Goal: Task Accomplishment & Management: Use online tool/utility

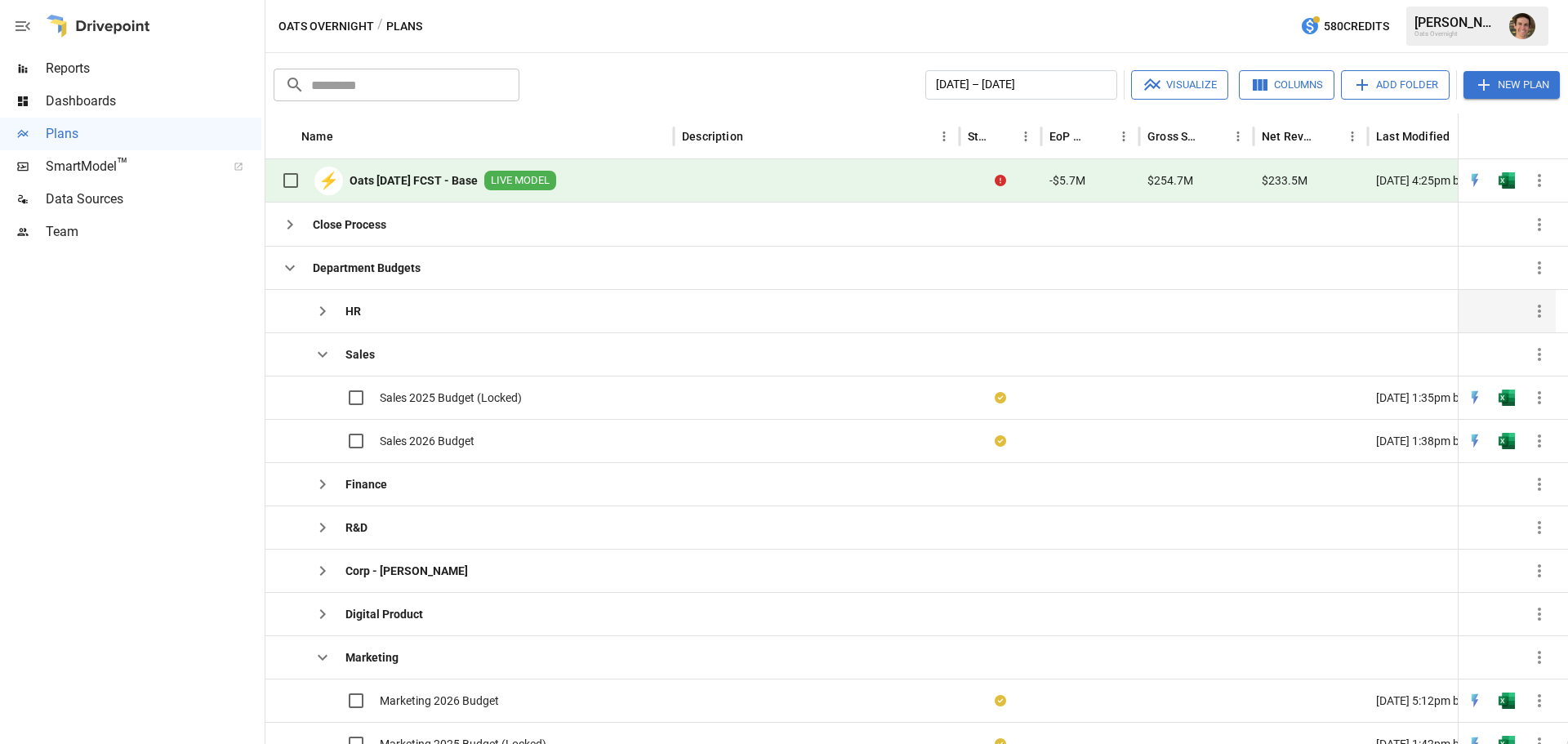
click at [321, 310] on icon "button" at bounding box center [322, 311] width 20 height 20
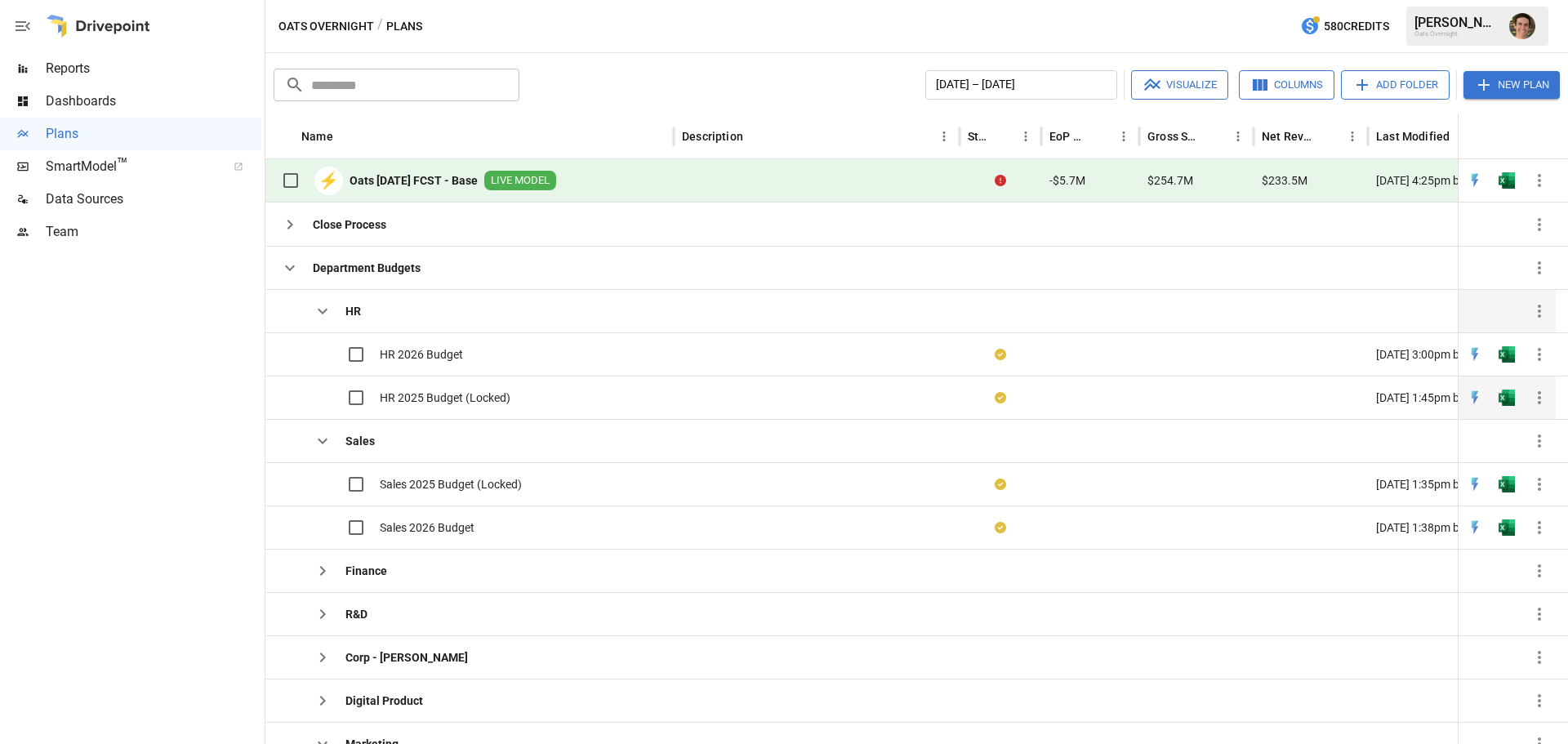
click at [435, 393] on span "HR 2025 Budget (Locked)" at bounding box center [444, 397] width 131 height 16
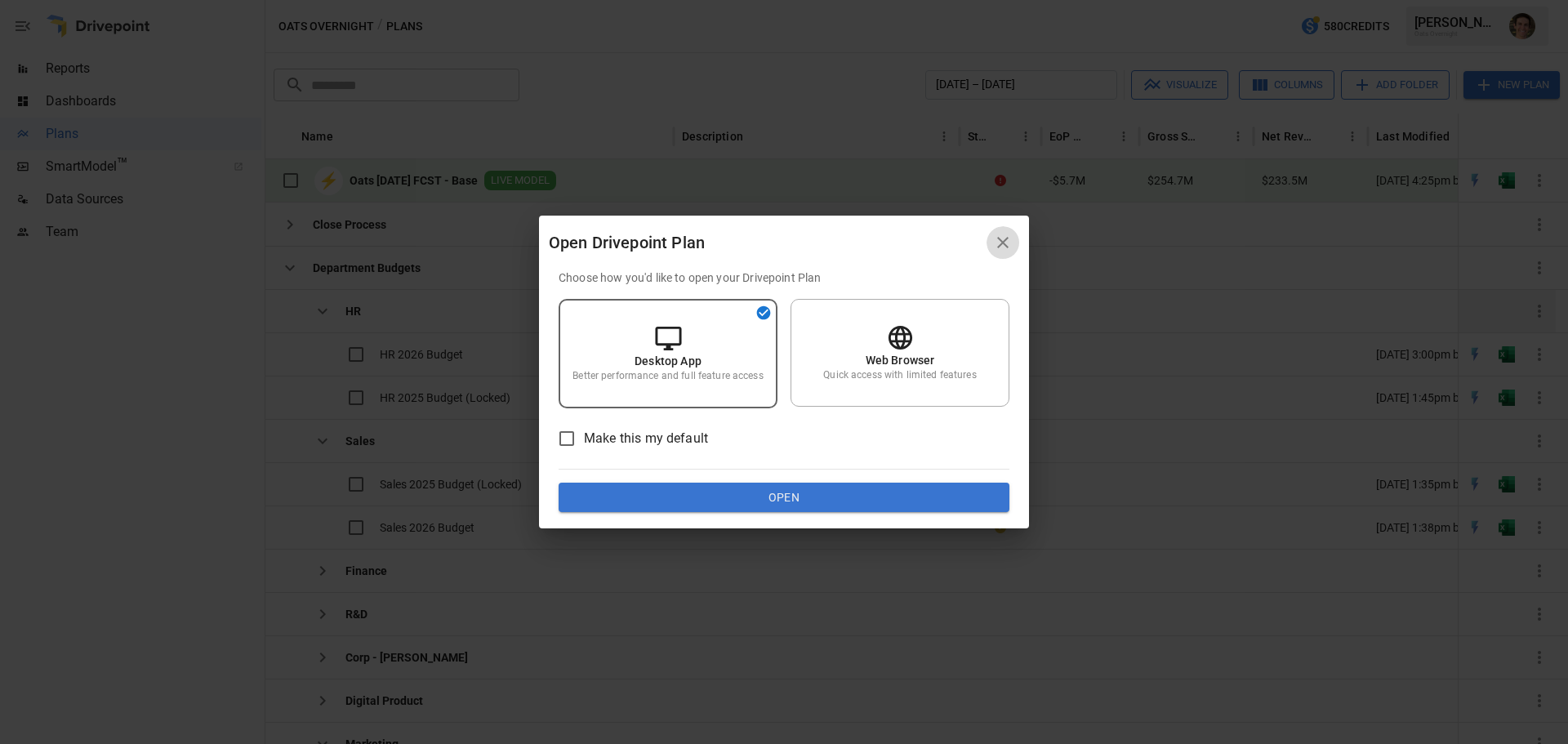
click at [995, 240] on icon "button" at bounding box center [1003, 242] width 20 height 20
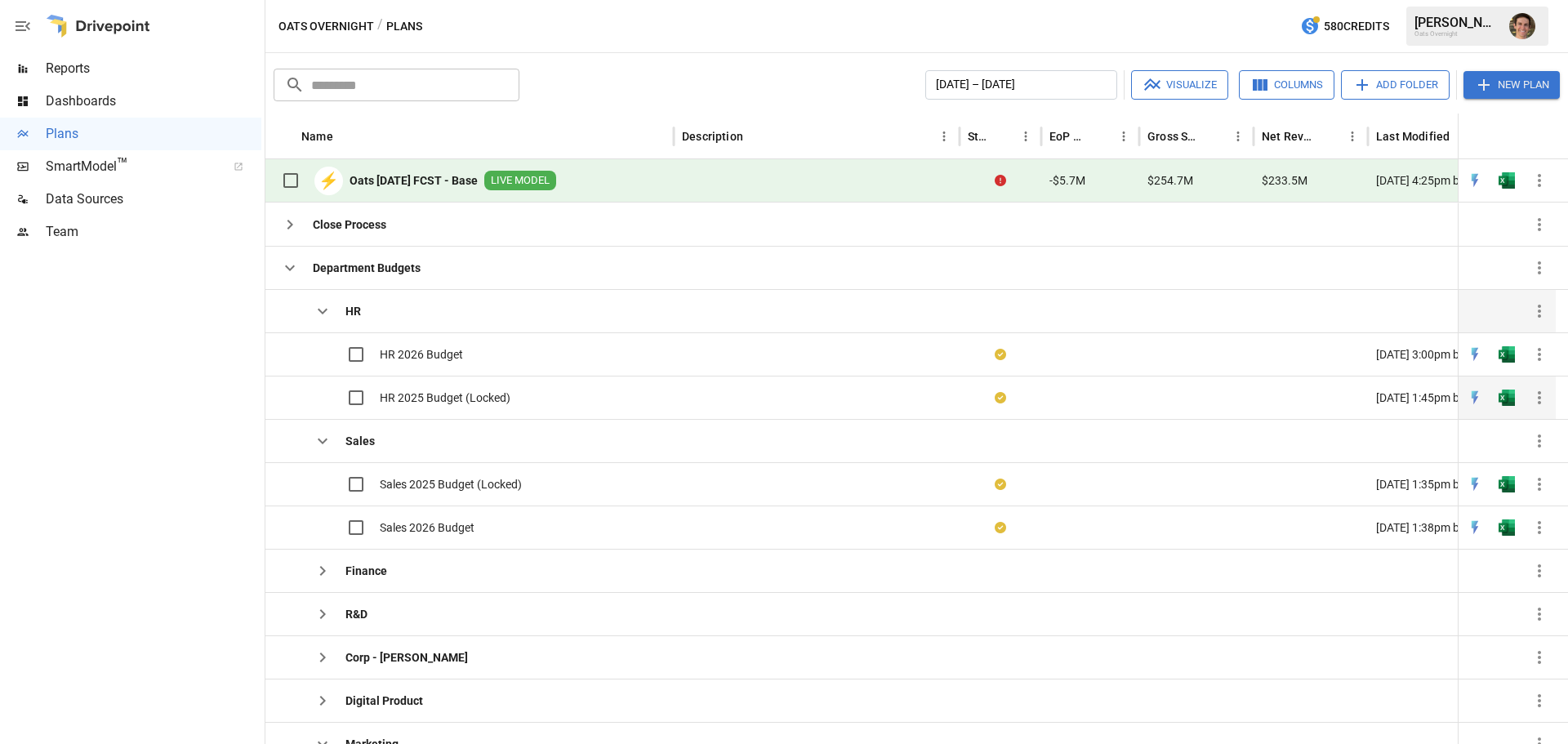
click at [422, 393] on span "HR 2025 Budget (Locked)" at bounding box center [444, 397] width 131 height 16
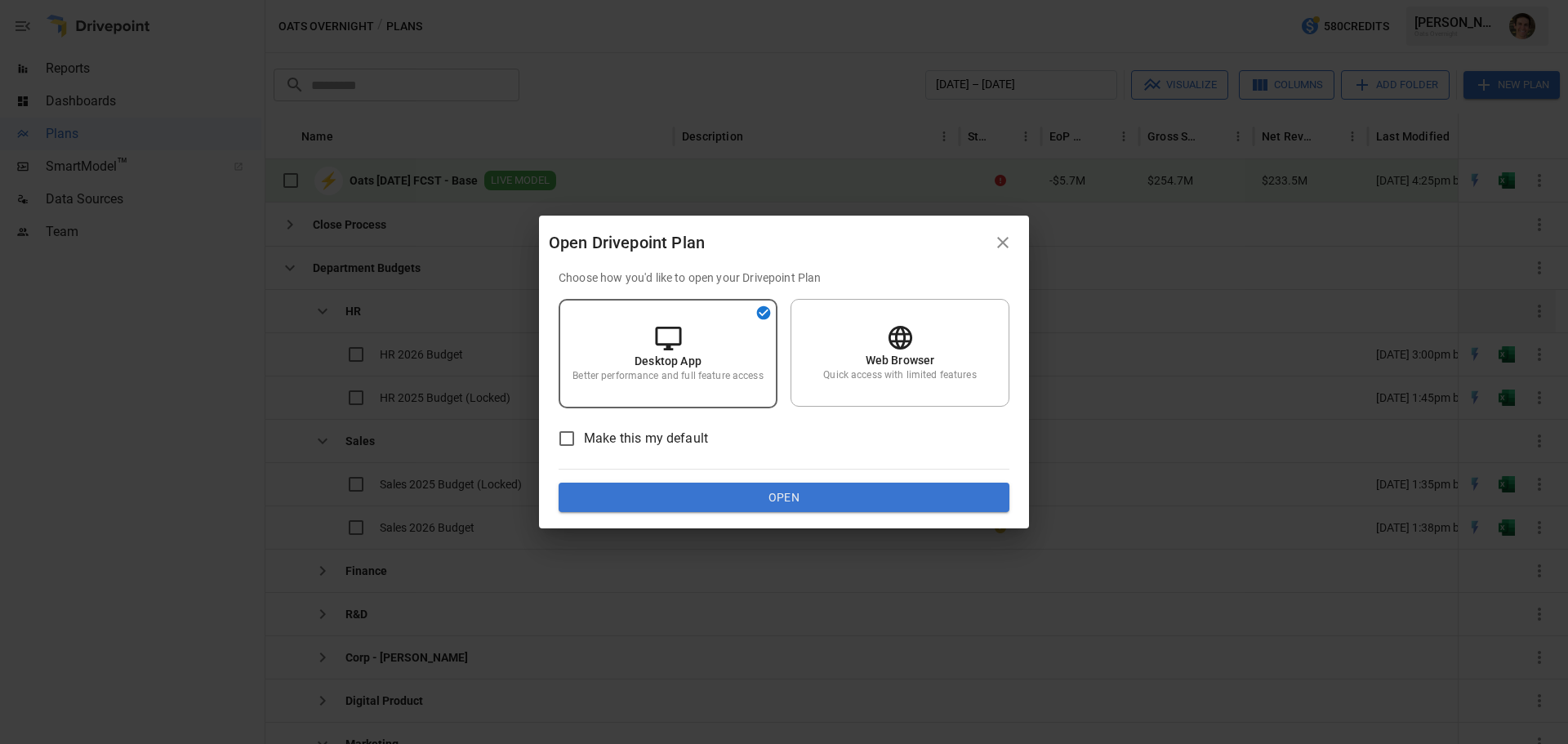
click at [818, 503] on button "Open" at bounding box center [784, 497] width 451 height 29
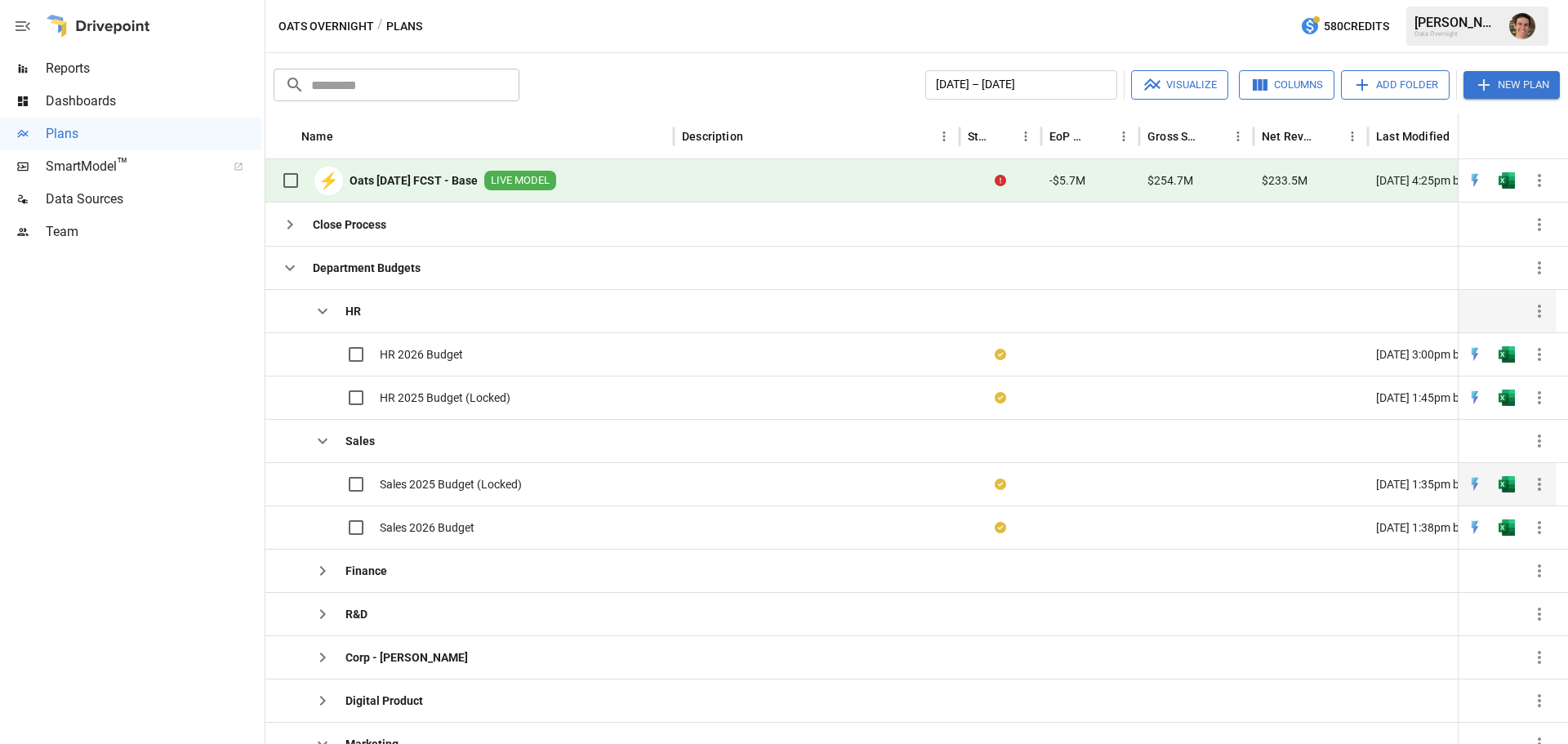
click at [463, 480] on span "Sales 2025 Budget (Locked)" at bounding box center [450, 484] width 142 height 16
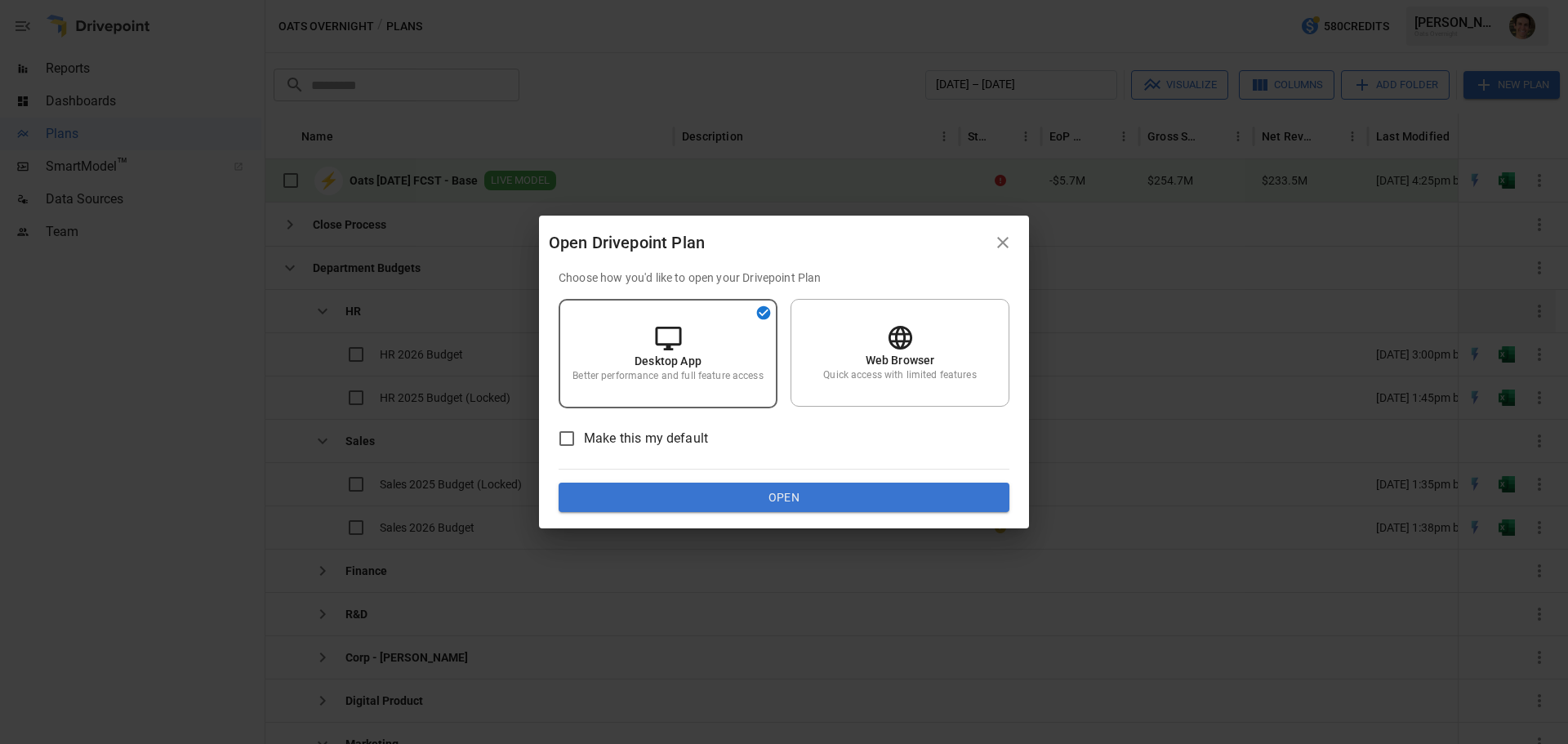
click at [807, 491] on button "Open" at bounding box center [784, 497] width 451 height 29
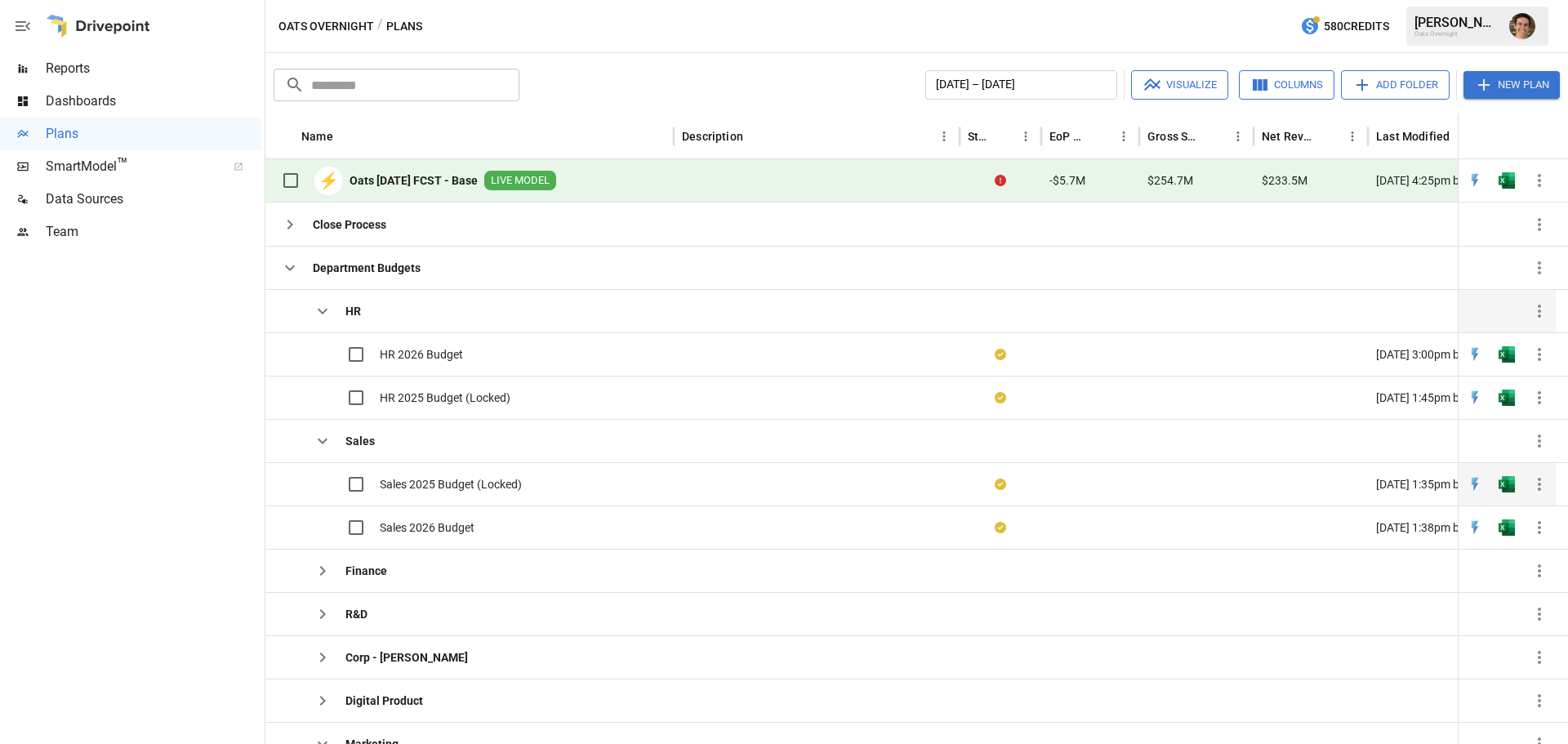
click at [437, 479] on span "Sales 2025 Budget (Locked)" at bounding box center [450, 484] width 142 height 16
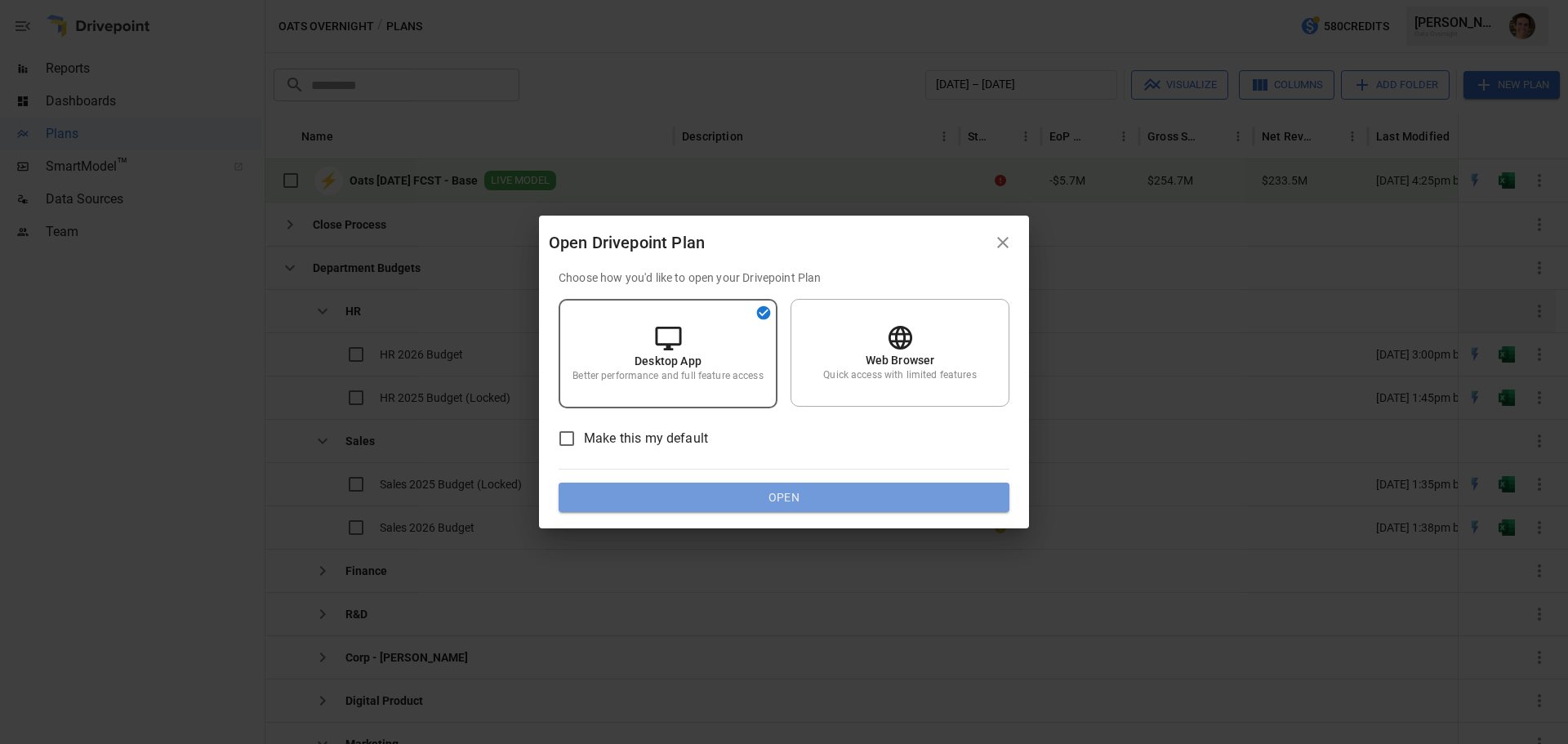
click at [696, 502] on button "Open" at bounding box center [784, 497] width 451 height 29
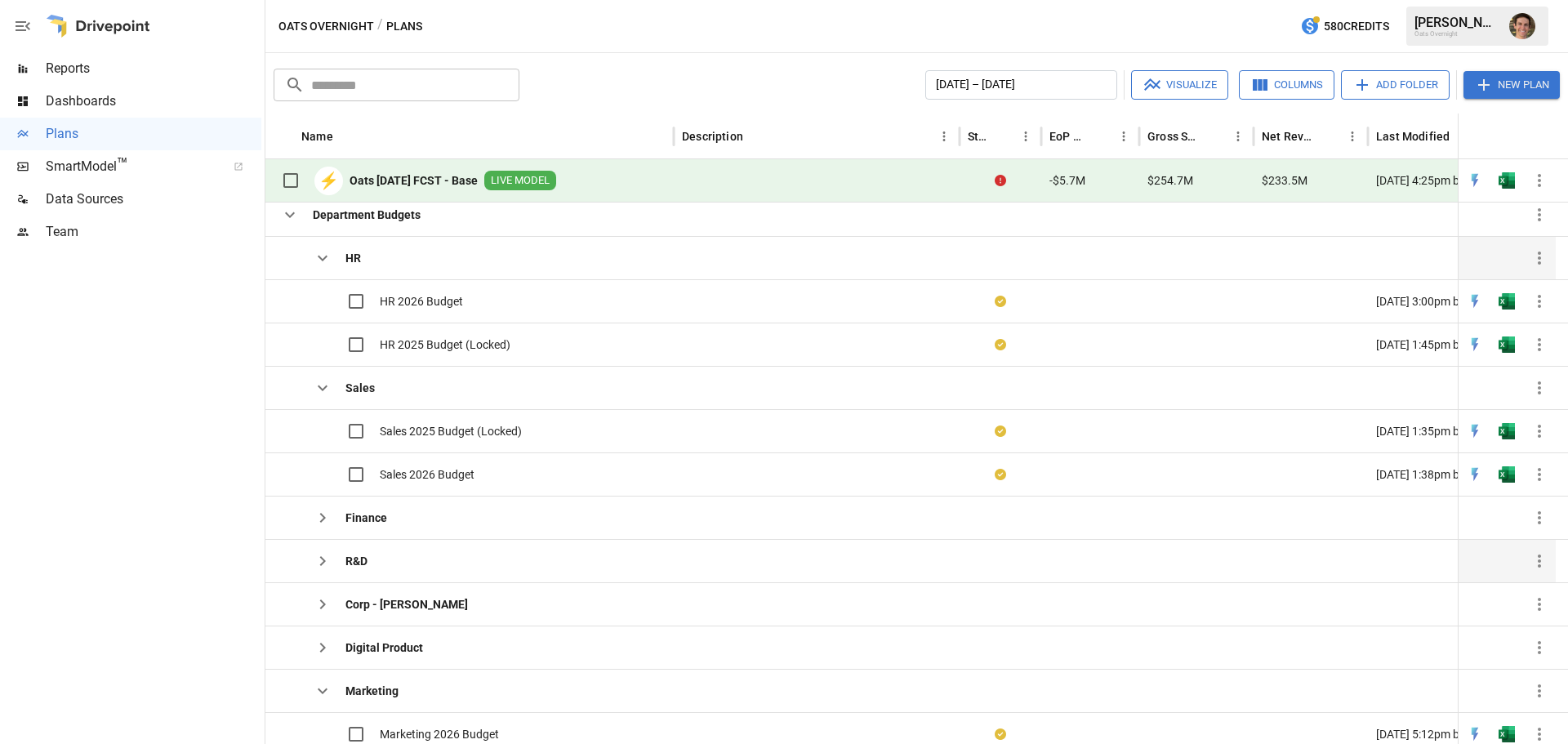
scroll to position [69, 0]
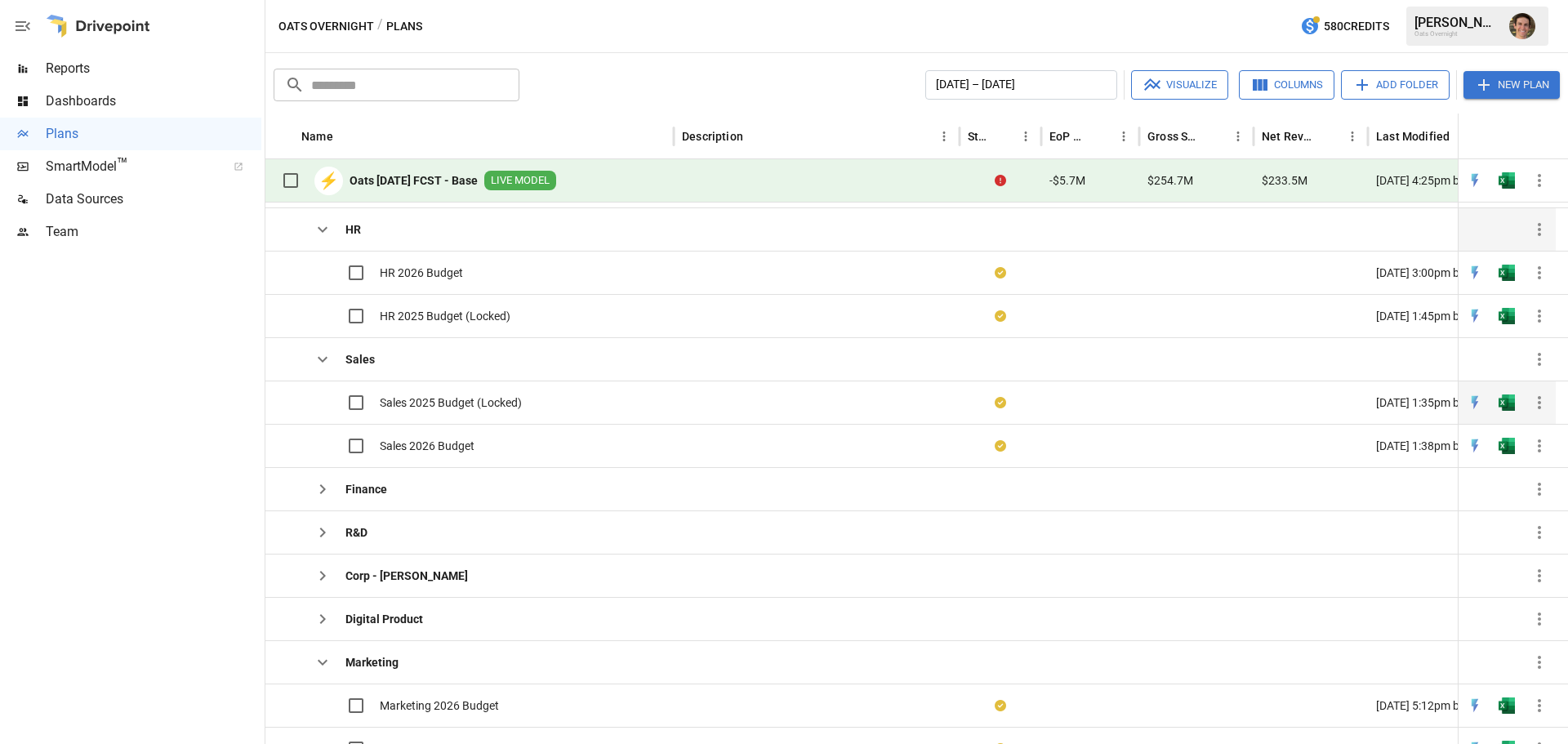
click at [468, 395] on span "Sales 2025 Budget (Locked)" at bounding box center [450, 402] width 142 height 16
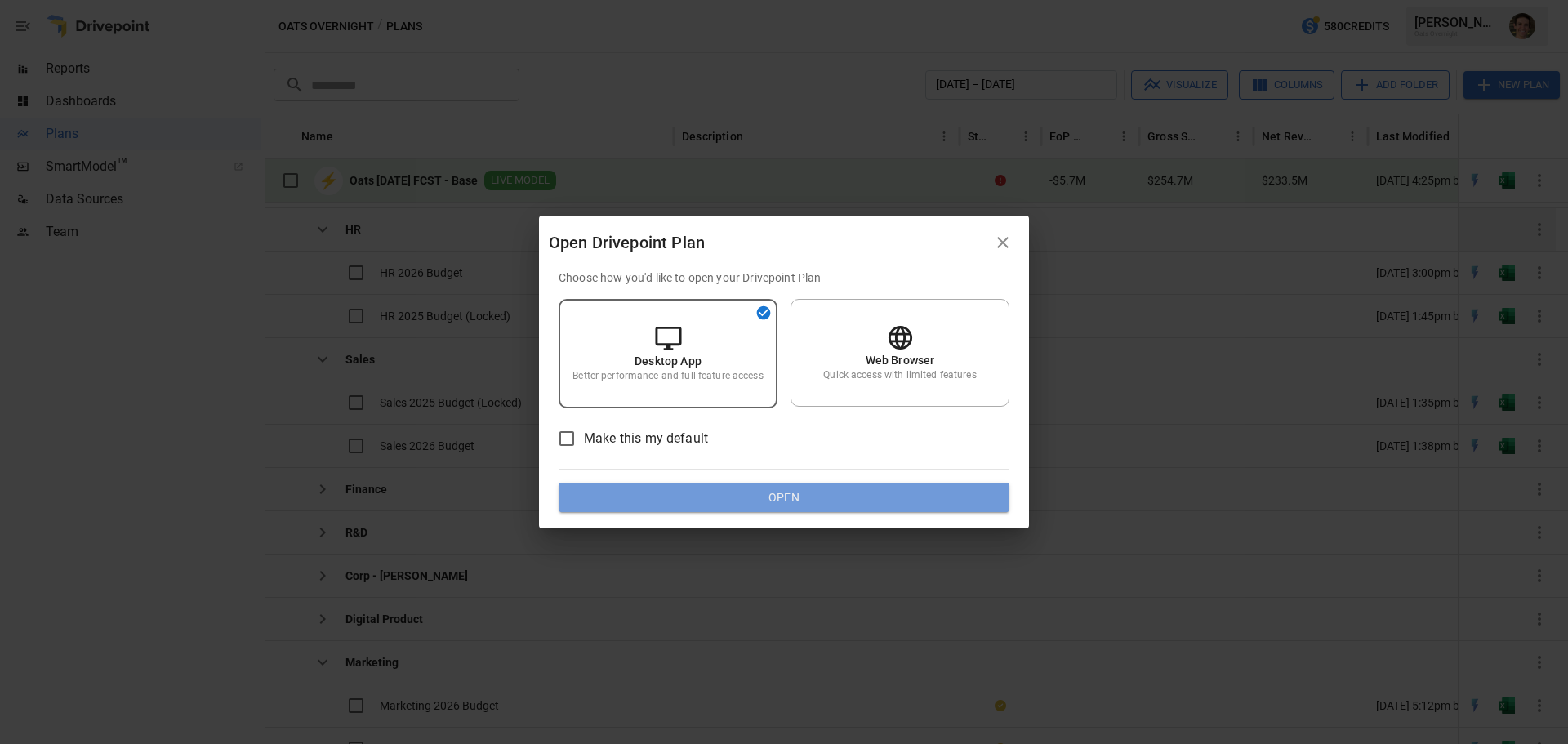
click at [799, 495] on button "Open" at bounding box center [784, 497] width 451 height 29
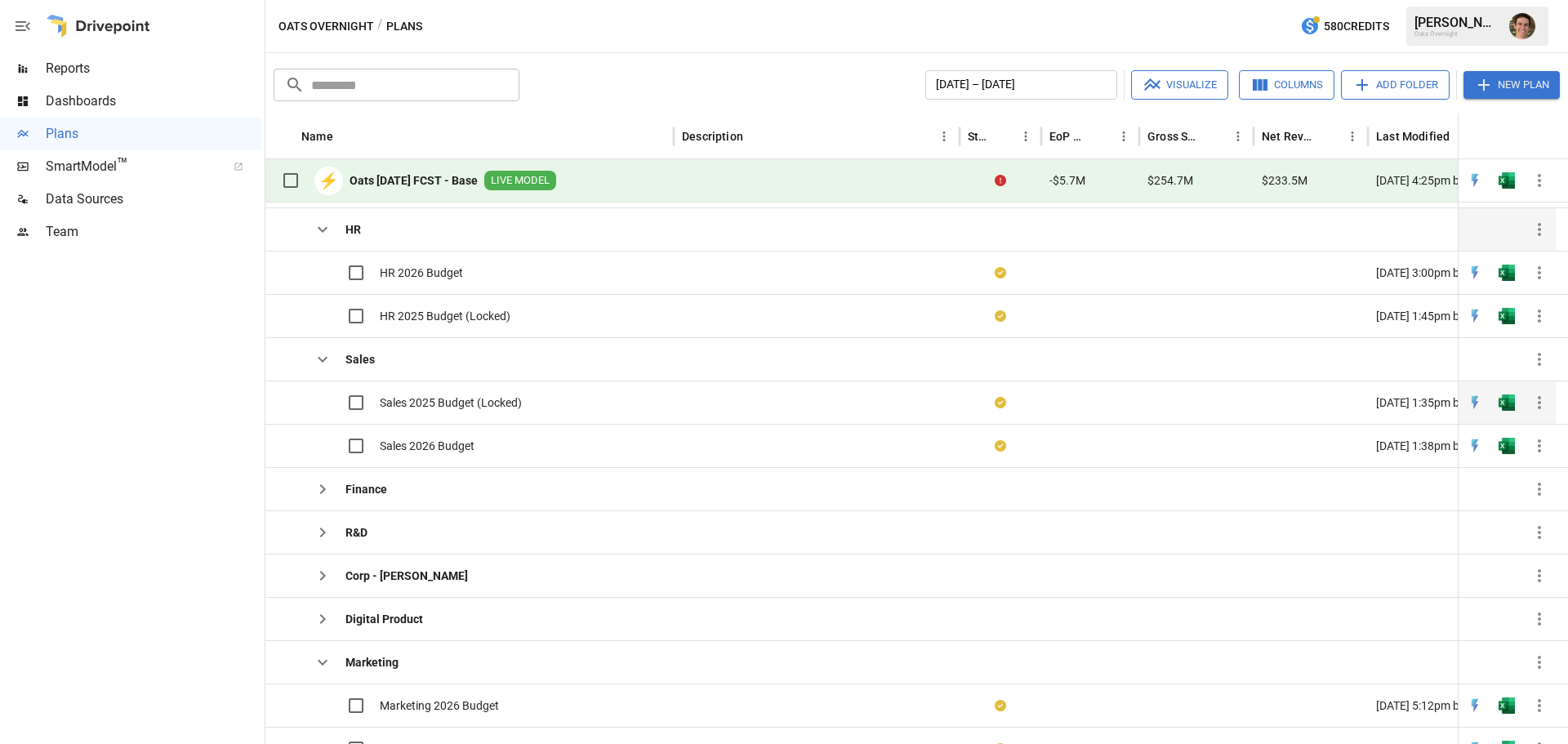
click at [453, 404] on span "Sales 2025 Budget (Locked)" at bounding box center [450, 402] width 142 height 16
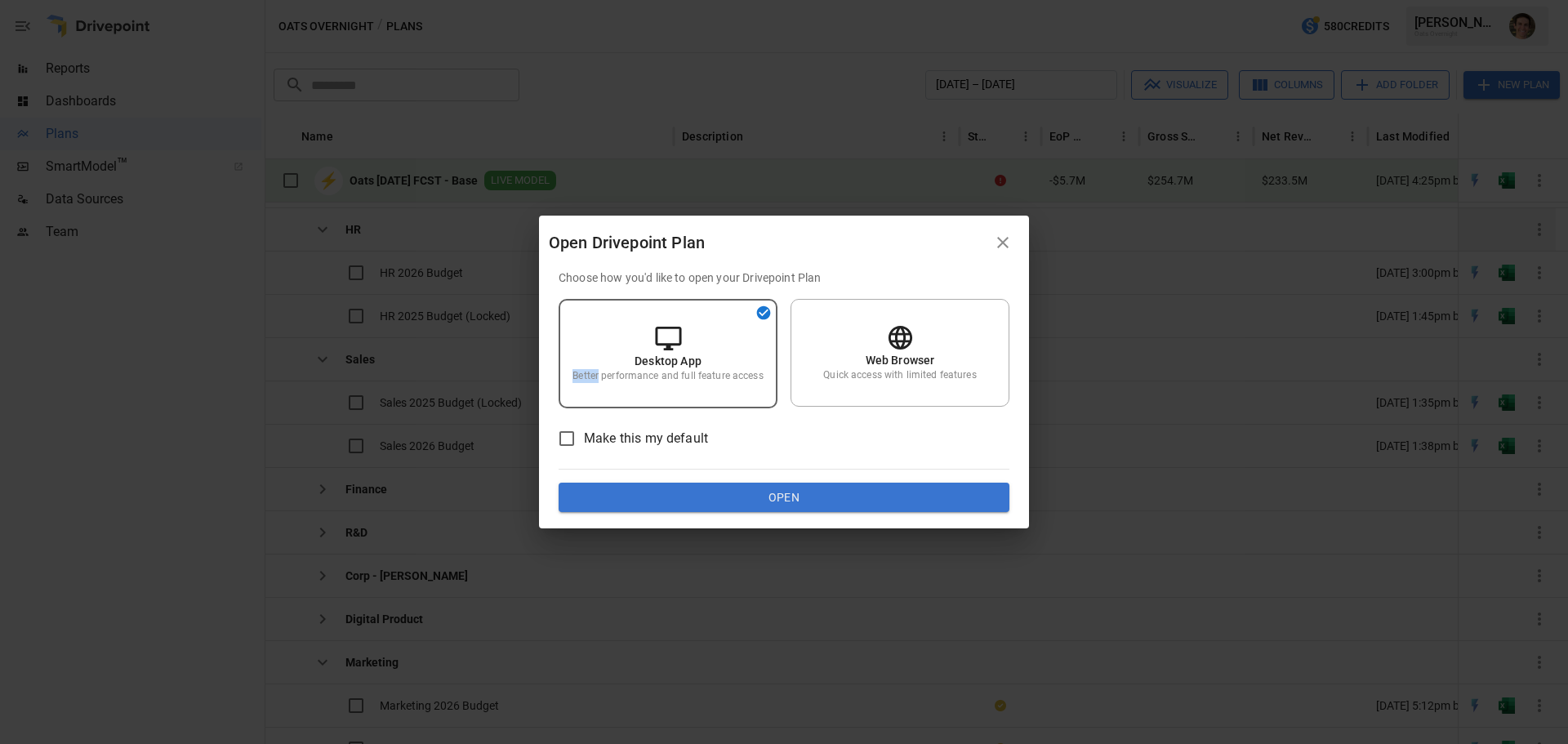
click at [453, 404] on div "Open Drivepoint Plan Choose how you'd like to open your Drivepoint Plan Desktop…" at bounding box center [784, 372] width 1568 height 744
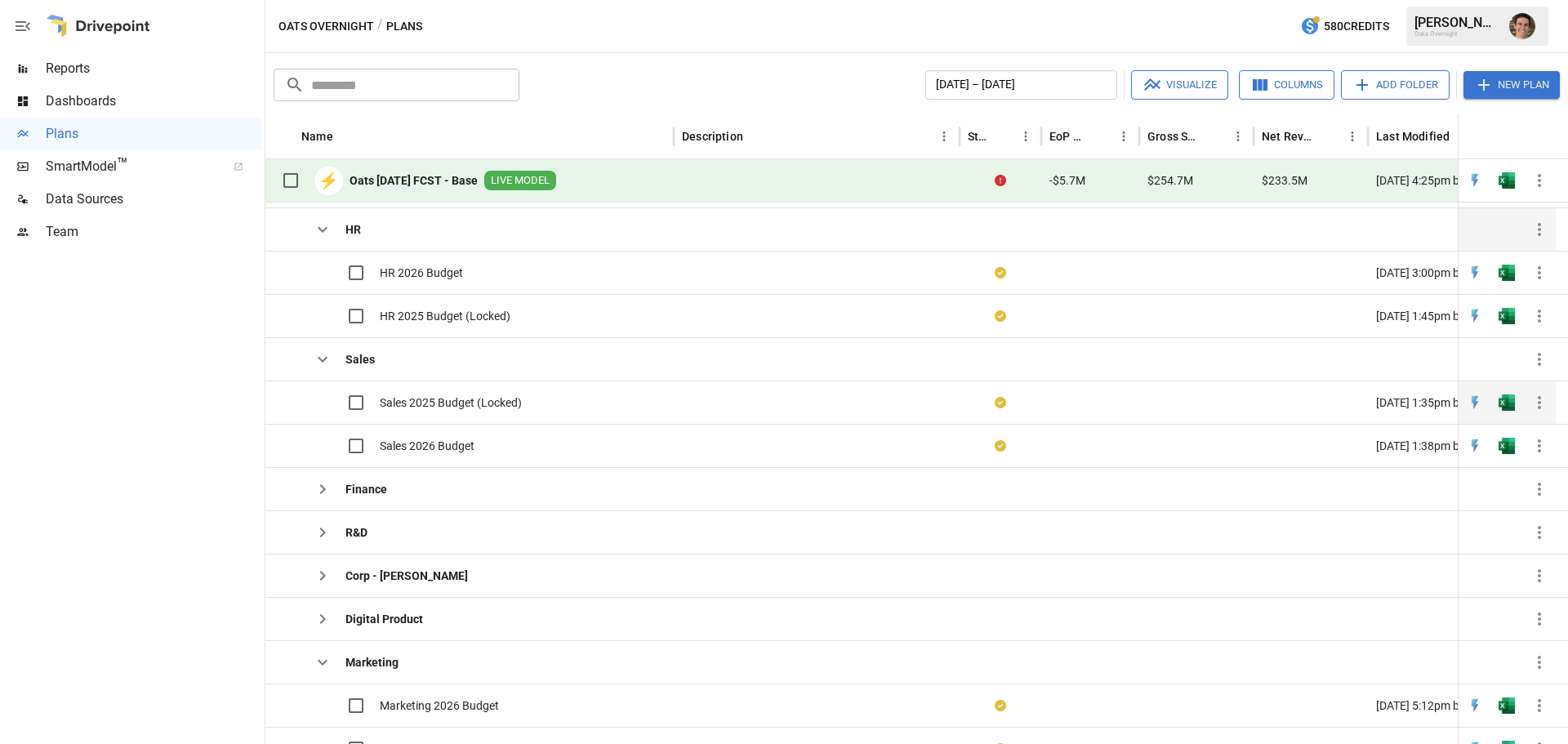
click at [544, 401] on div "Sales 2025 Budget (Locked)" at bounding box center [469, 402] width 408 height 43
click at [487, 403] on span "Sales 2025 Budget (Locked)" at bounding box center [450, 402] width 142 height 16
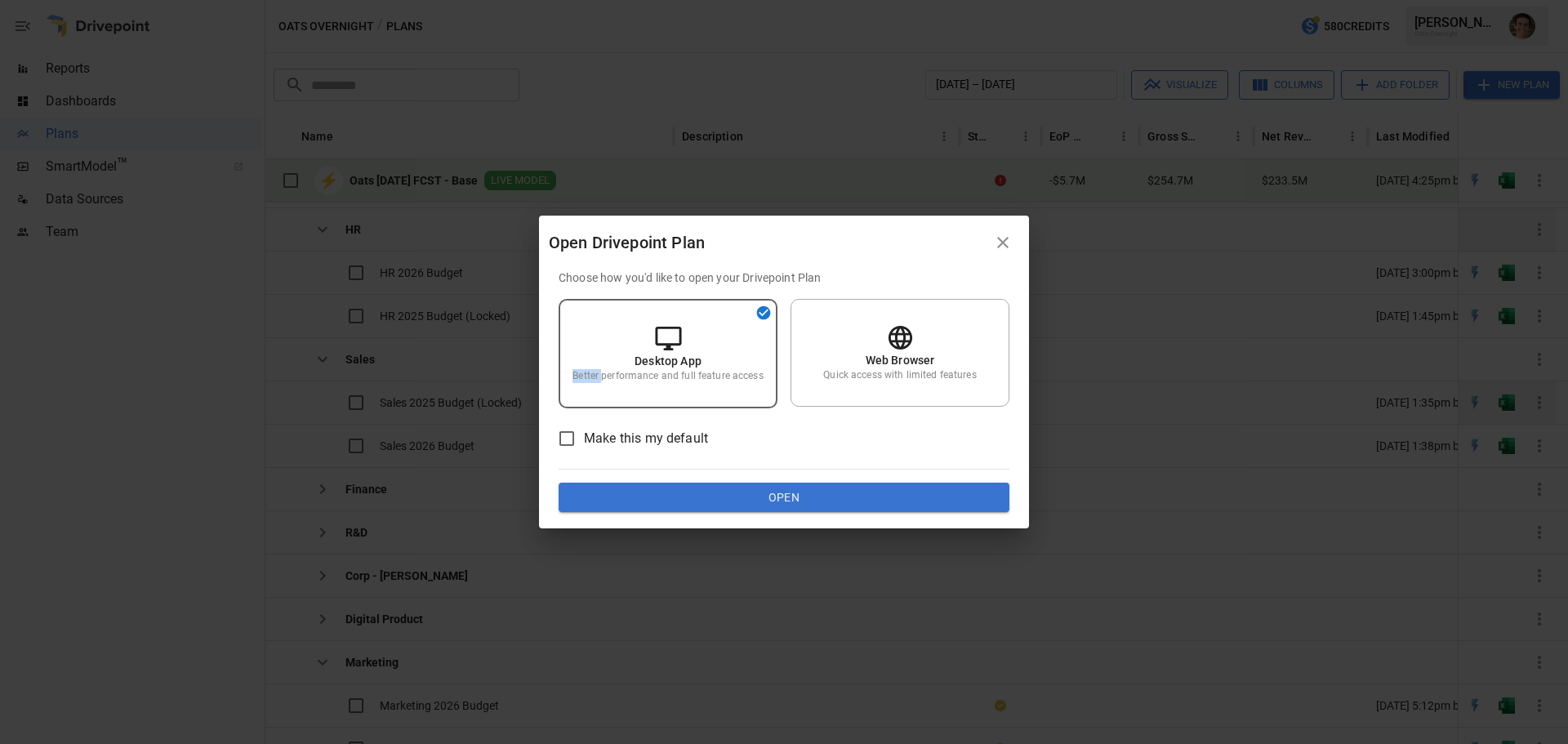
click at [487, 403] on div "Open Drivepoint Plan Choose how you'd like to open your Drivepoint Plan Desktop…" at bounding box center [784, 372] width 1568 height 744
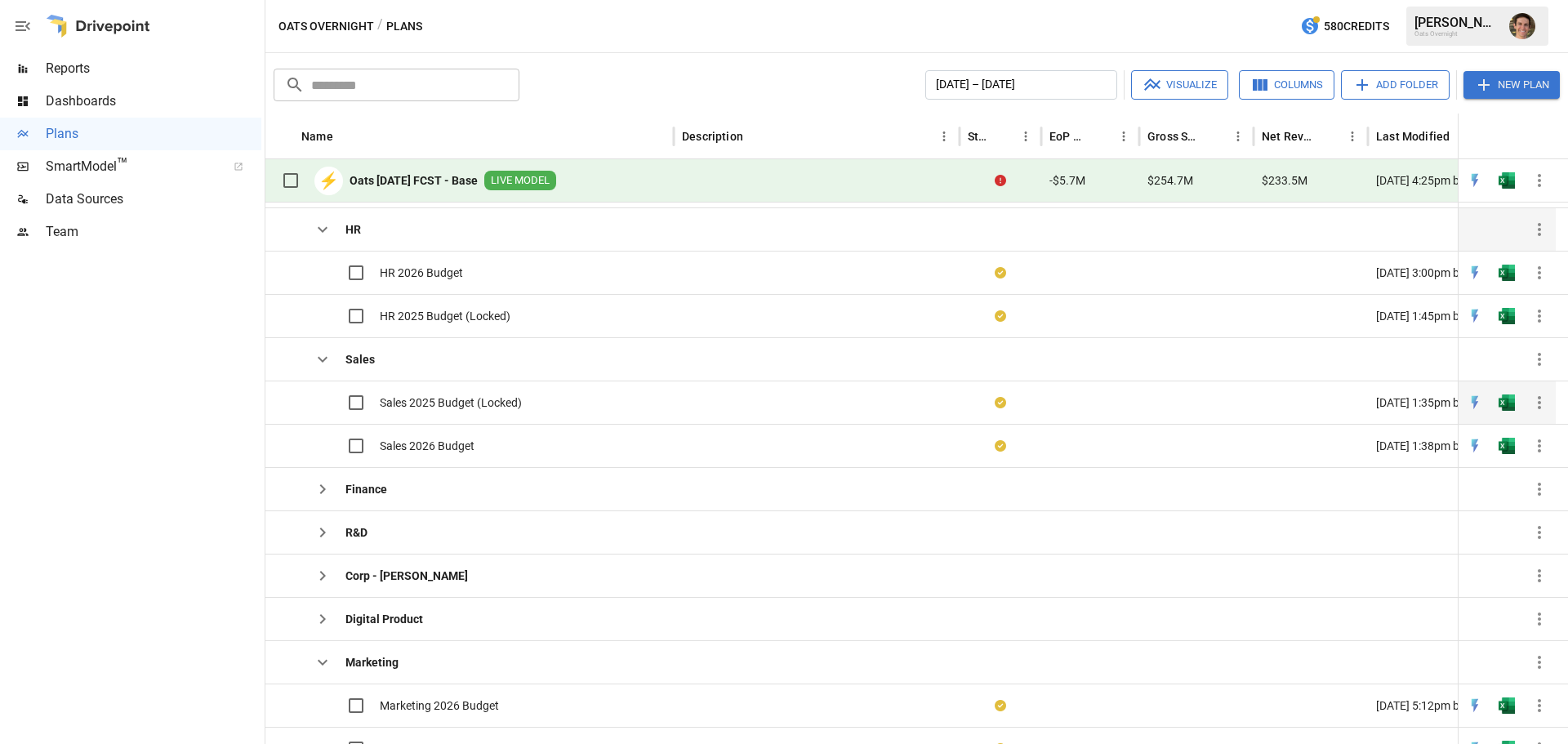
click at [487, 403] on span "Sales 2025 Budget (Locked)" at bounding box center [450, 402] width 142 height 16
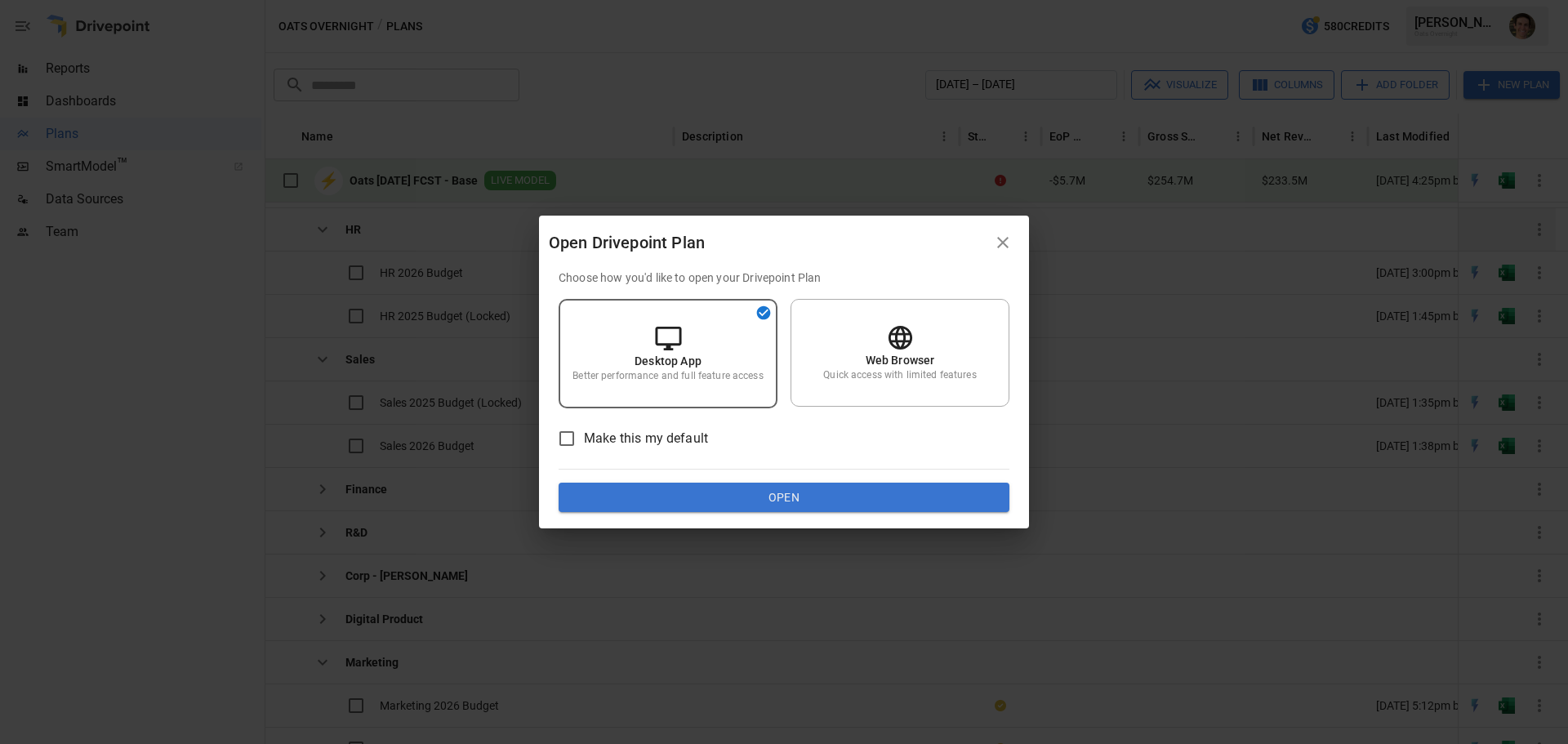
click at [686, 503] on button "Open" at bounding box center [784, 497] width 451 height 29
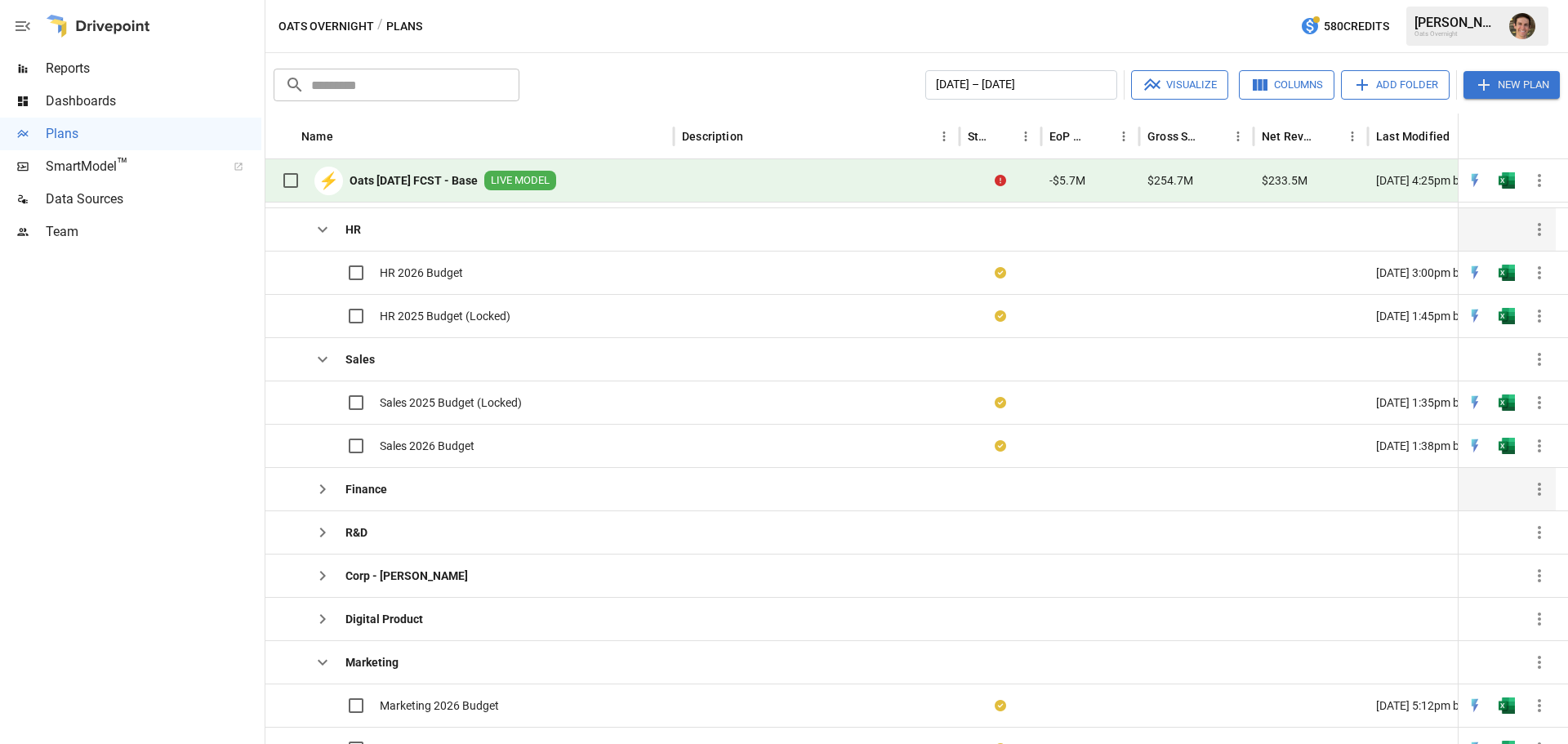
click at [327, 492] on icon "button" at bounding box center [322, 489] width 20 height 20
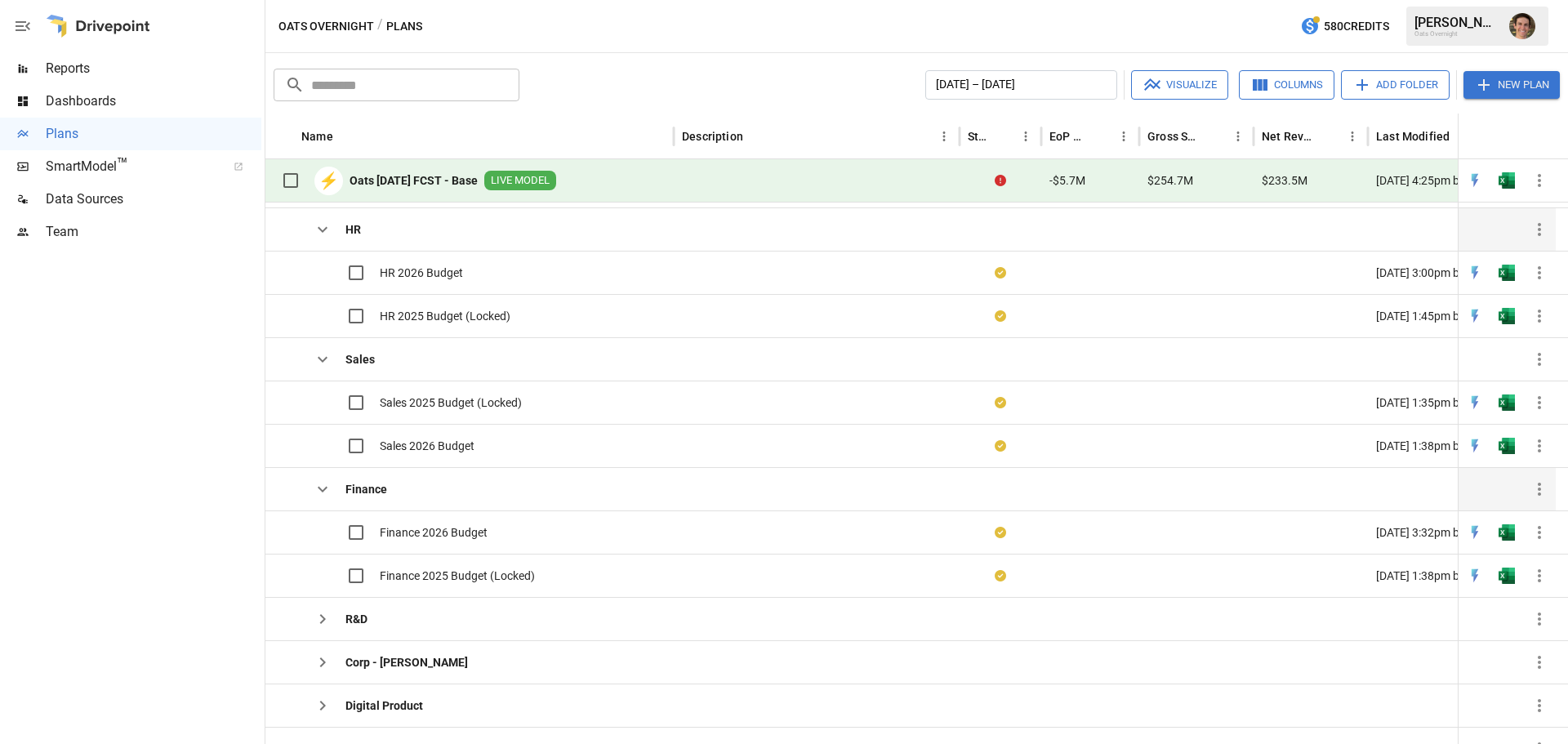
scroll to position [137, 0]
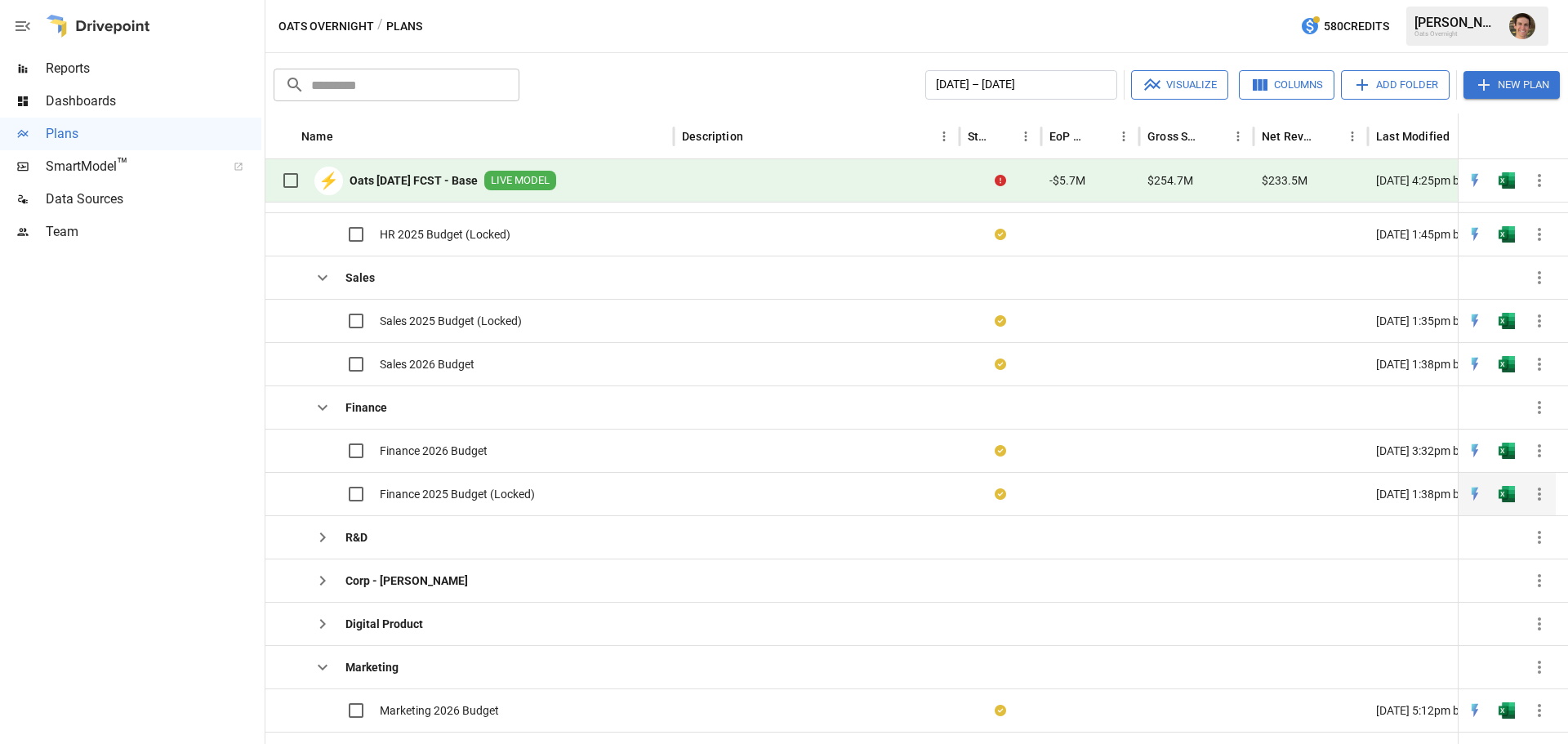
click at [443, 499] on span "Finance 2025 Budget (Locked)" at bounding box center [456, 493] width 155 height 16
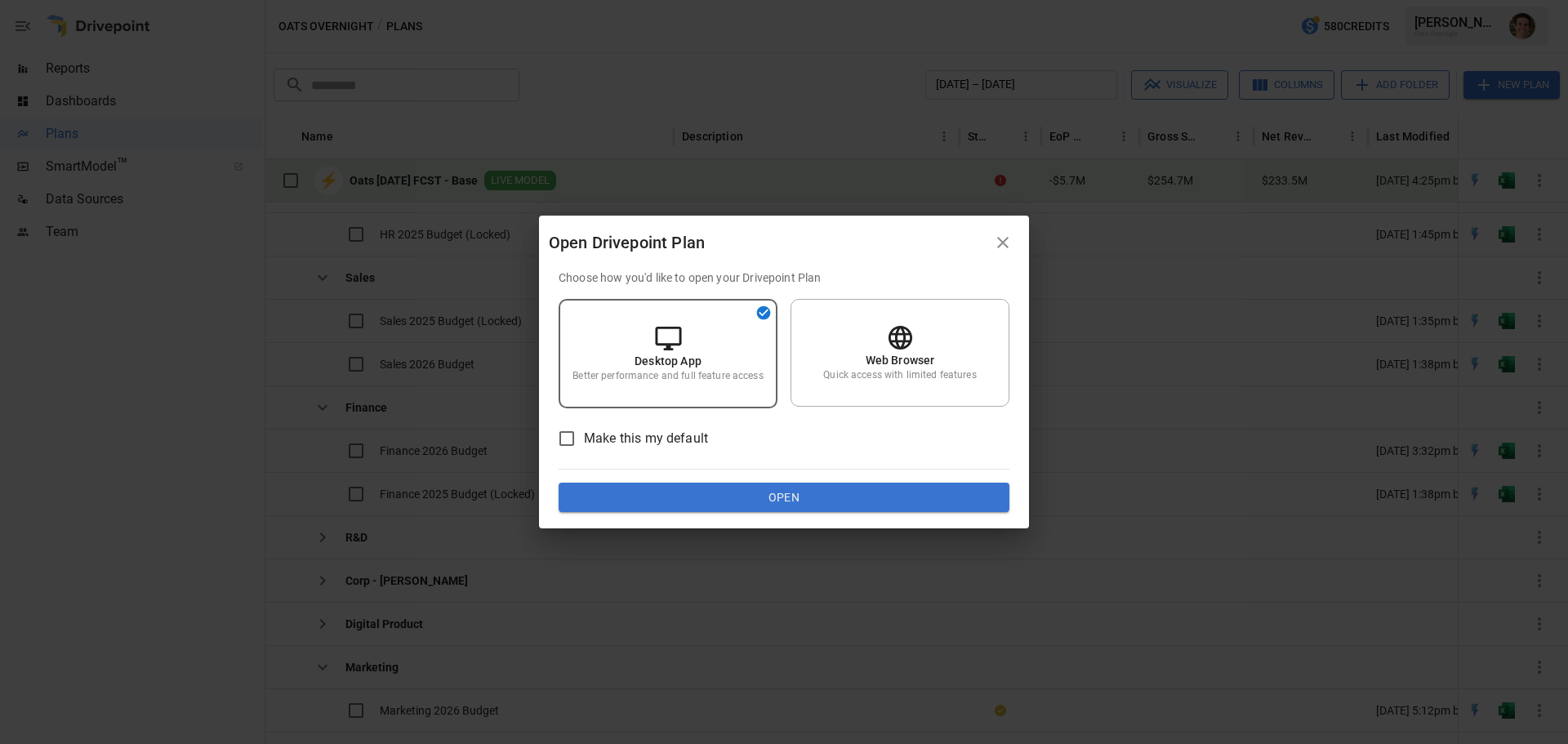
click at [443, 498] on div "Open Drivepoint Plan Choose how you'd like to open your Drivepoint Plan Desktop…" at bounding box center [784, 372] width 1568 height 744
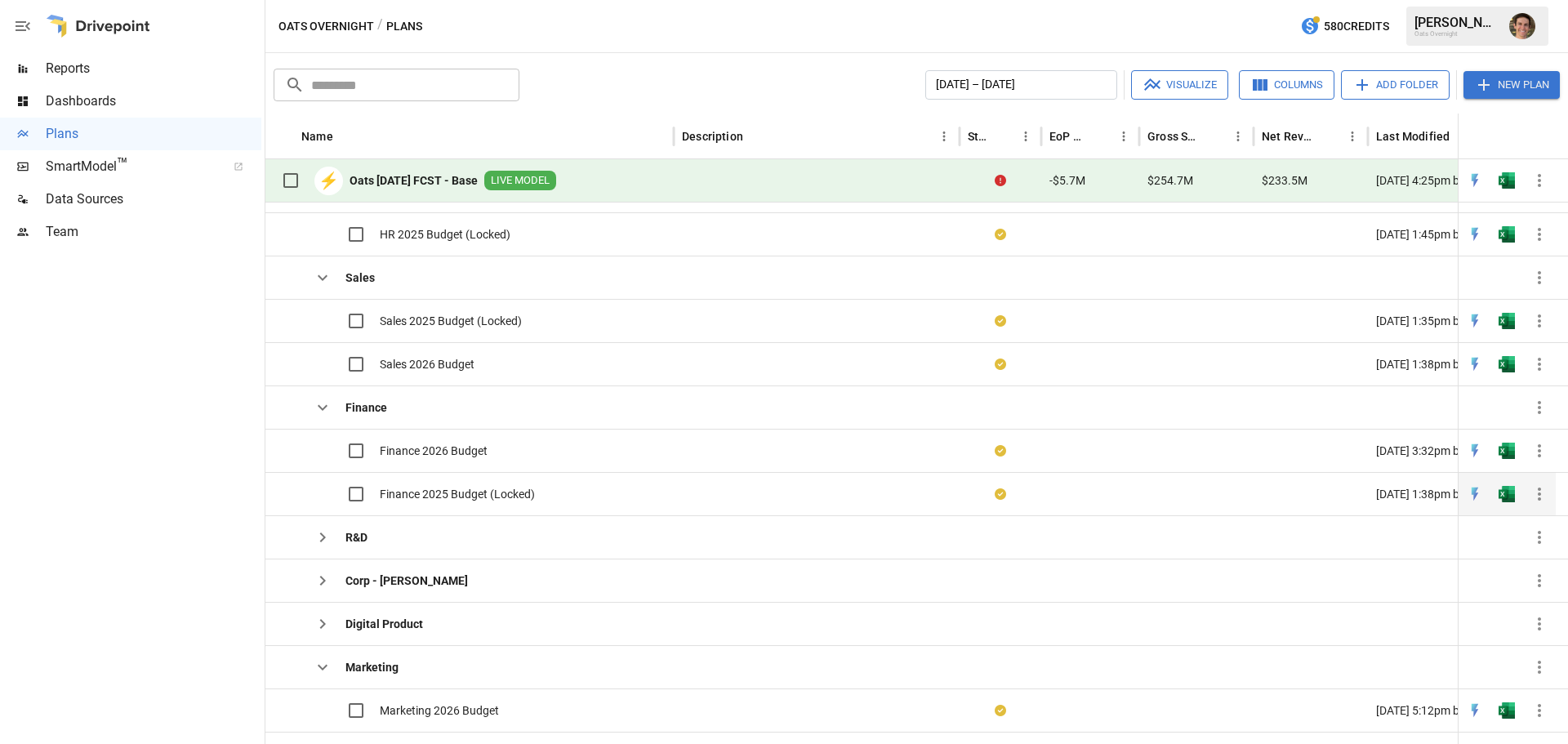
click at [407, 492] on span "Finance 2025 Budget (Locked)" at bounding box center [456, 493] width 155 height 16
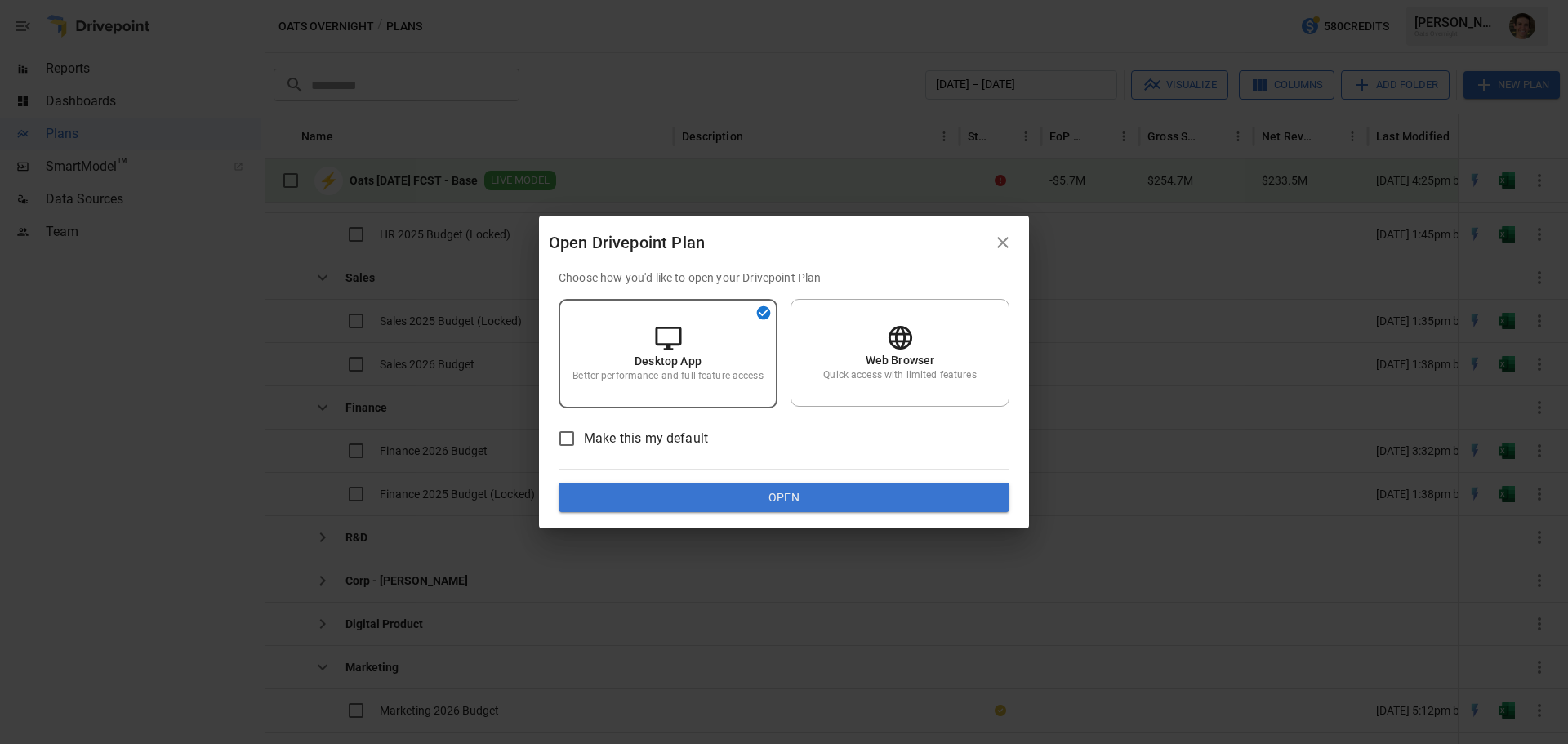
click at [739, 494] on button "Open" at bounding box center [784, 497] width 451 height 29
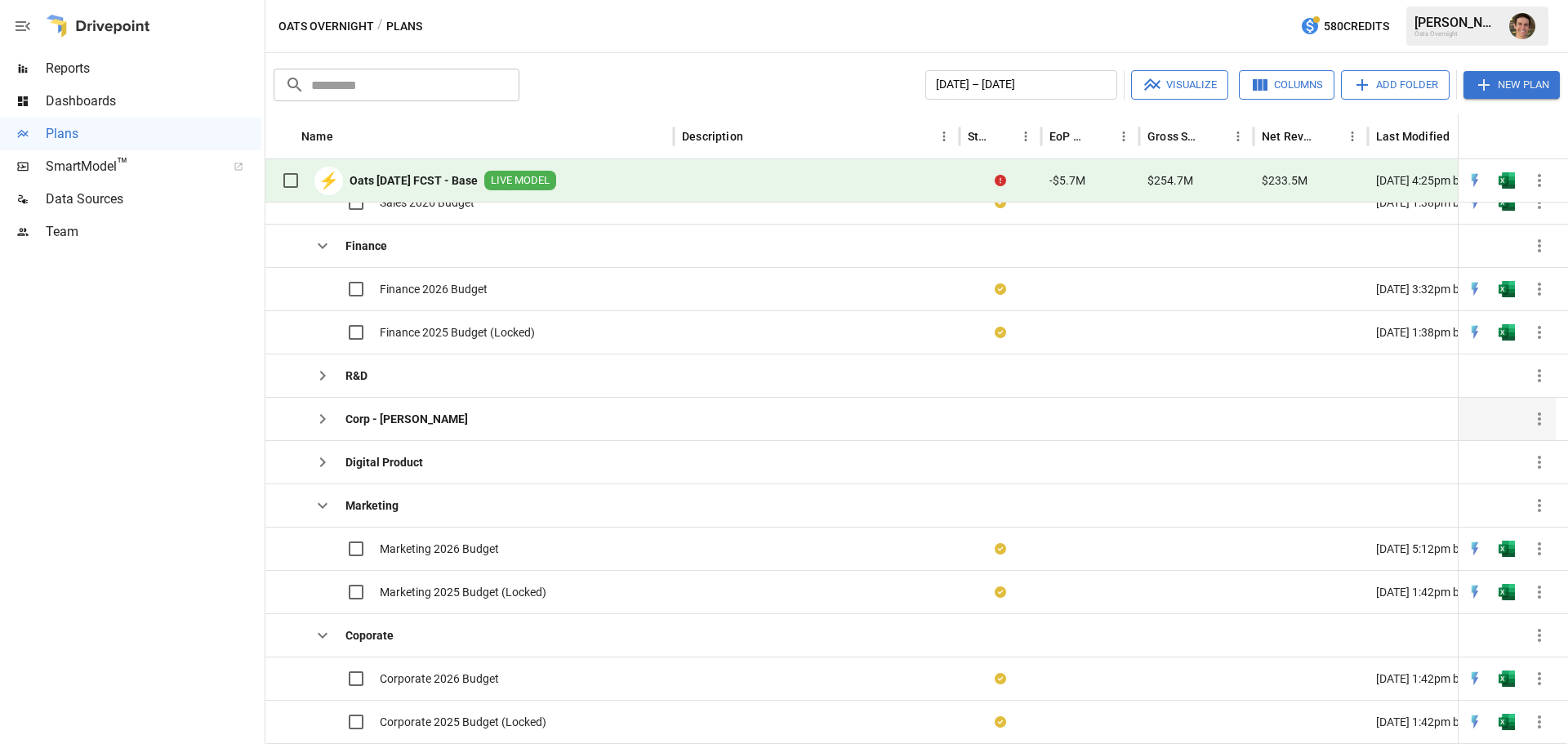
scroll to position [274, 0]
click at [360, 373] on b "R&D" at bounding box center [356, 374] width 22 height 16
click at [331, 373] on icon "button" at bounding box center [322, 374] width 20 height 20
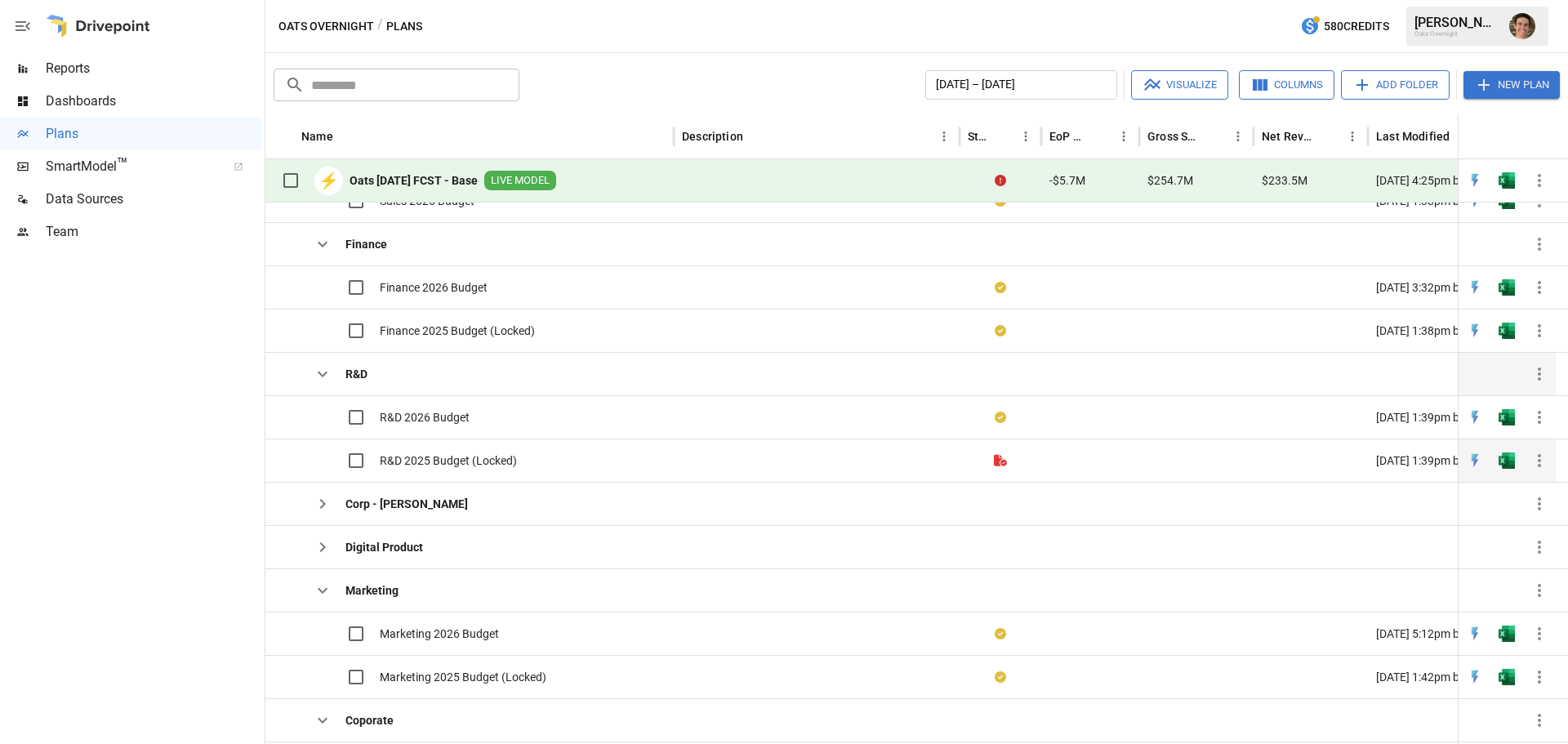
click at [412, 453] on span "R&D 2025 Budget (Locked)" at bounding box center [448, 460] width 137 height 16
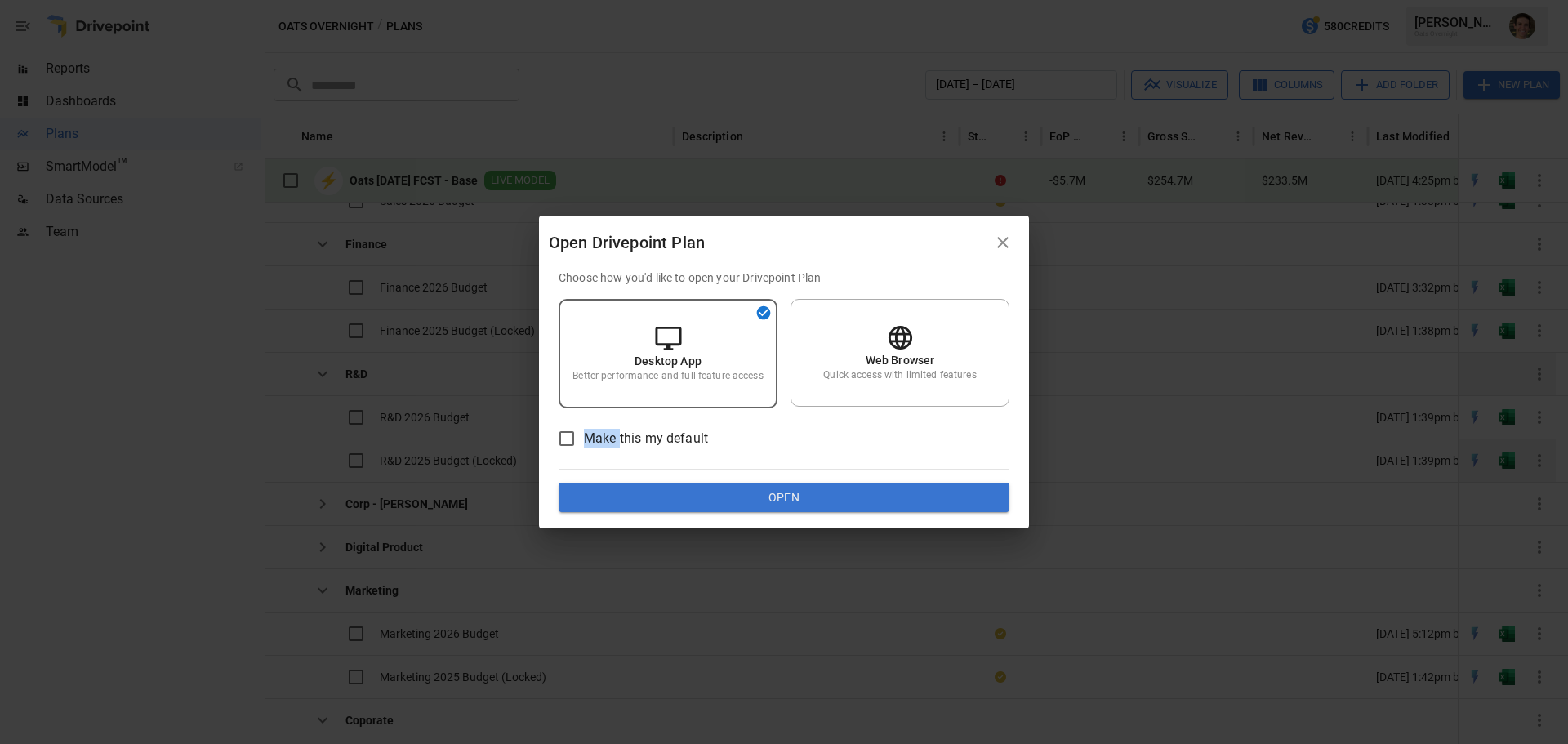
click at [412, 452] on div "Open Drivepoint Plan Choose how you'd like to open your Drivepoint Plan Desktop…" at bounding box center [784, 372] width 1568 height 744
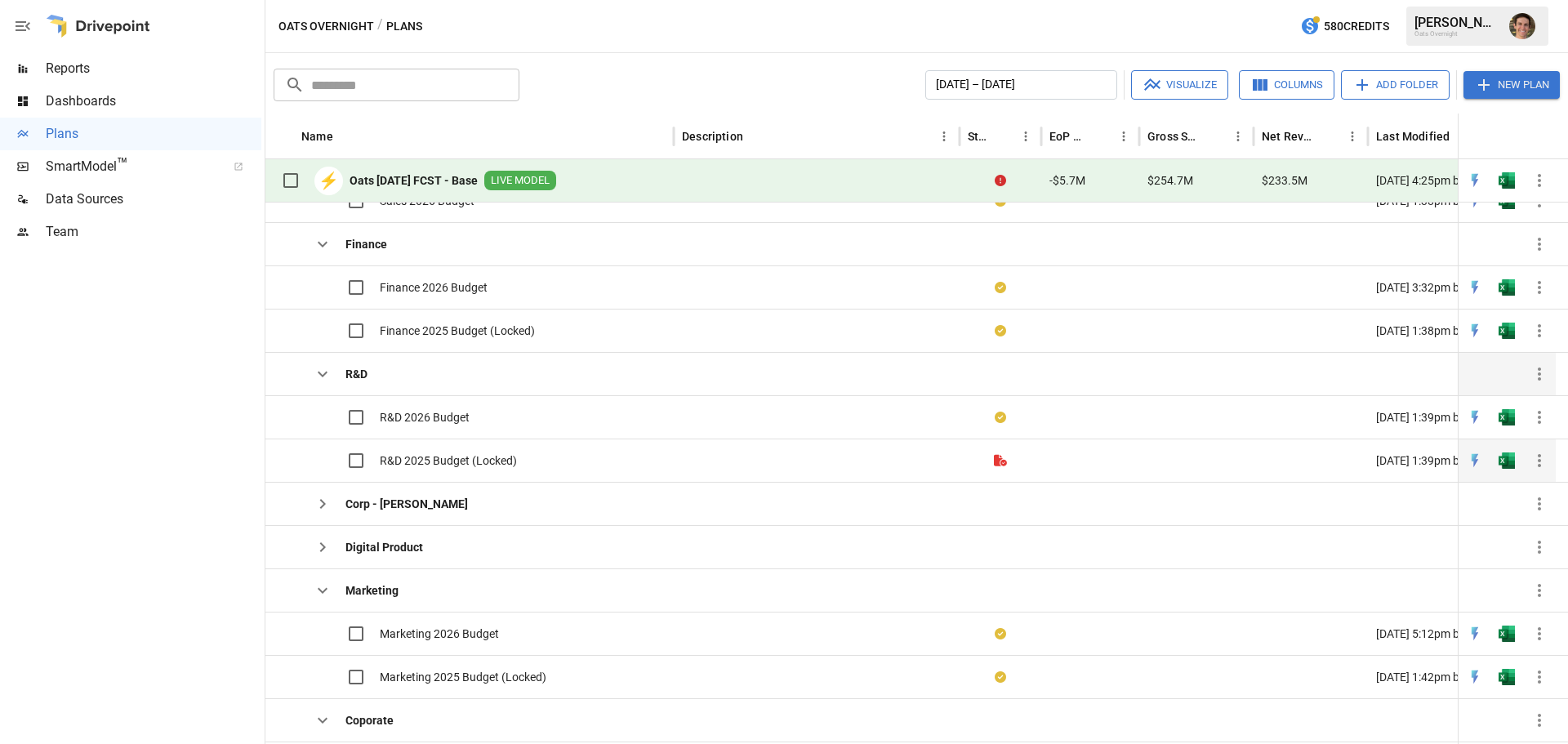
click at [466, 455] on span "R&D 2025 Budget (Locked)" at bounding box center [448, 460] width 137 height 16
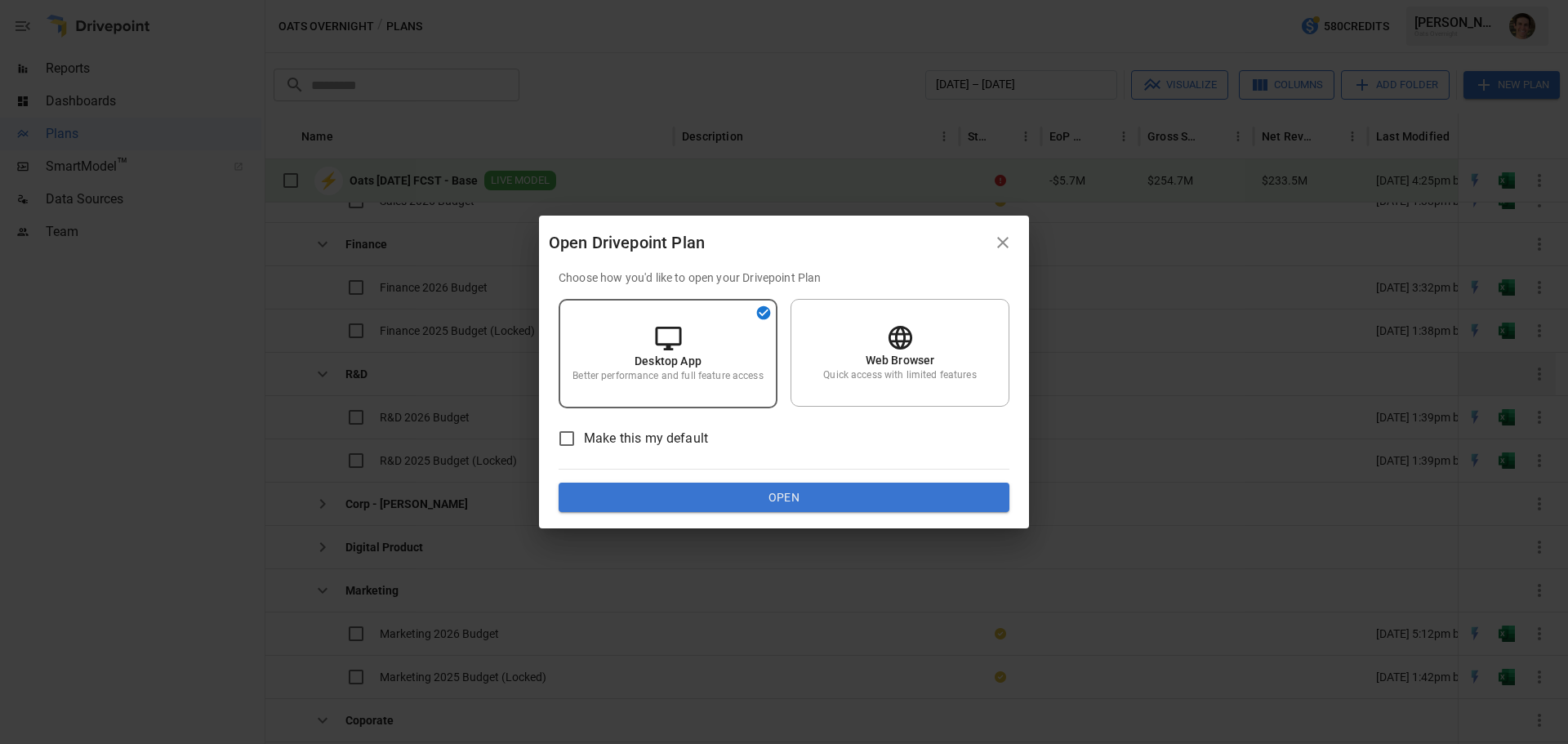
click at [654, 494] on button "Open" at bounding box center [784, 497] width 451 height 29
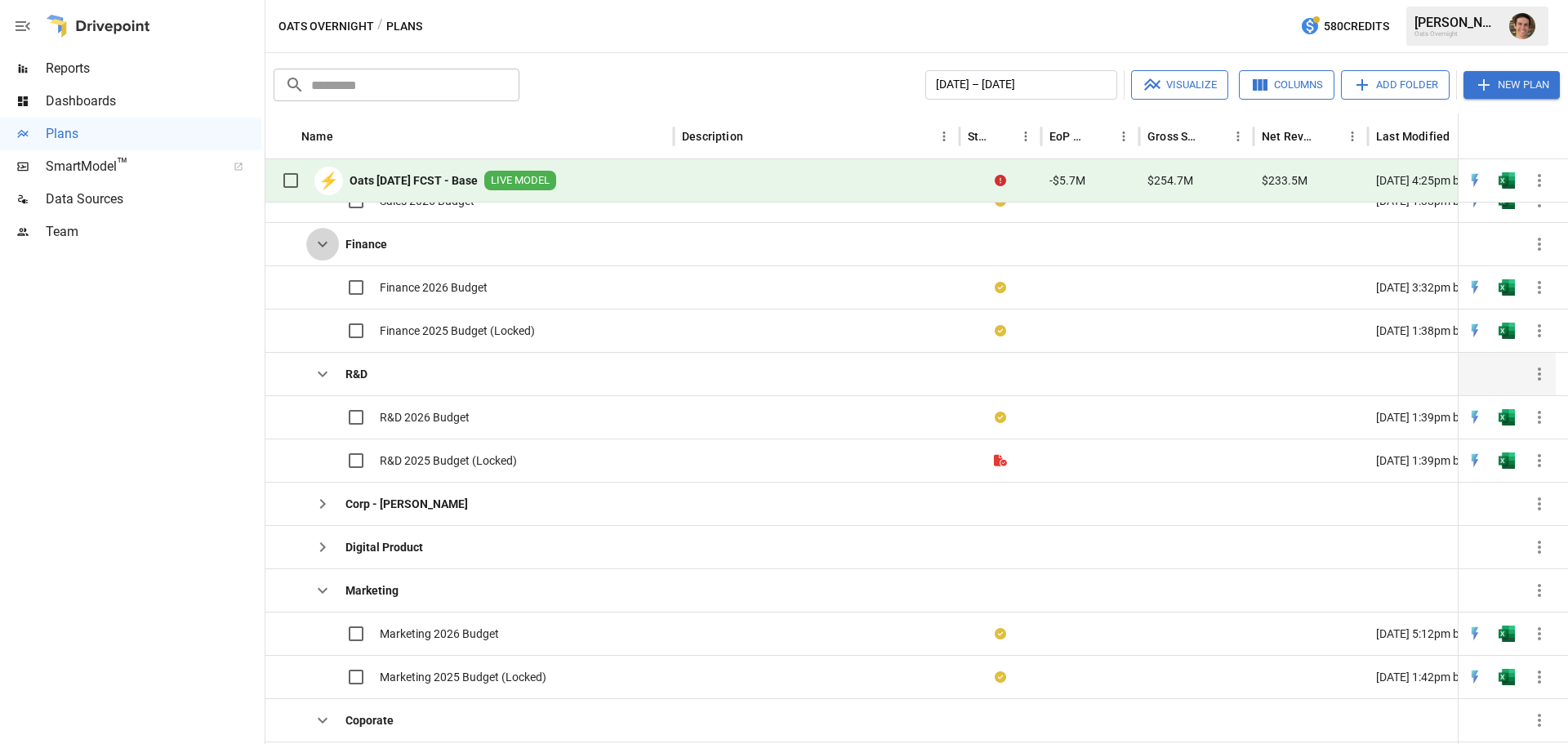
click at [322, 253] on icon "button" at bounding box center [322, 244] width 20 height 20
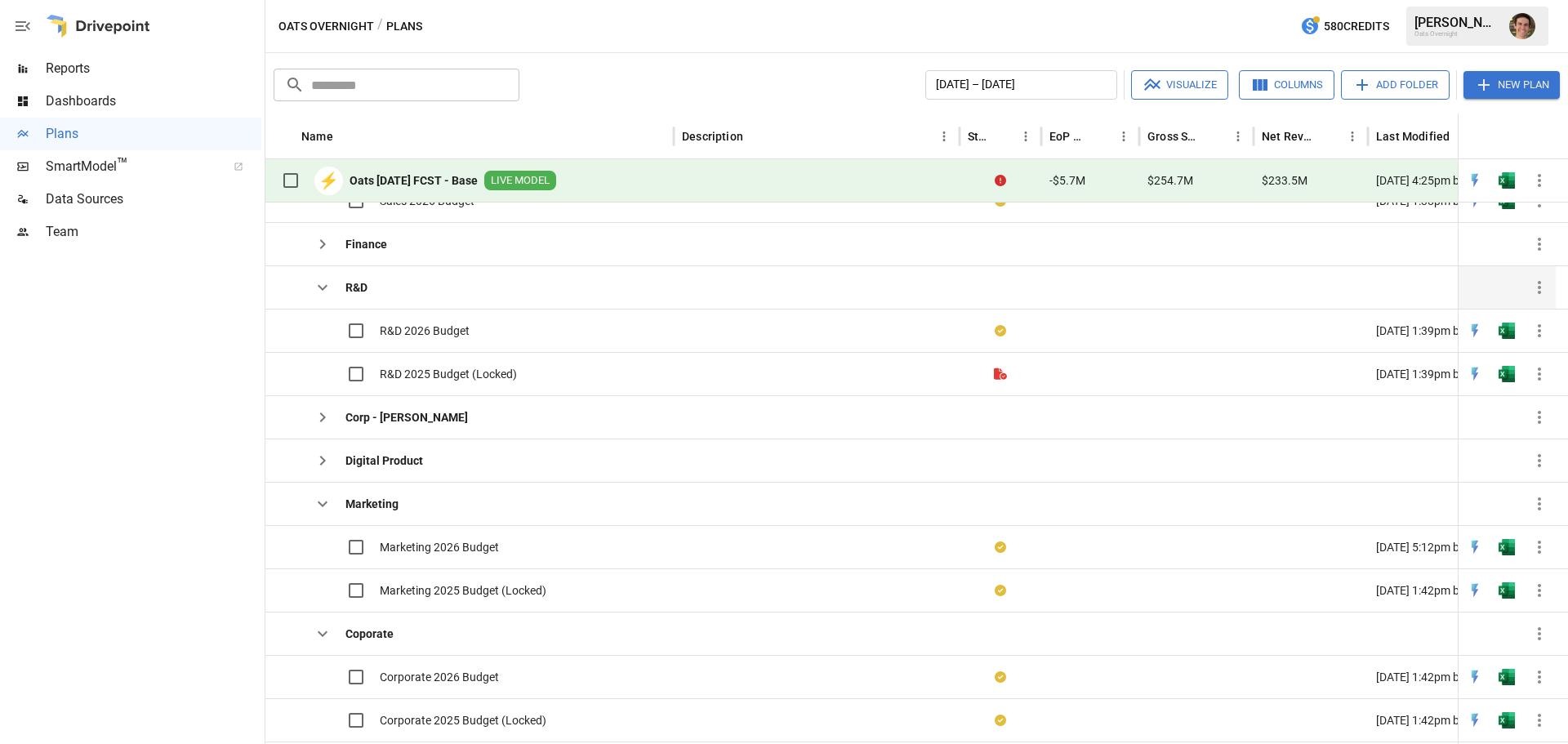
click at [326, 288] on icon "button" at bounding box center [322, 287] width 20 height 20
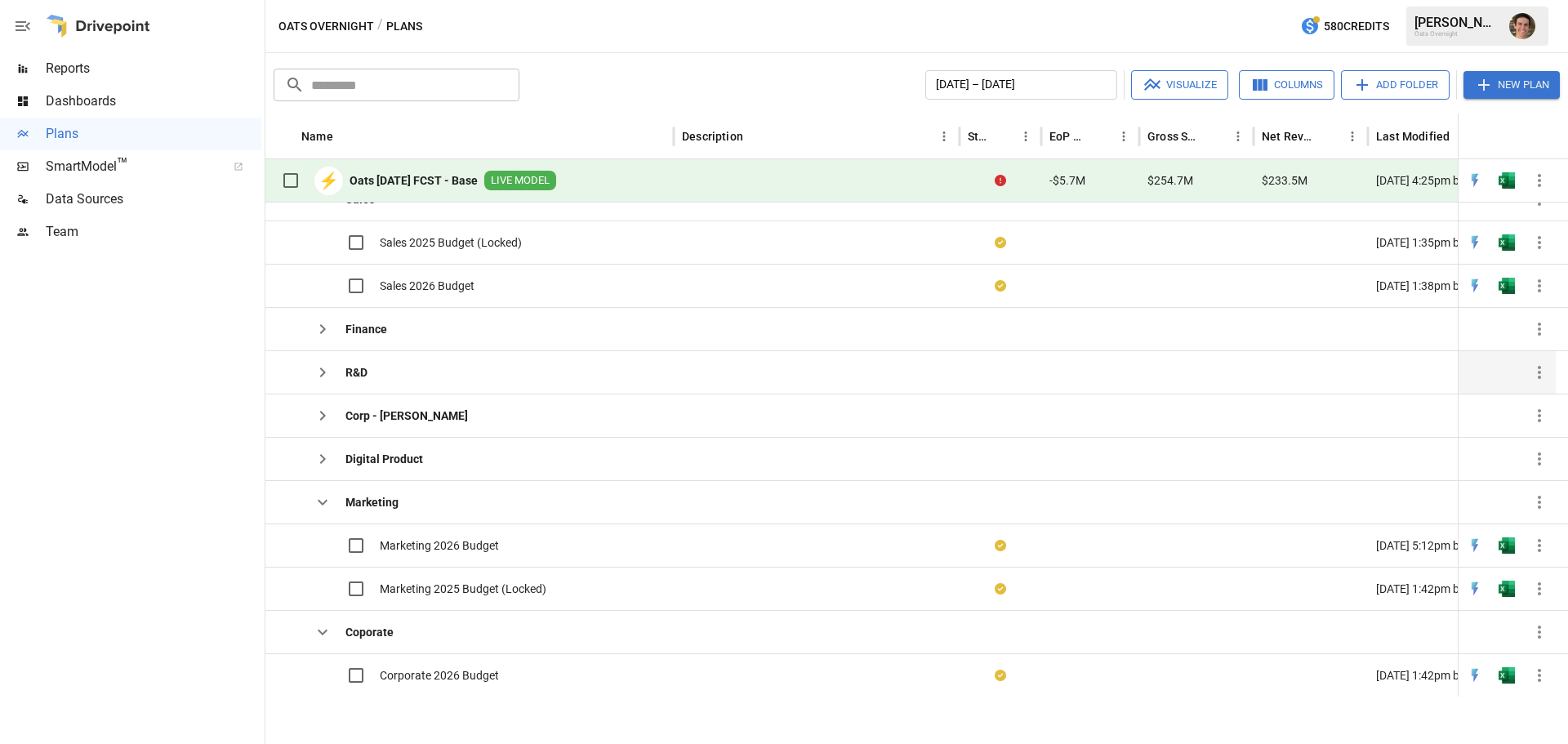
scroll to position [137, 0]
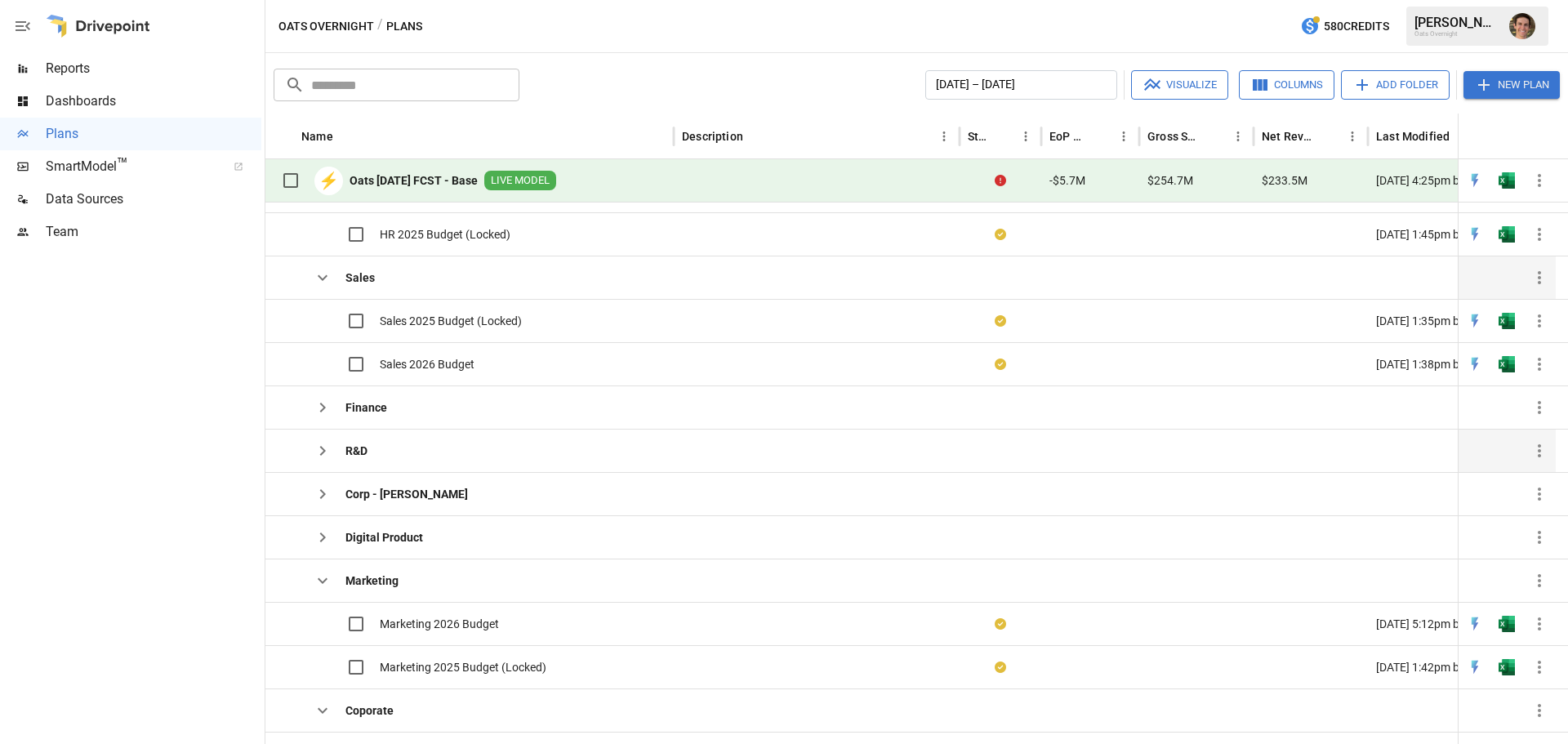
click at [326, 287] on icon "button" at bounding box center [322, 277] width 20 height 20
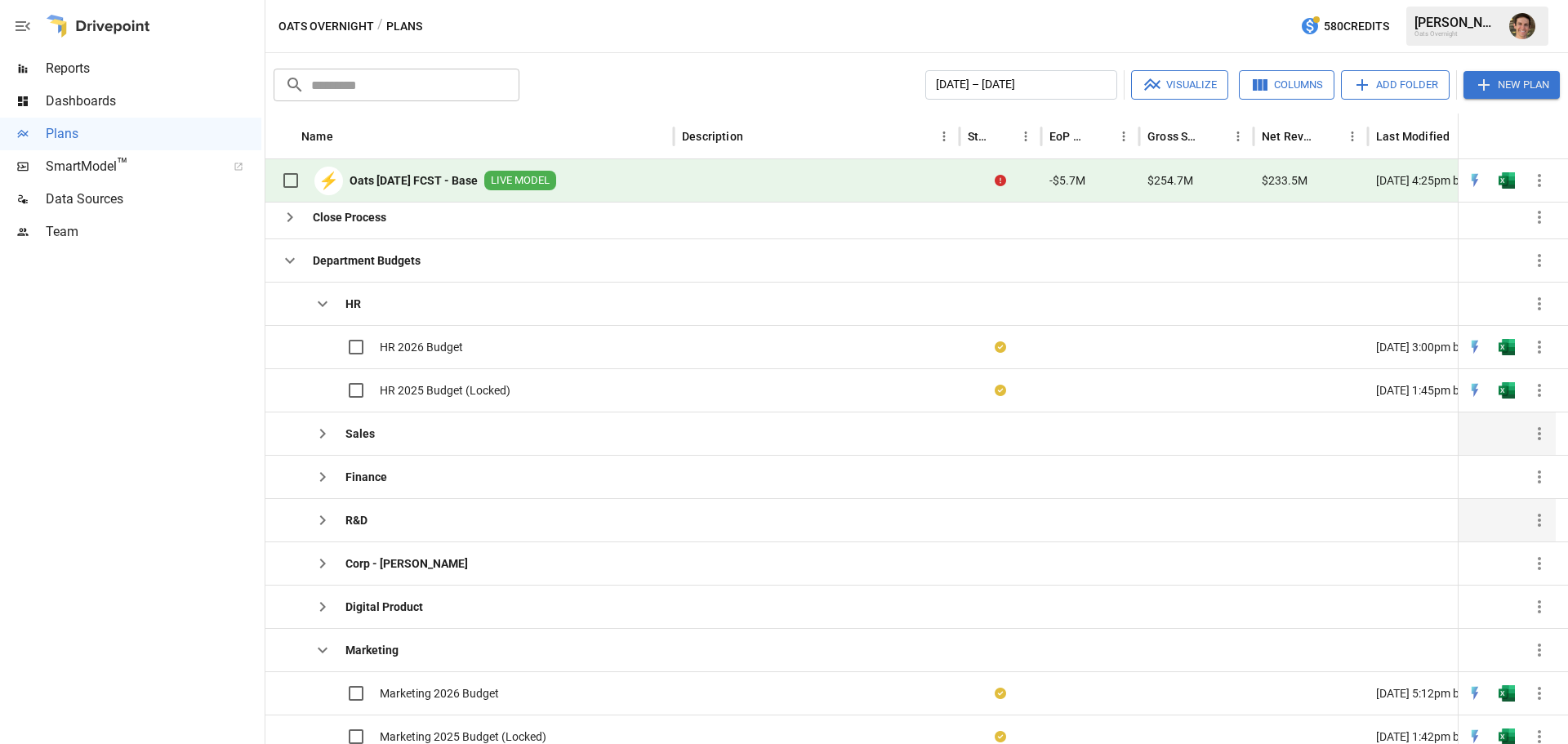
scroll to position [0, 0]
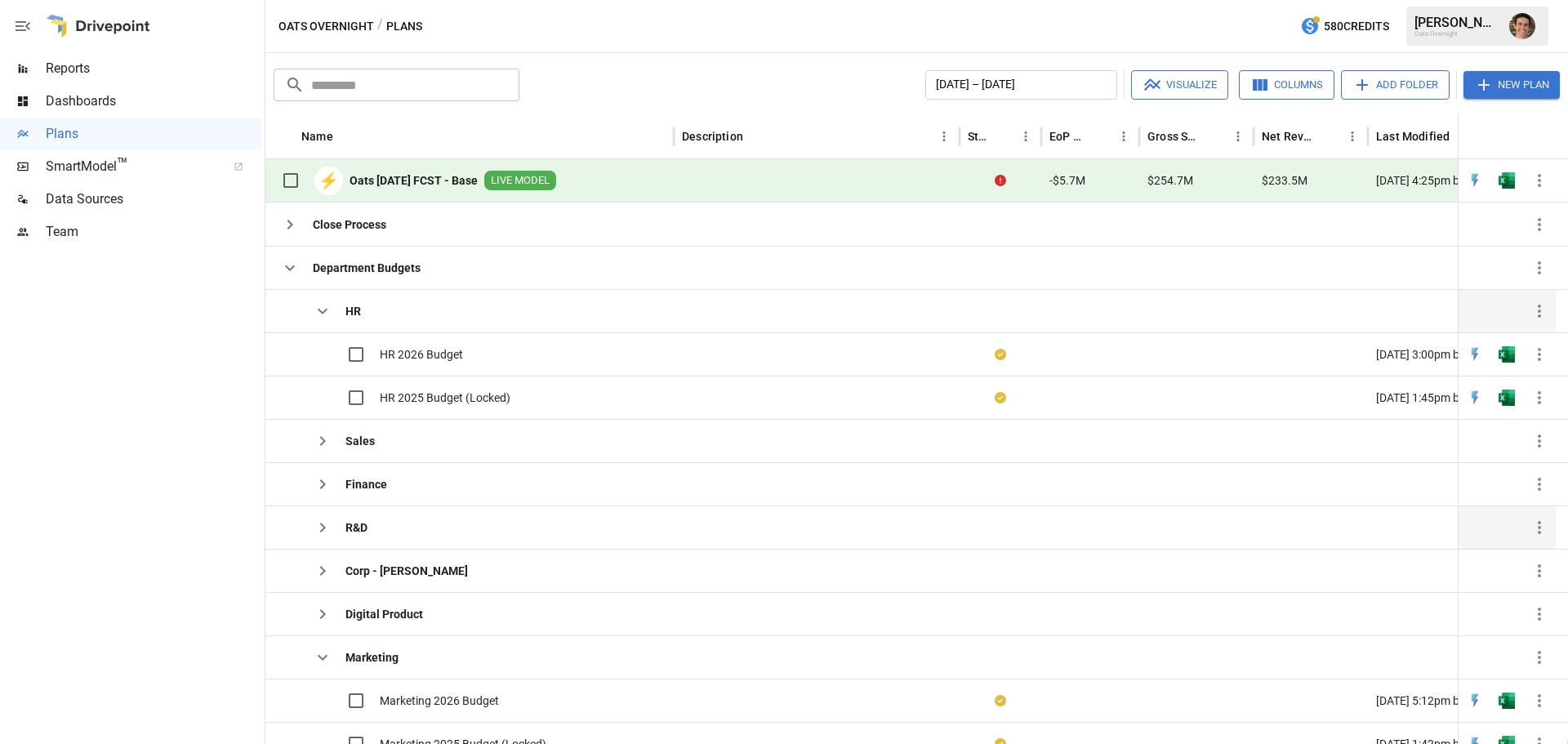
click at [323, 302] on icon "button" at bounding box center [322, 311] width 20 height 20
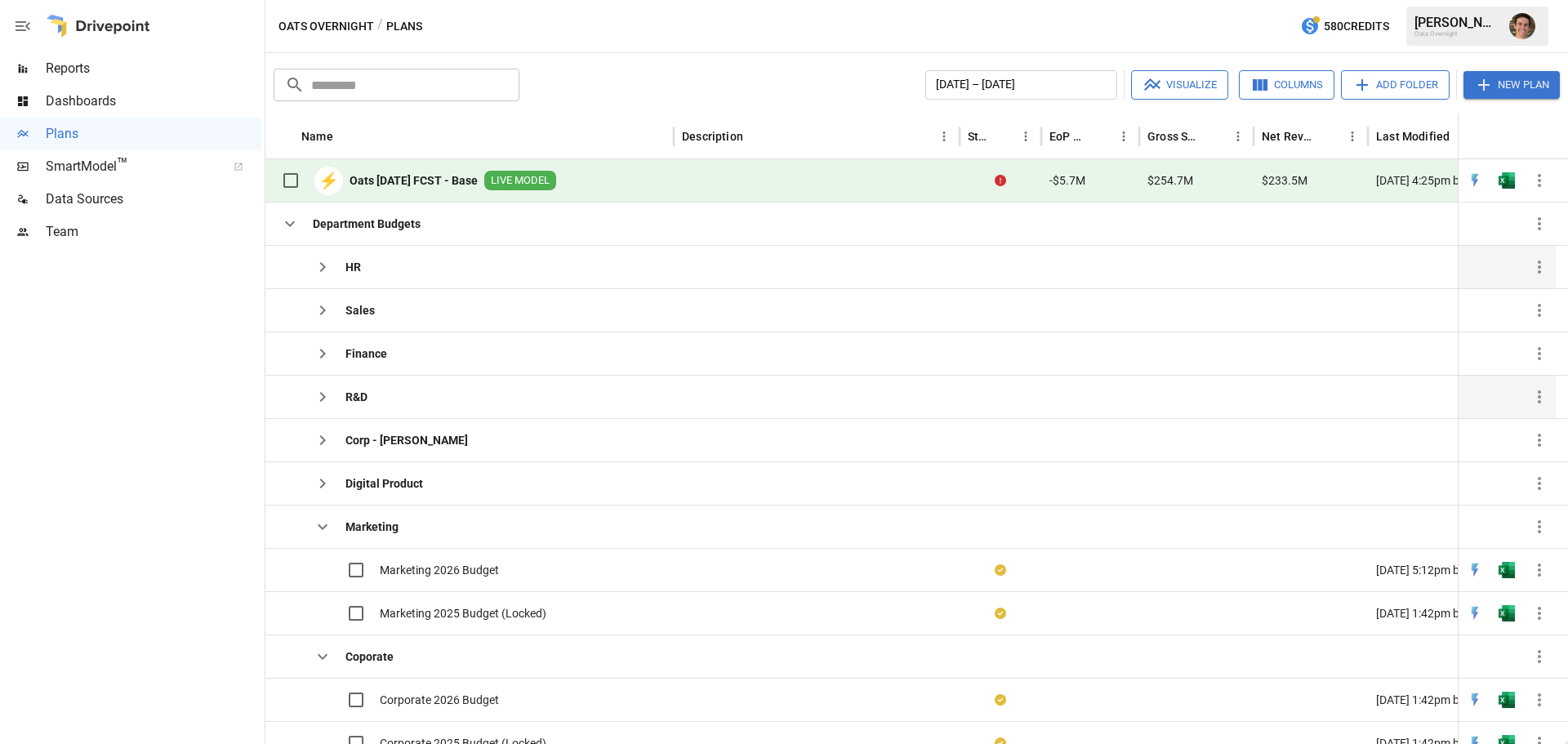
scroll to position [69, 0]
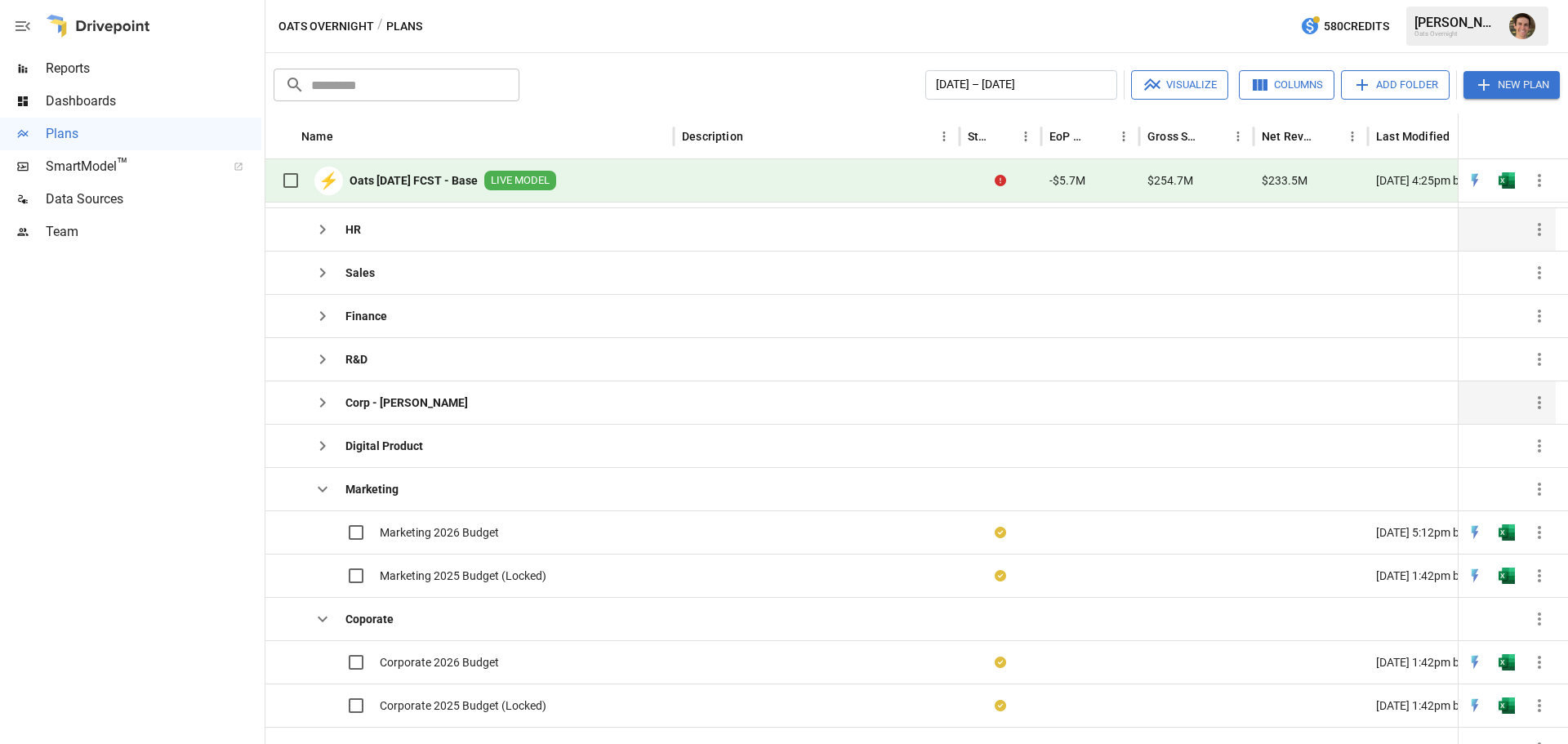
click at [323, 405] on icon "button" at bounding box center [323, 403] width 6 height 9
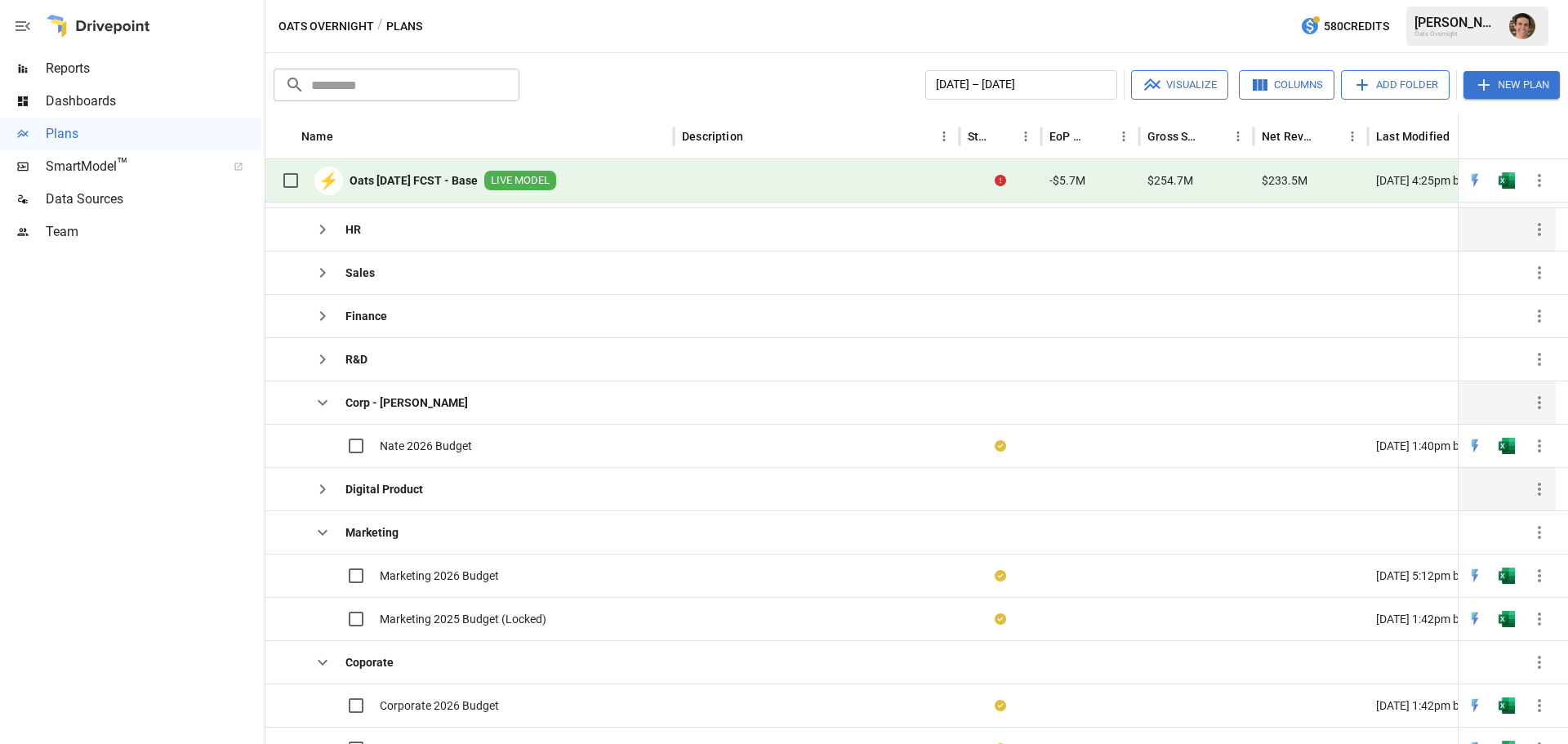
click at [313, 500] on button "button" at bounding box center [322, 489] width 33 height 33
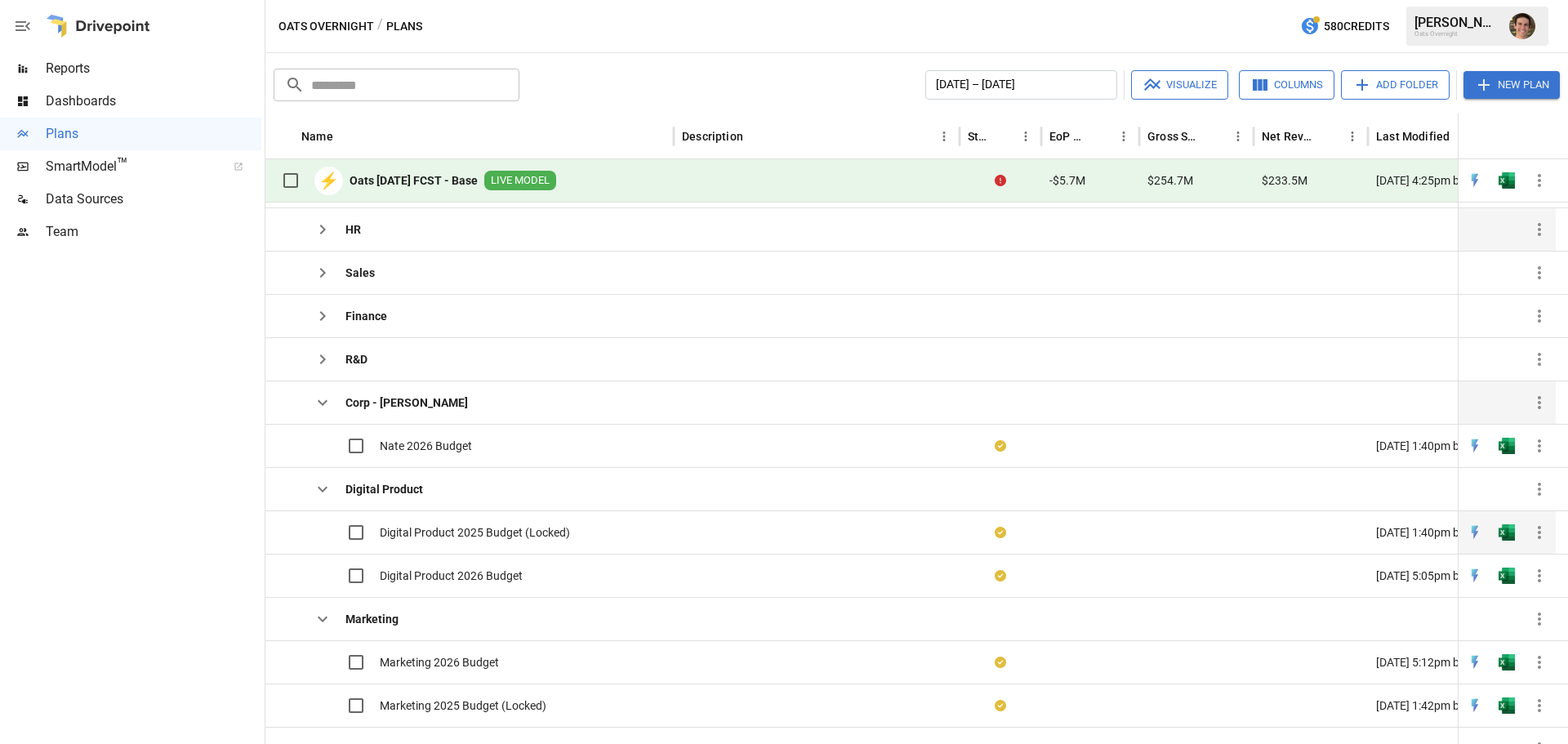
click at [446, 537] on span "Digital Product 2025 Budget (Locked)" at bounding box center [474, 532] width 191 height 16
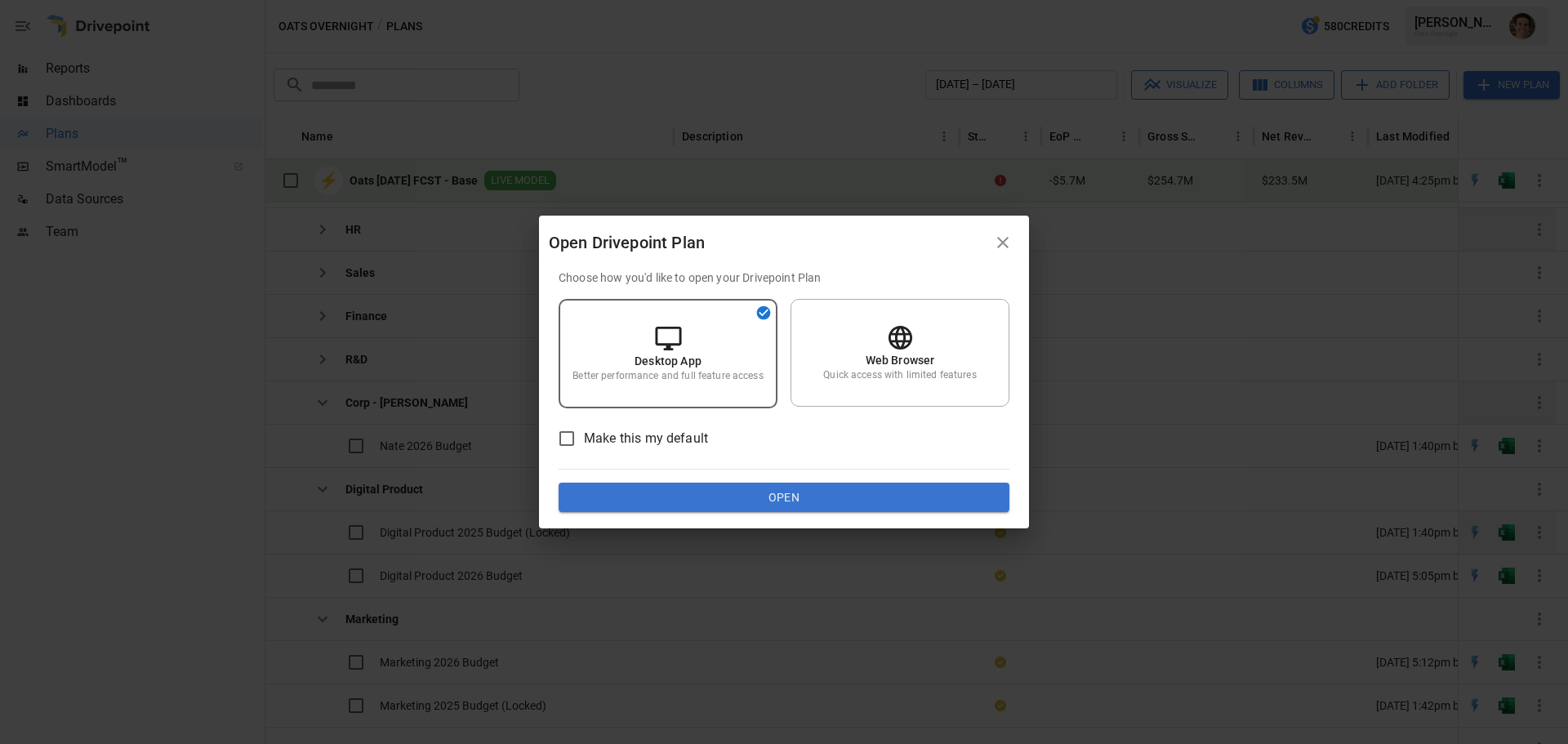
click at [446, 537] on div "Open Drivepoint Plan Choose how you'd like to open your Drivepoint Plan Desktop…" at bounding box center [784, 372] width 1568 height 744
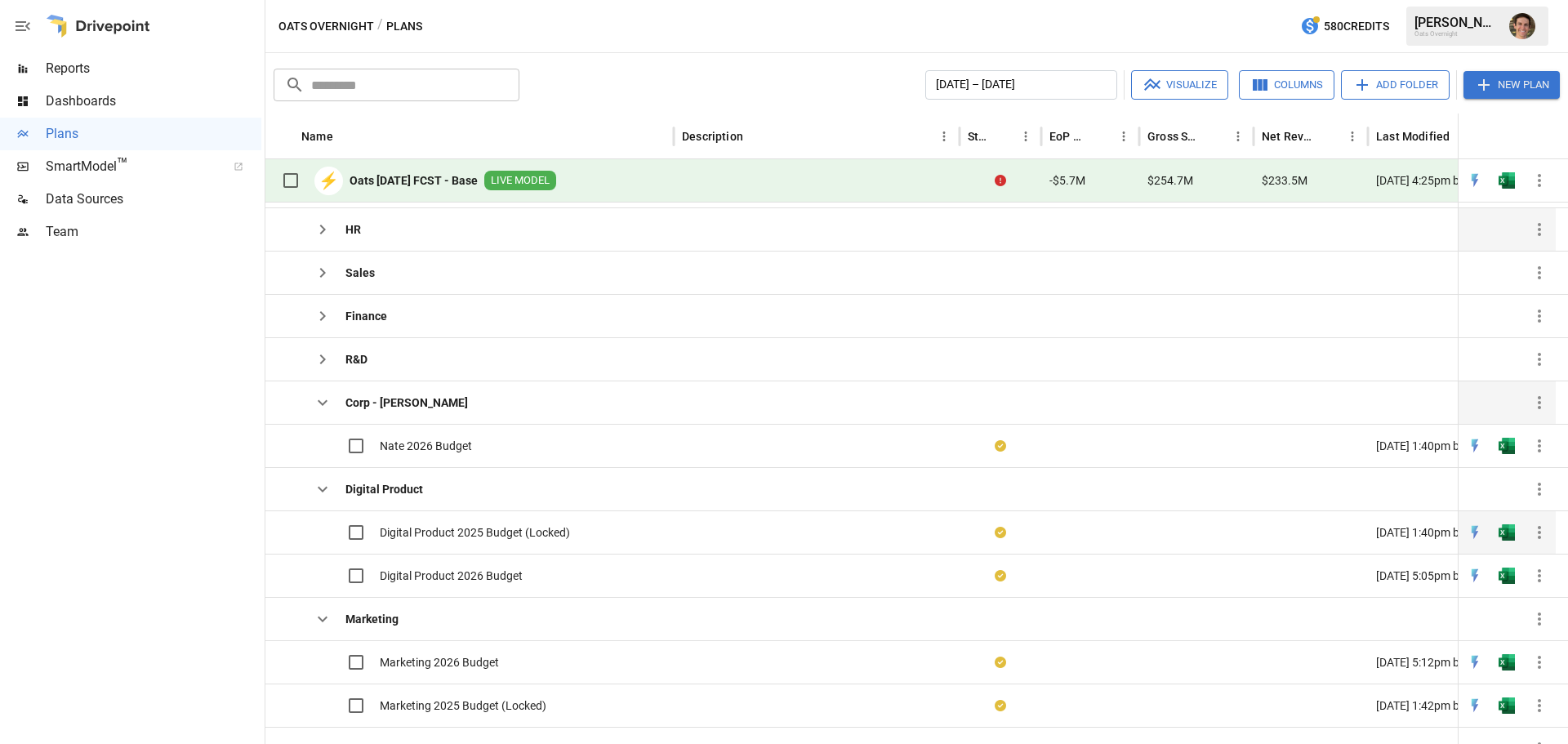
click at [471, 530] on span "Digital Product 2025 Budget (Locked)" at bounding box center [474, 532] width 191 height 16
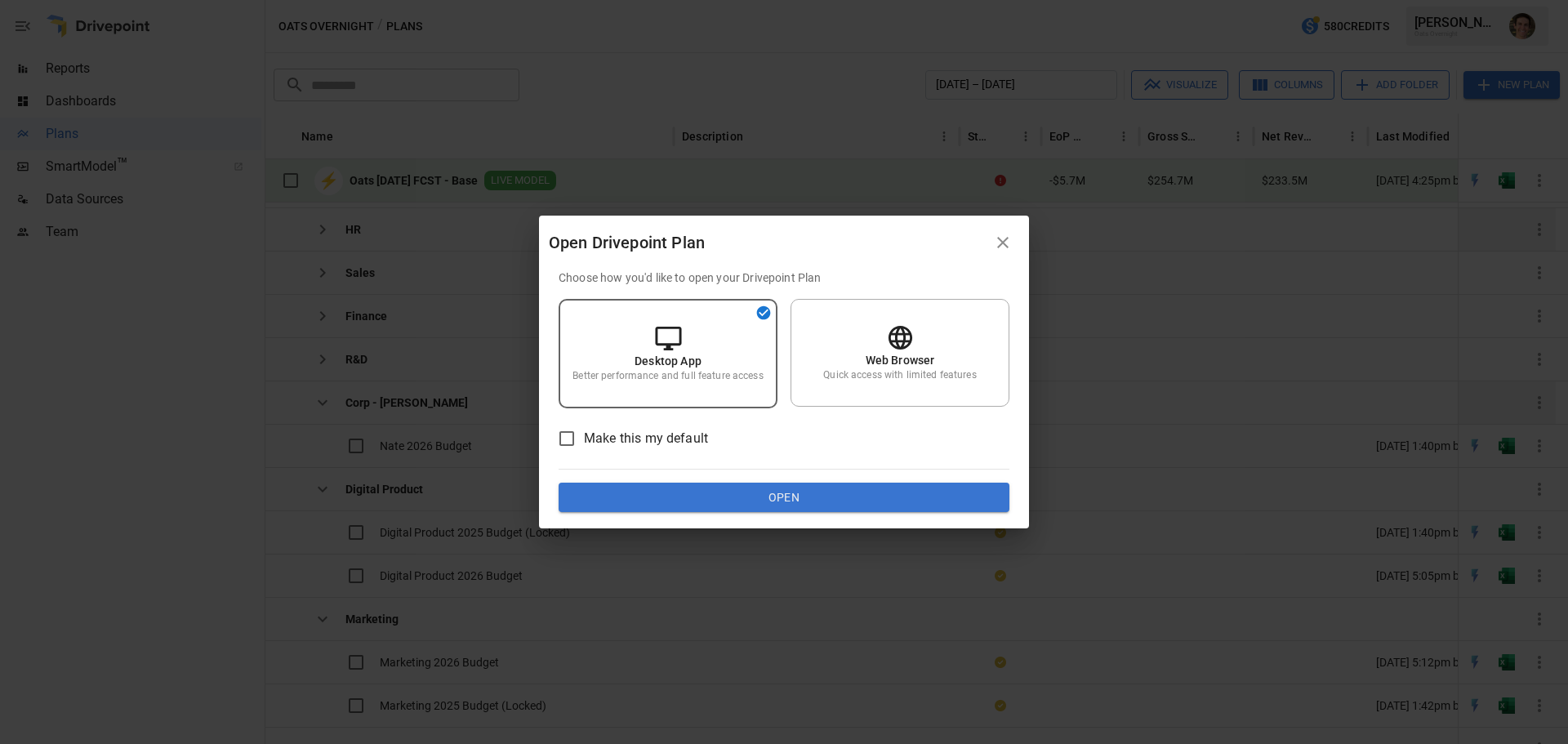
click at [715, 493] on button "Open" at bounding box center [784, 497] width 451 height 29
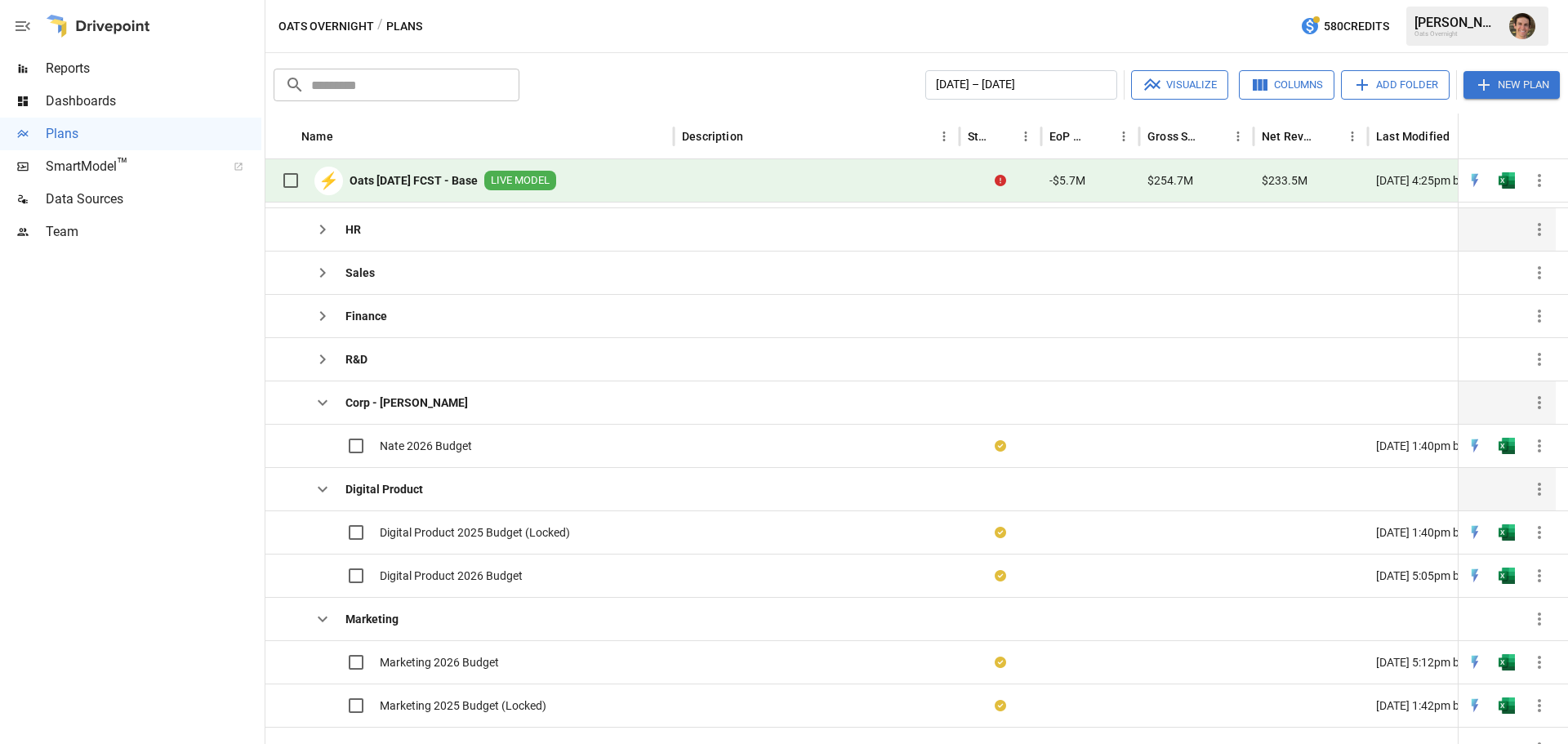
click at [323, 488] on icon "button" at bounding box center [322, 489] width 20 height 20
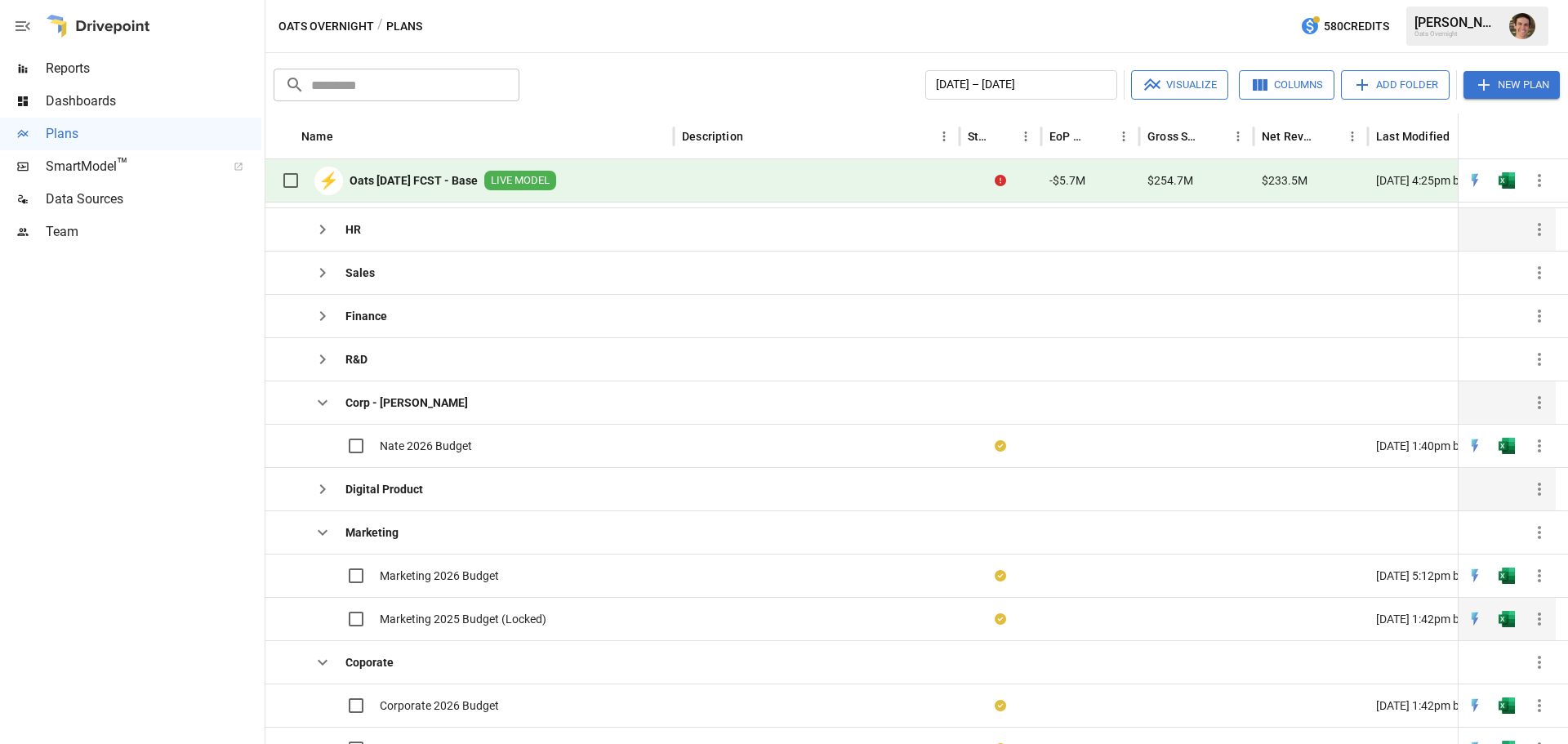
click at [465, 612] on span "Marketing 2025 Budget (Locked)" at bounding box center [462, 619] width 166 height 16
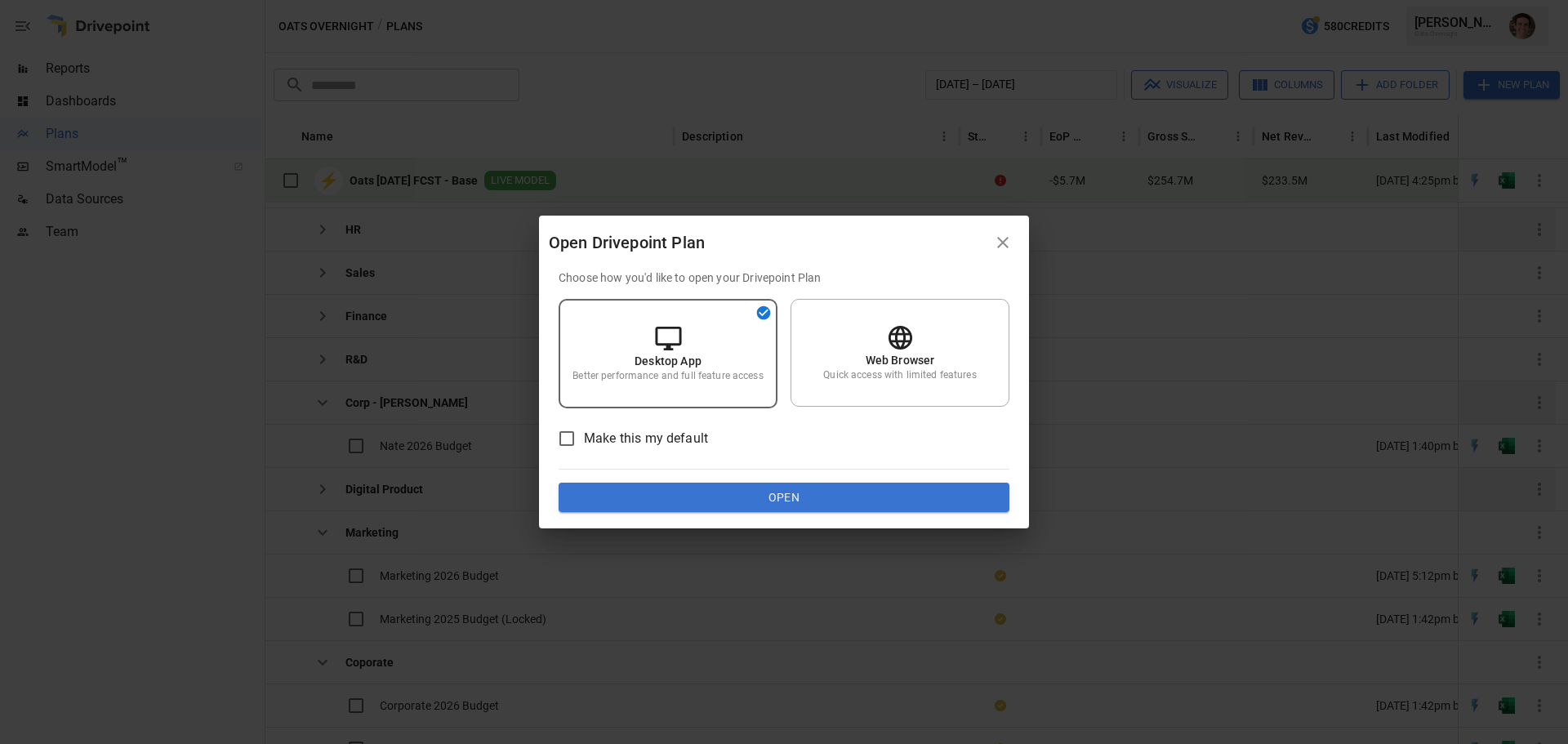
click at [465, 612] on div "Open Drivepoint Plan Choose how you'd like to open your Drivepoint Plan Desktop…" at bounding box center [784, 372] width 1568 height 744
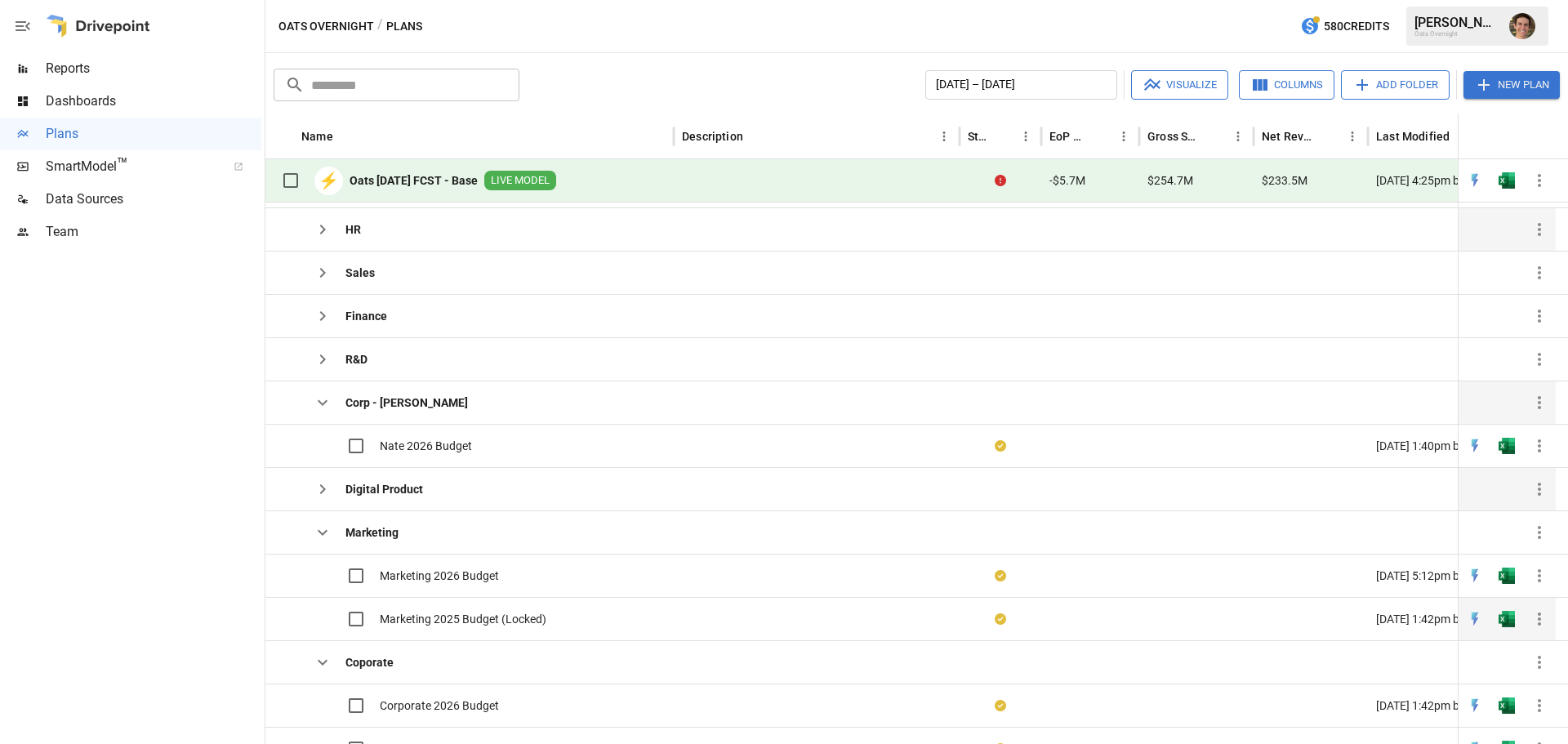
click at [498, 617] on span "Marketing 2025 Budget (Locked)" at bounding box center [462, 619] width 166 height 16
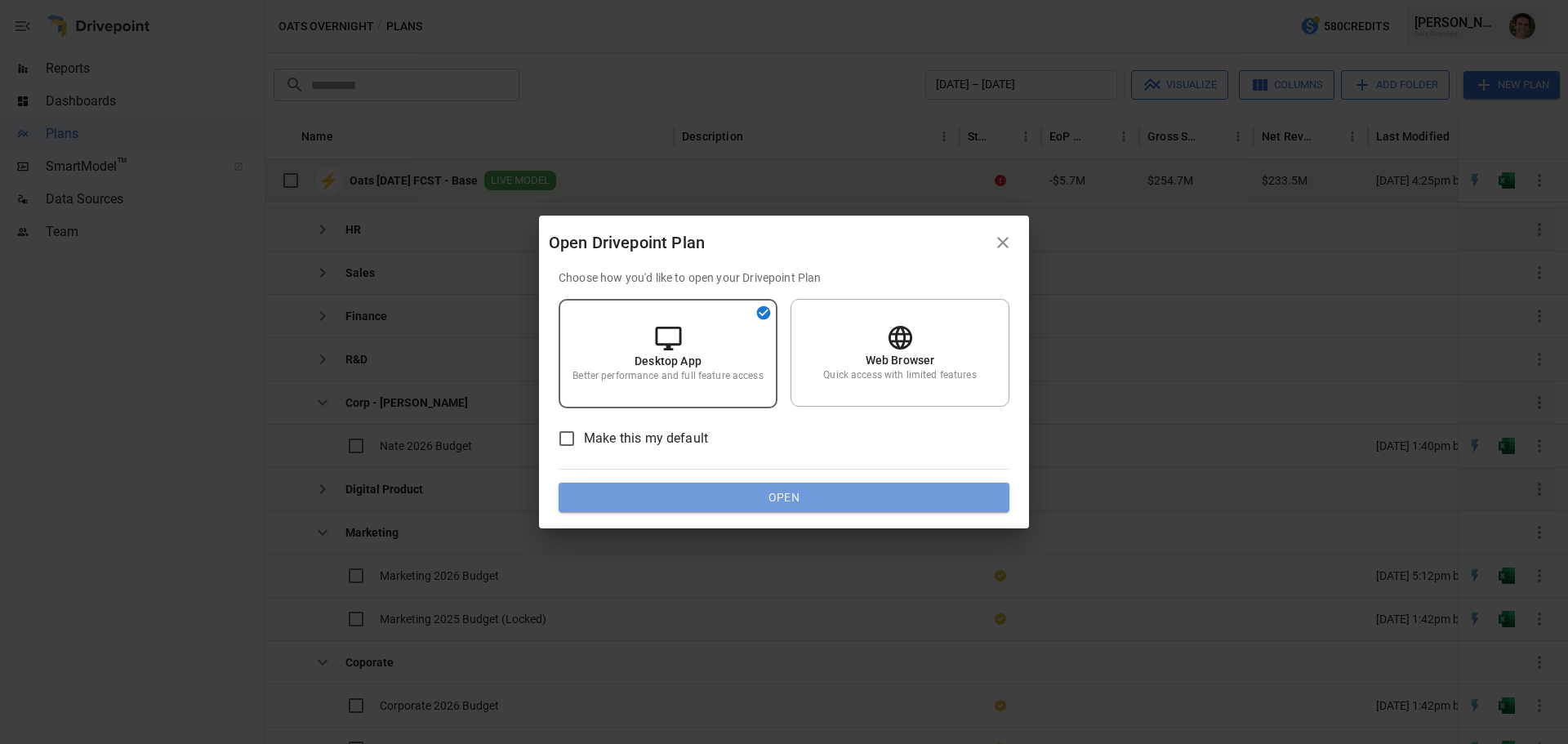
click at [686, 503] on button "Open" at bounding box center [784, 497] width 451 height 29
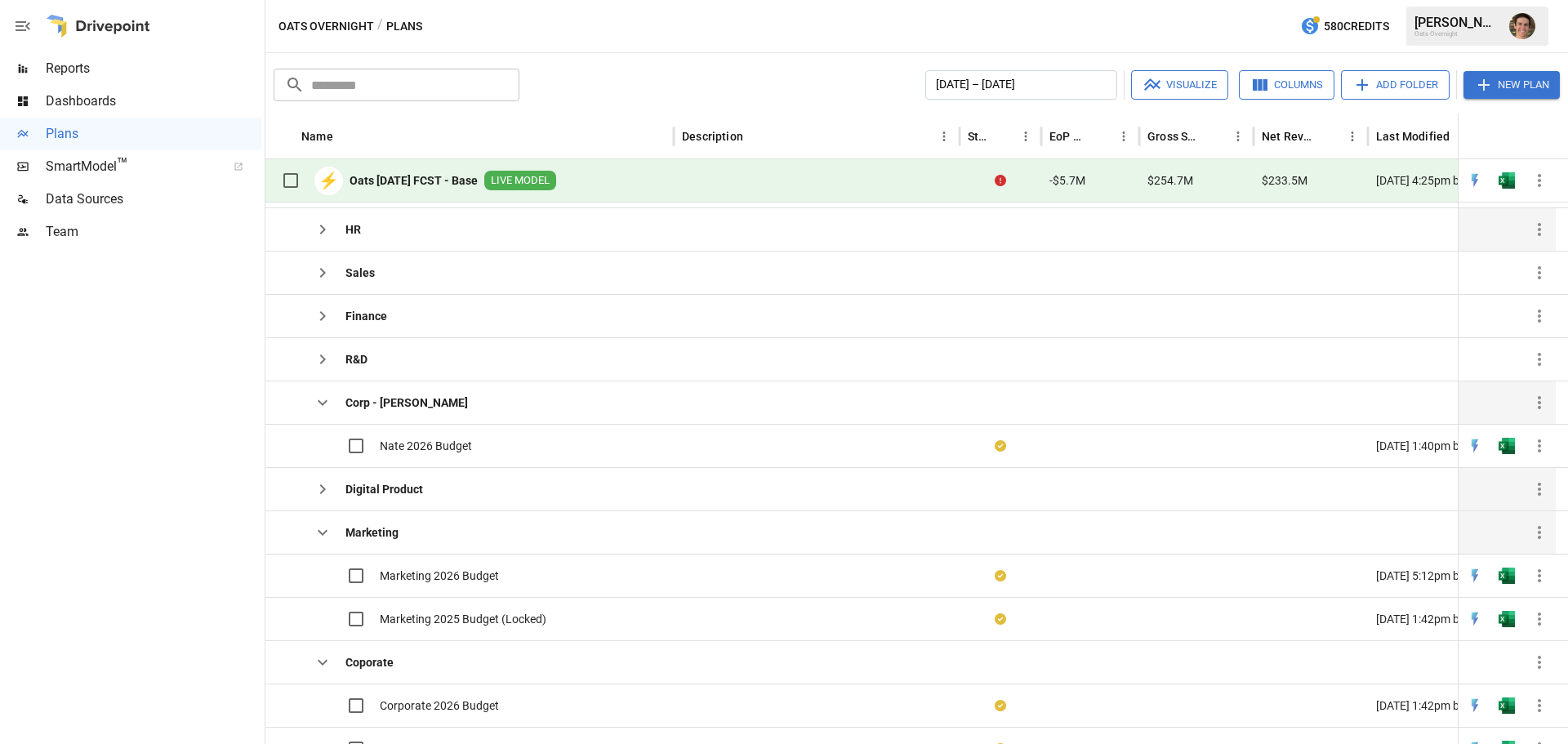
click at [322, 532] on icon "button" at bounding box center [322, 533] width 20 height 20
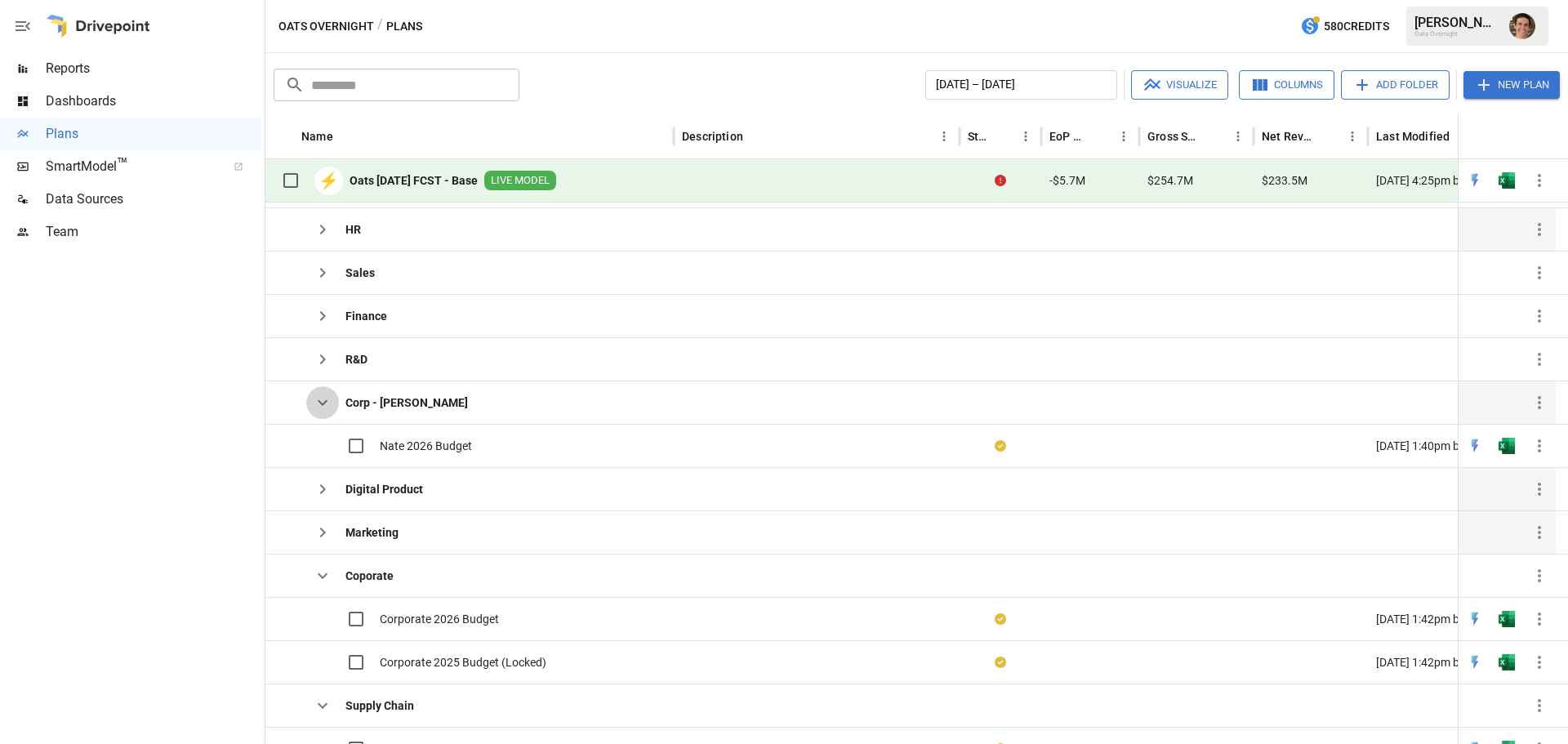
click at [325, 400] on icon "button" at bounding box center [322, 402] width 20 height 20
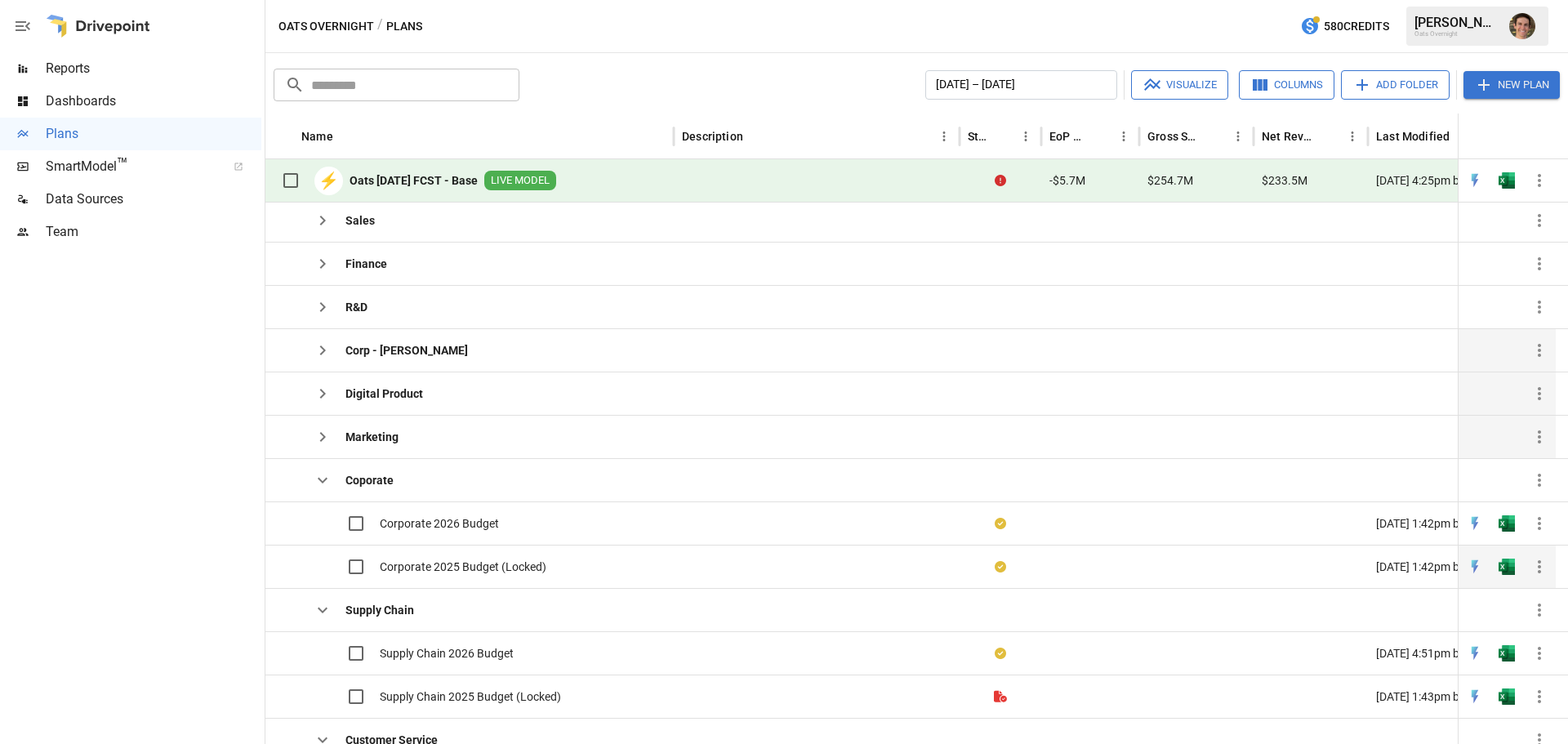
scroll to position [137, 0]
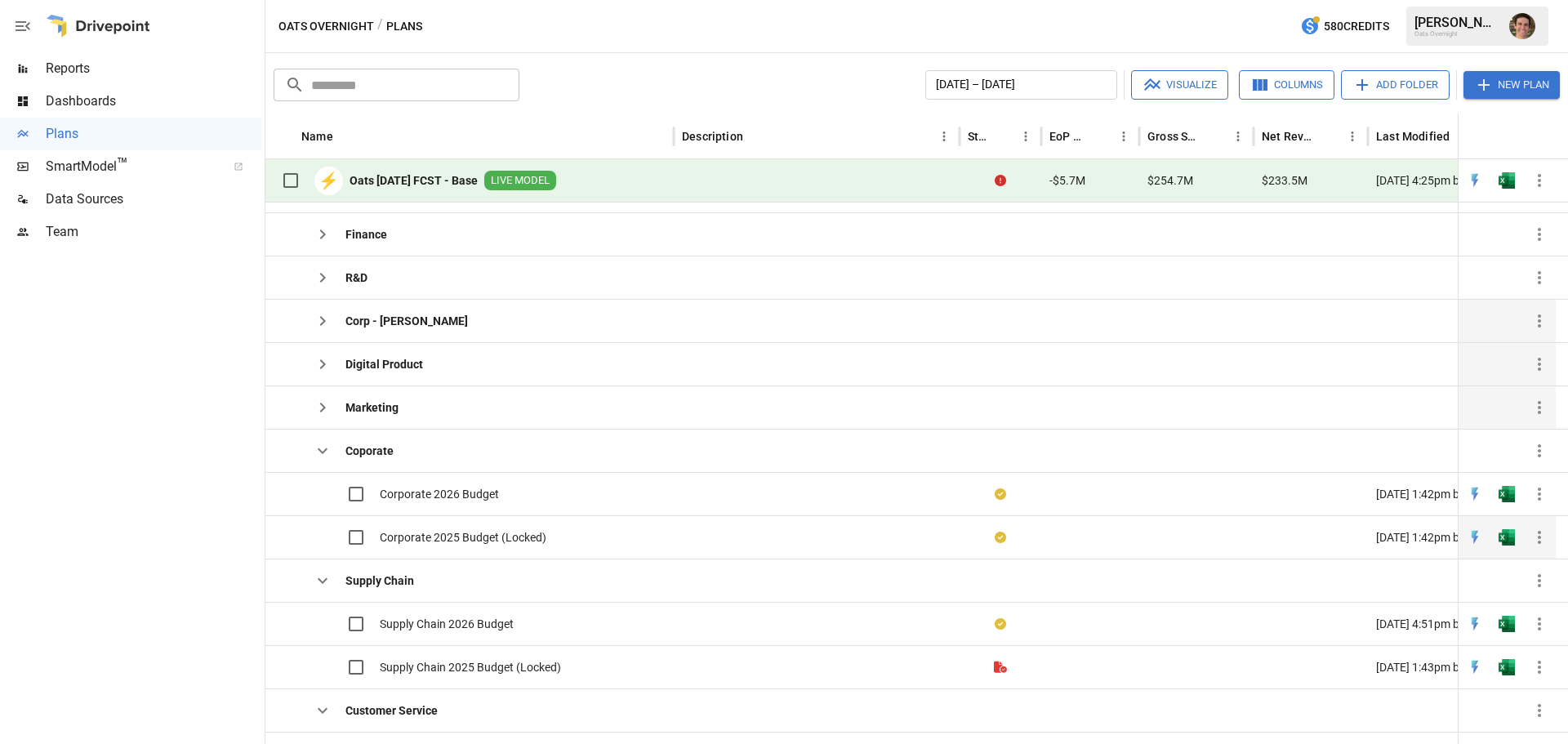
click at [466, 533] on span "Corporate 2025 Budget (Locked)" at bounding box center [462, 537] width 166 height 16
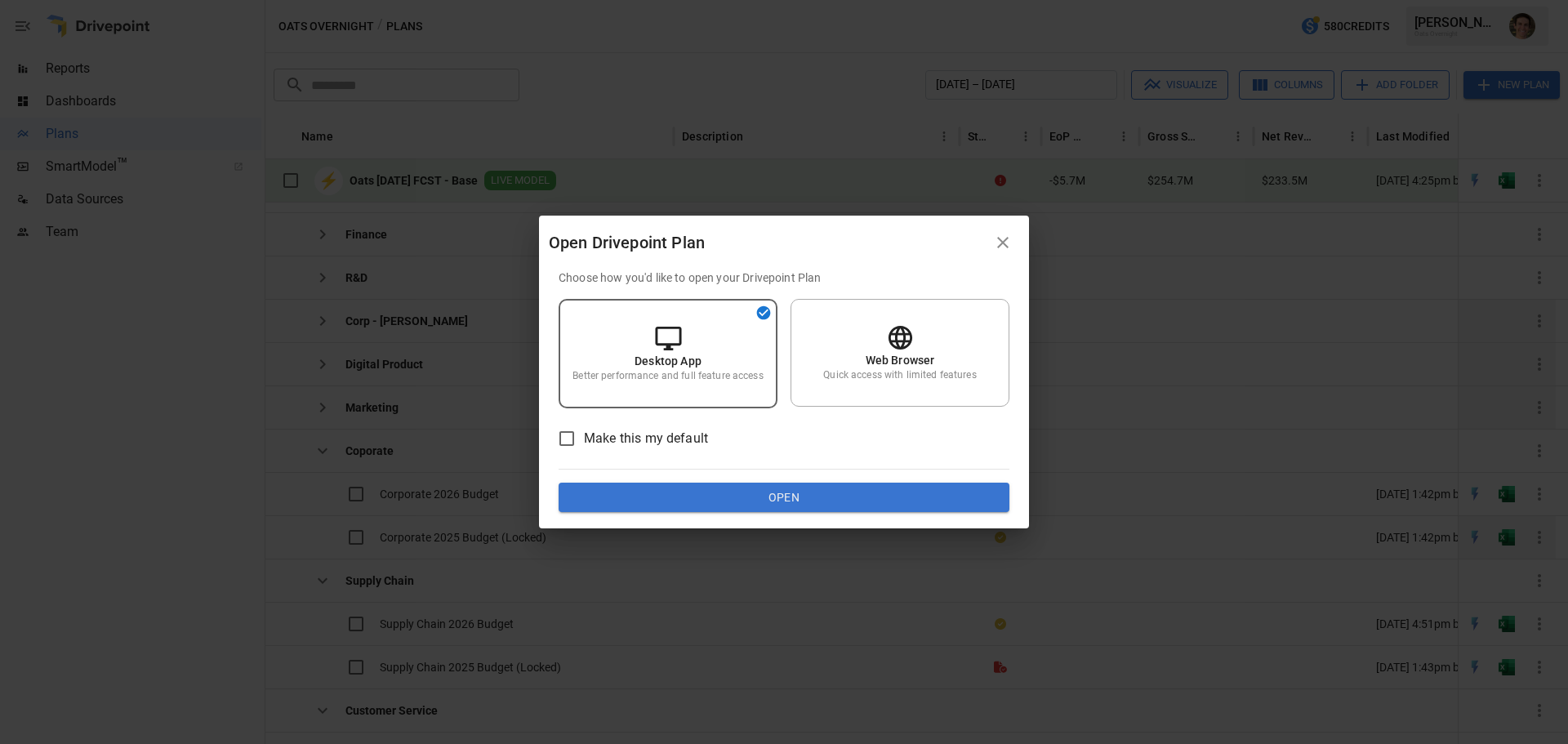
click at [466, 533] on div "Open Drivepoint Plan Choose how you'd like to open your Drivepoint Plan Desktop…" at bounding box center [784, 372] width 1568 height 744
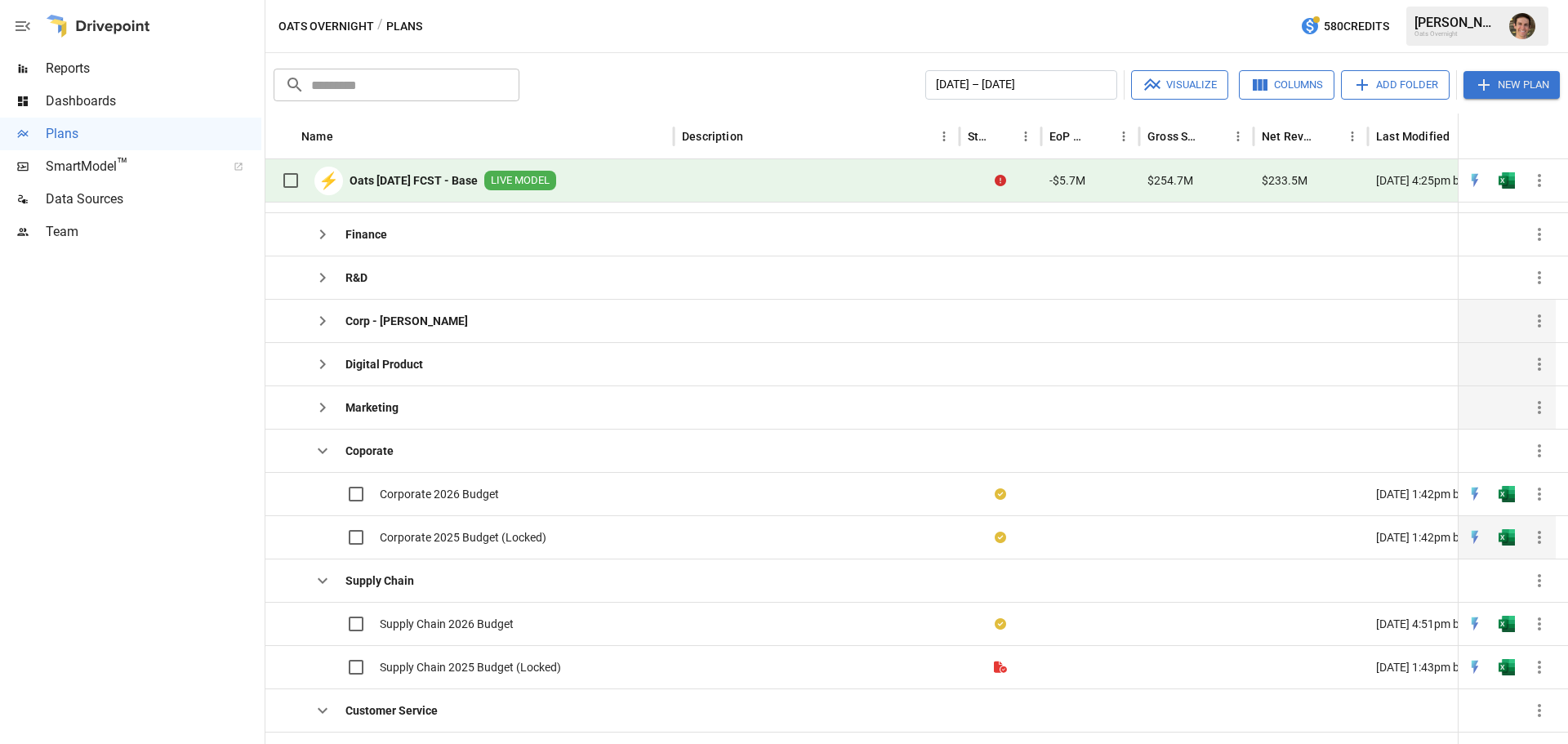
click at [487, 539] on span "Corporate 2025 Budget (Locked)" at bounding box center [462, 537] width 166 height 16
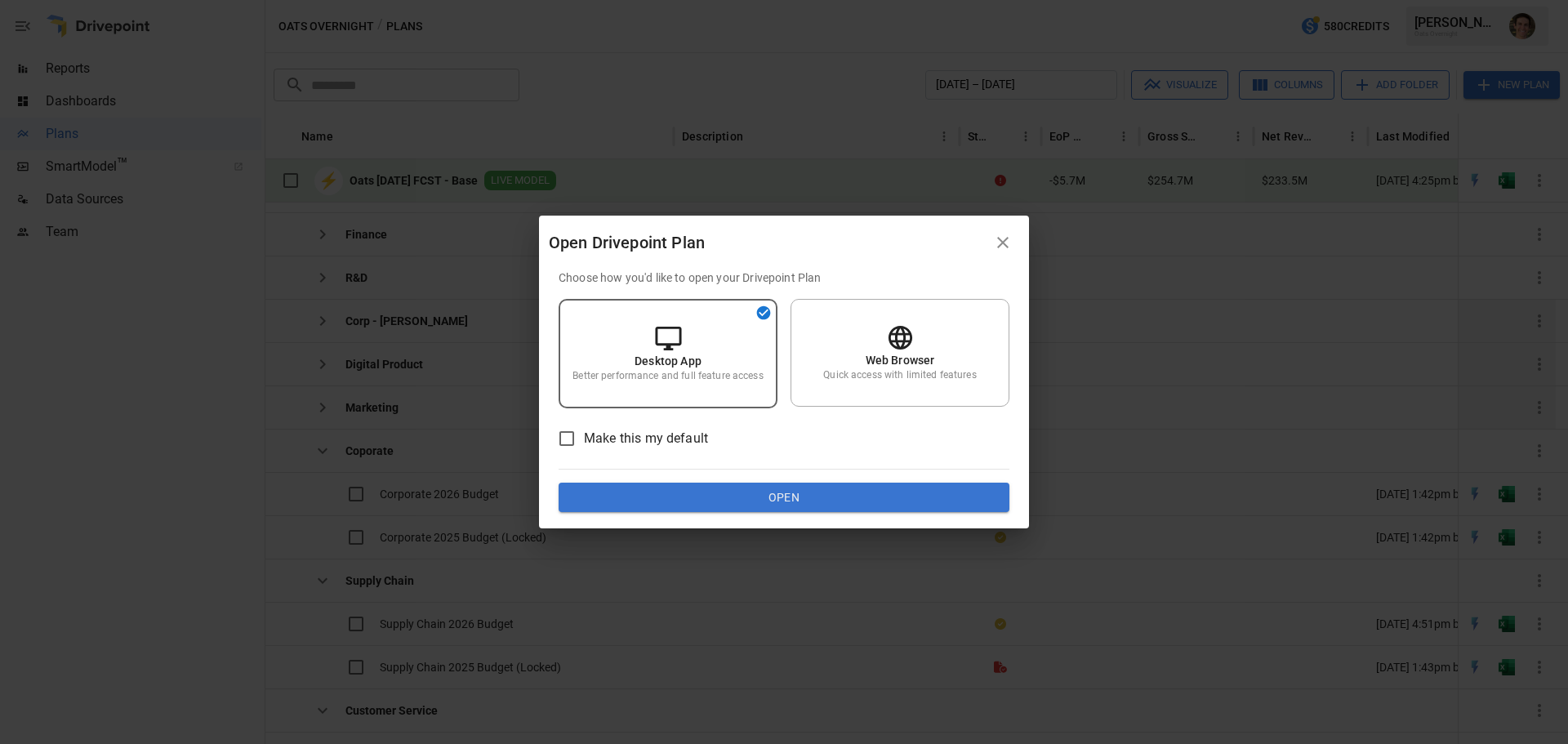
click at [736, 479] on div "Choose how you'd like to open your Drivepoint Plan Desktop App Better performan…" at bounding box center [784, 391] width 451 height 242
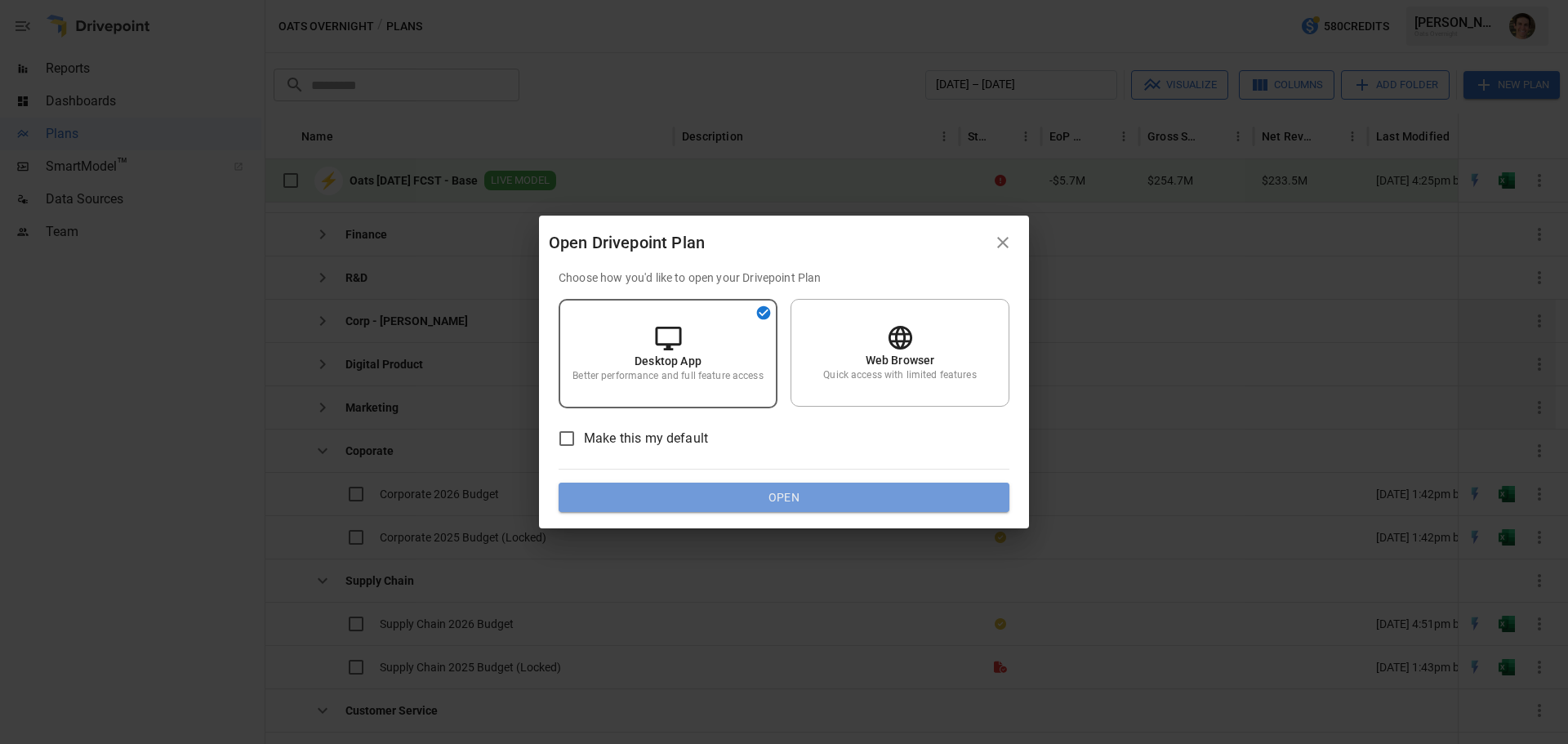
click at [740, 497] on button "Open" at bounding box center [784, 497] width 451 height 29
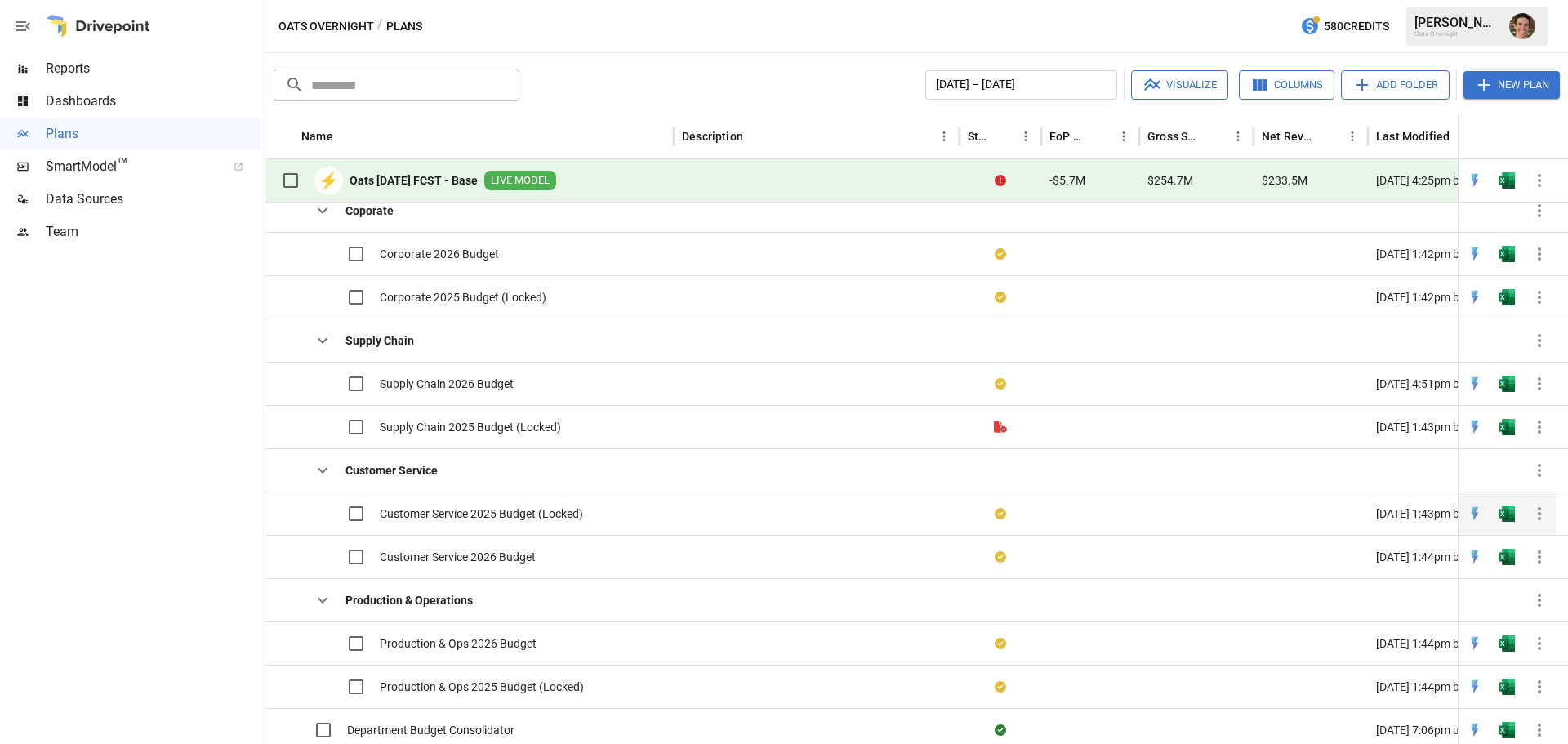
scroll to position [343, 0]
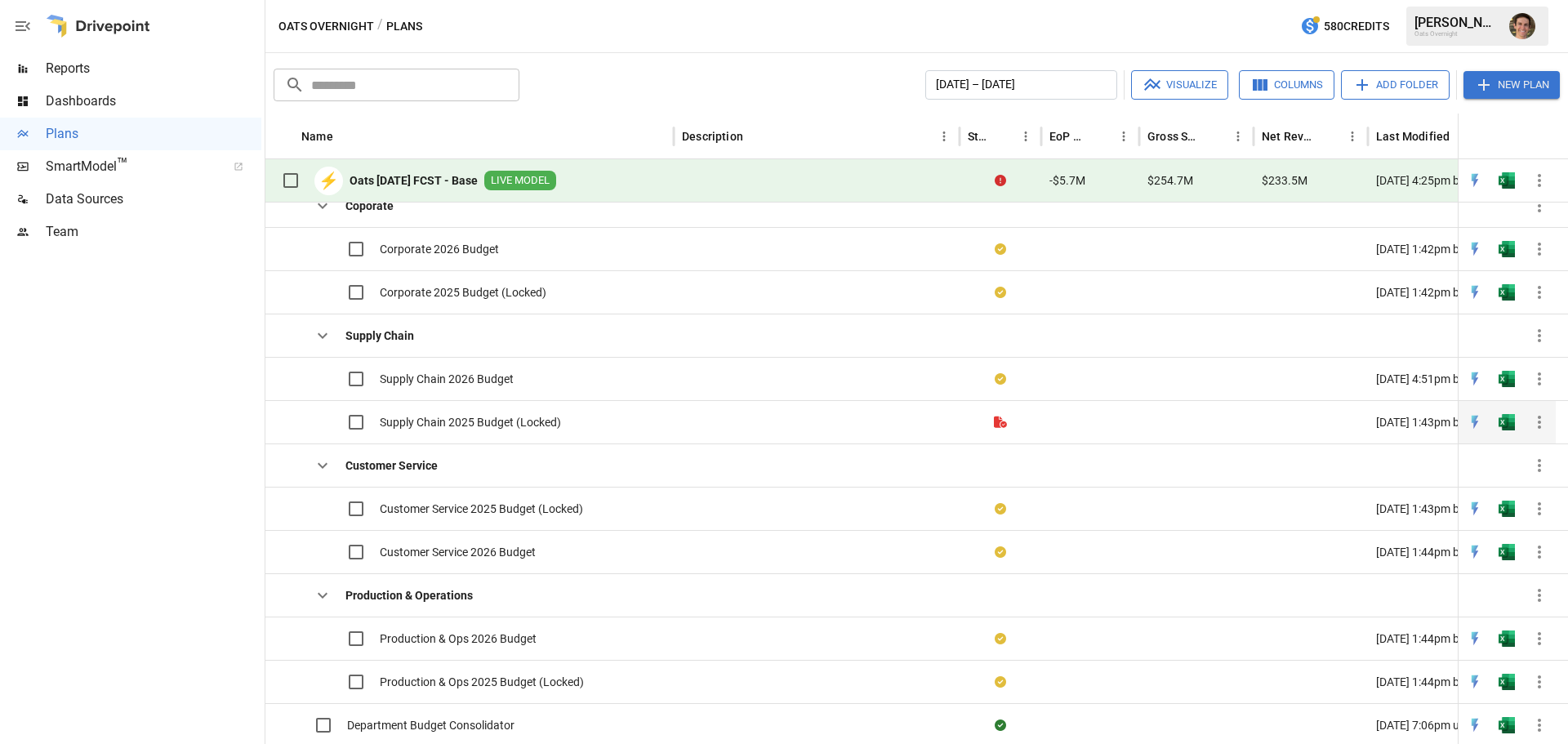
click at [444, 424] on span "Supply Chain 2025 Budget (Locked)" at bounding box center [469, 422] width 181 height 16
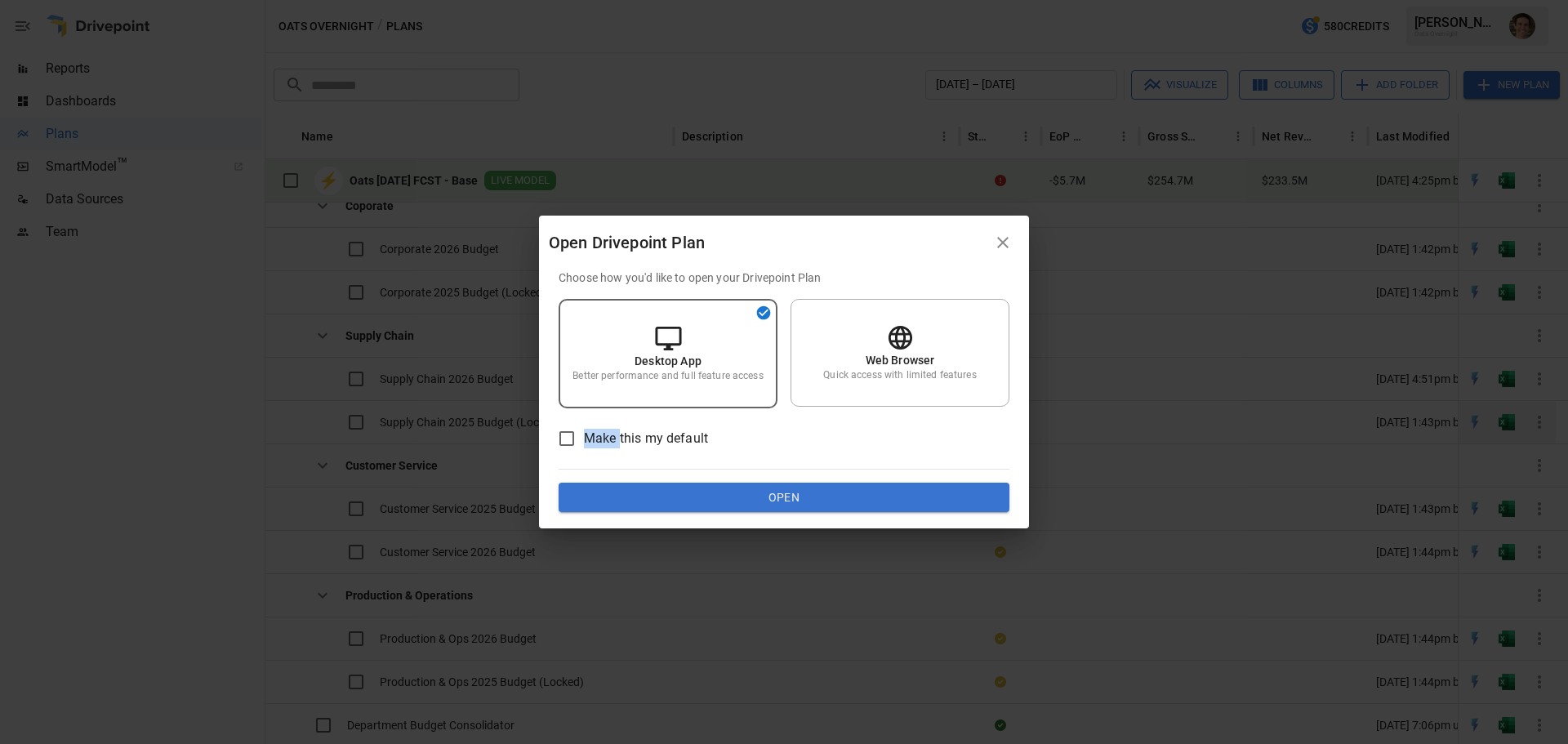
click at [444, 424] on div "Open Drivepoint Plan Choose how you'd like to open your Drivepoint Plan Desktop…" at bounding box center [784, 372] width 1568 height 744
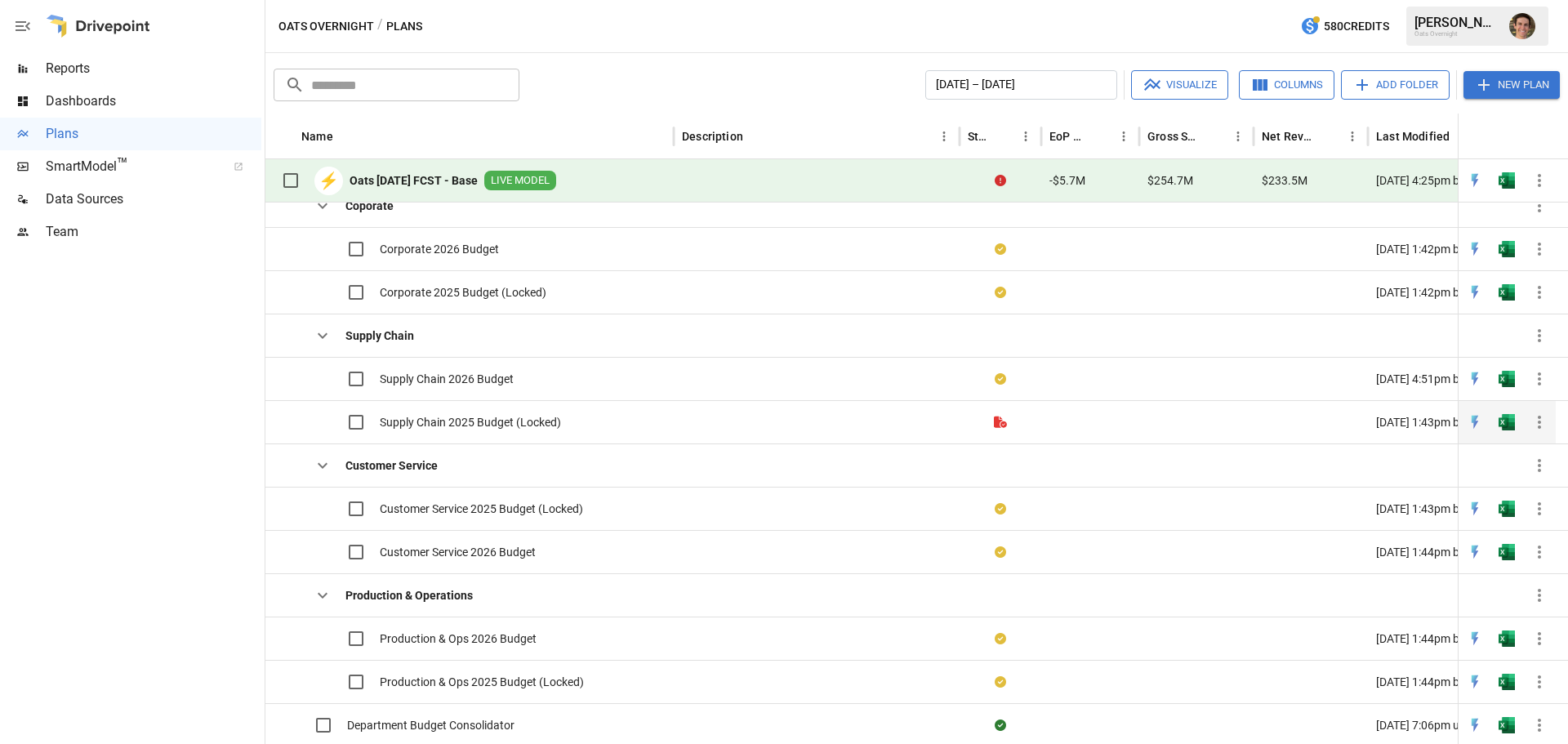
click at [454, 425] on span "Supply Chain 2025 Budget (Locked)" at bounding box center [469, 422] width 181 height 16
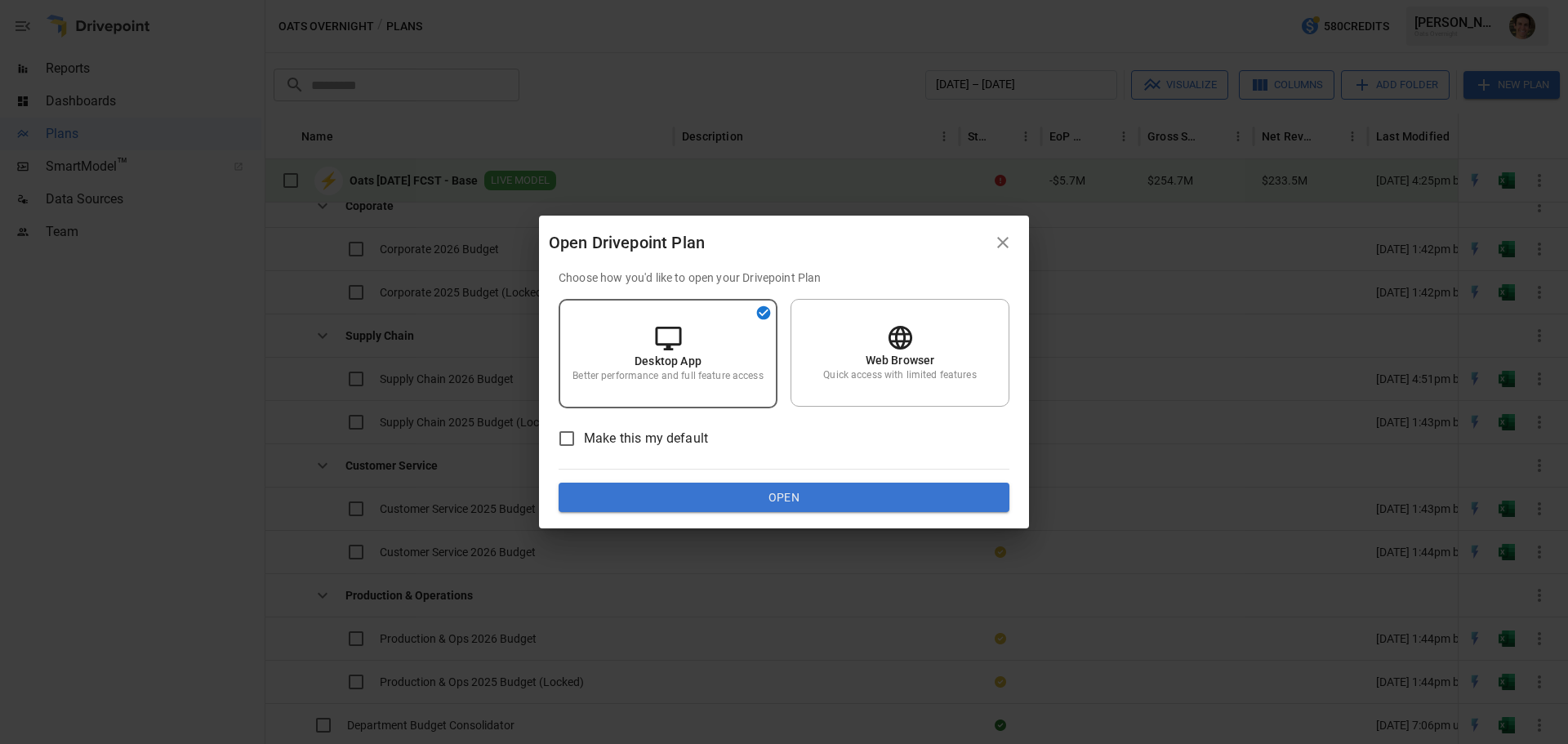
click at [761, 527] on div "Choose how you'd like to open your Drivepoint Plan Desktop App Better performan…" at bounding box center [784, 399] width 490 height 259
click at [777, 498] on button "Open" at bounding box center [784, 497] width 451 height 29
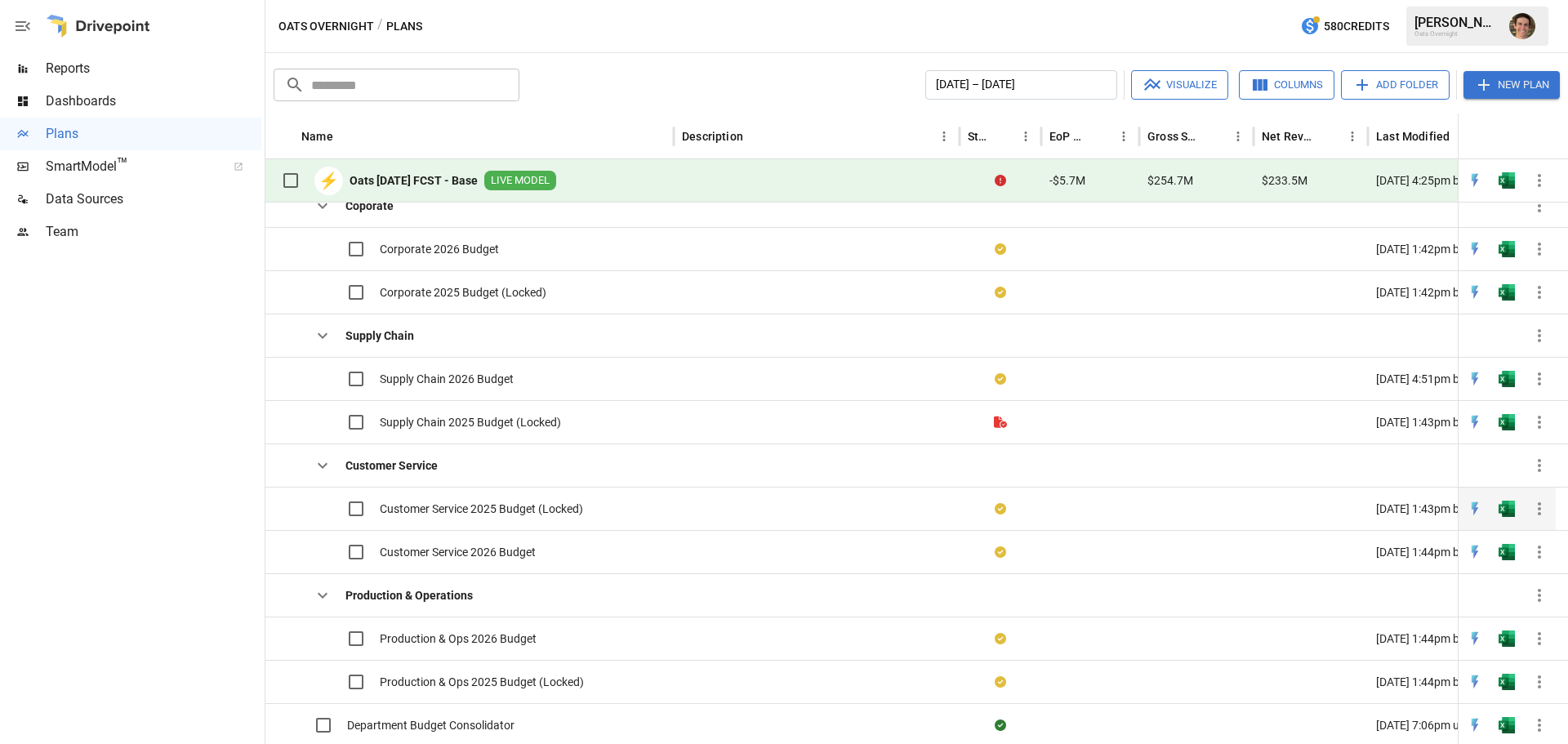
click at [501, 504] on span "Customer Service 2025 Budget (Locked)" at bounding box center [481, 508] width 204 height 16
click at [561, 521] on div "Customer Service 2025 Budget (Locked)" at bounding box center [428, 509] width 310 height 35
click at [533, 507] on span "Customer Service 2025 Budget (Locked)" at bounding box center [481, 508] width 204 height 16
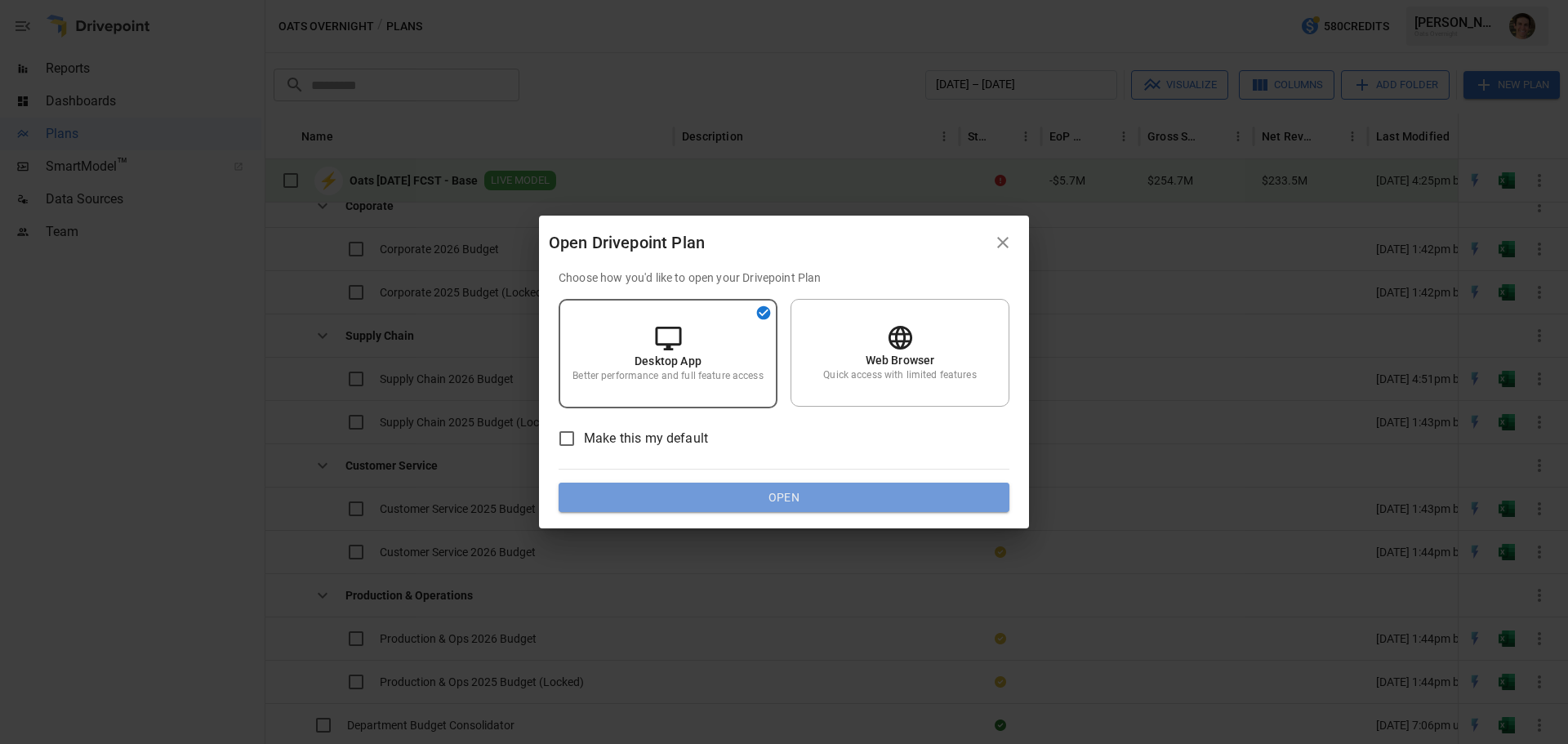
click at [733, 505] on button "Open" at bounding box center [784, 497] width 451 height 29
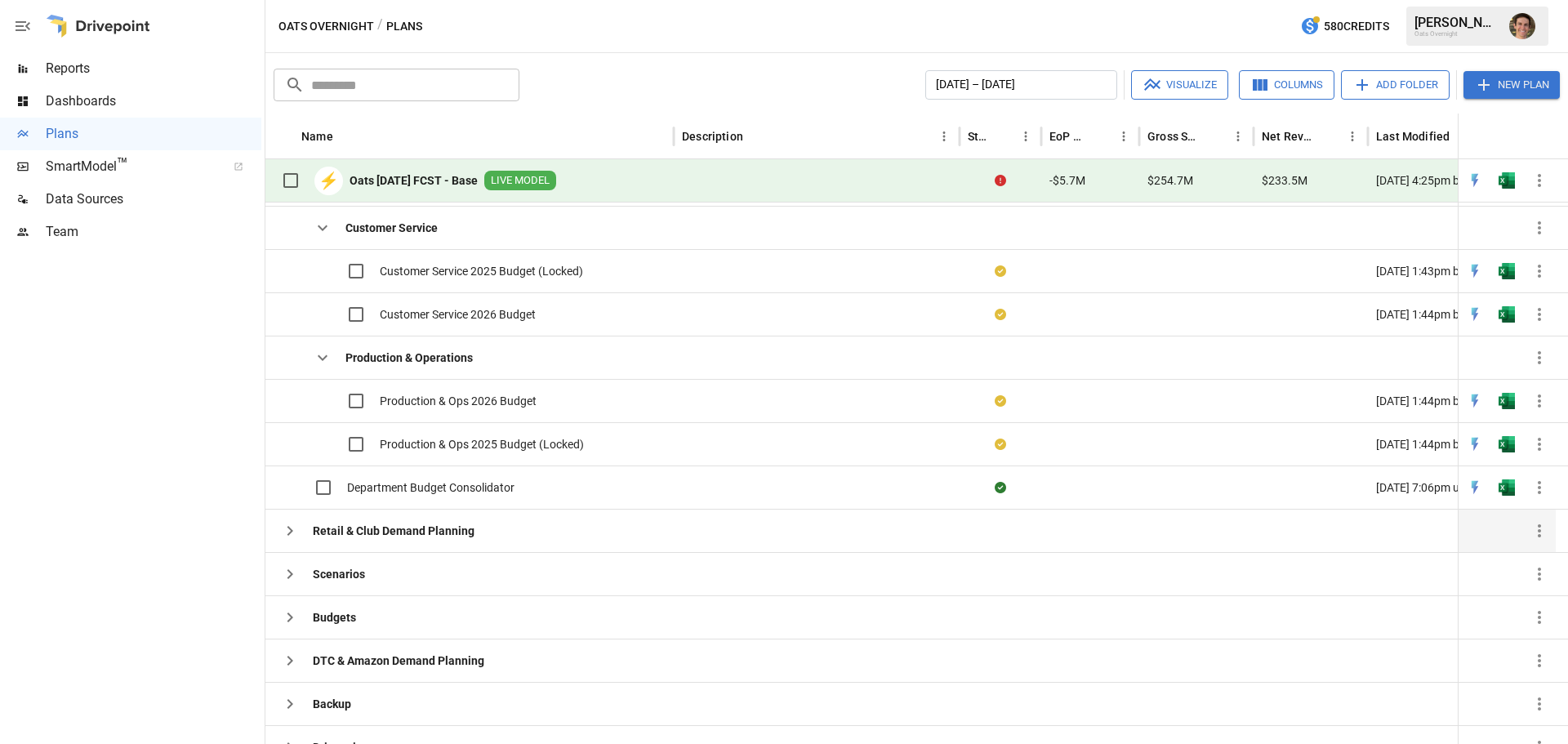
scroll to position [654, 0]
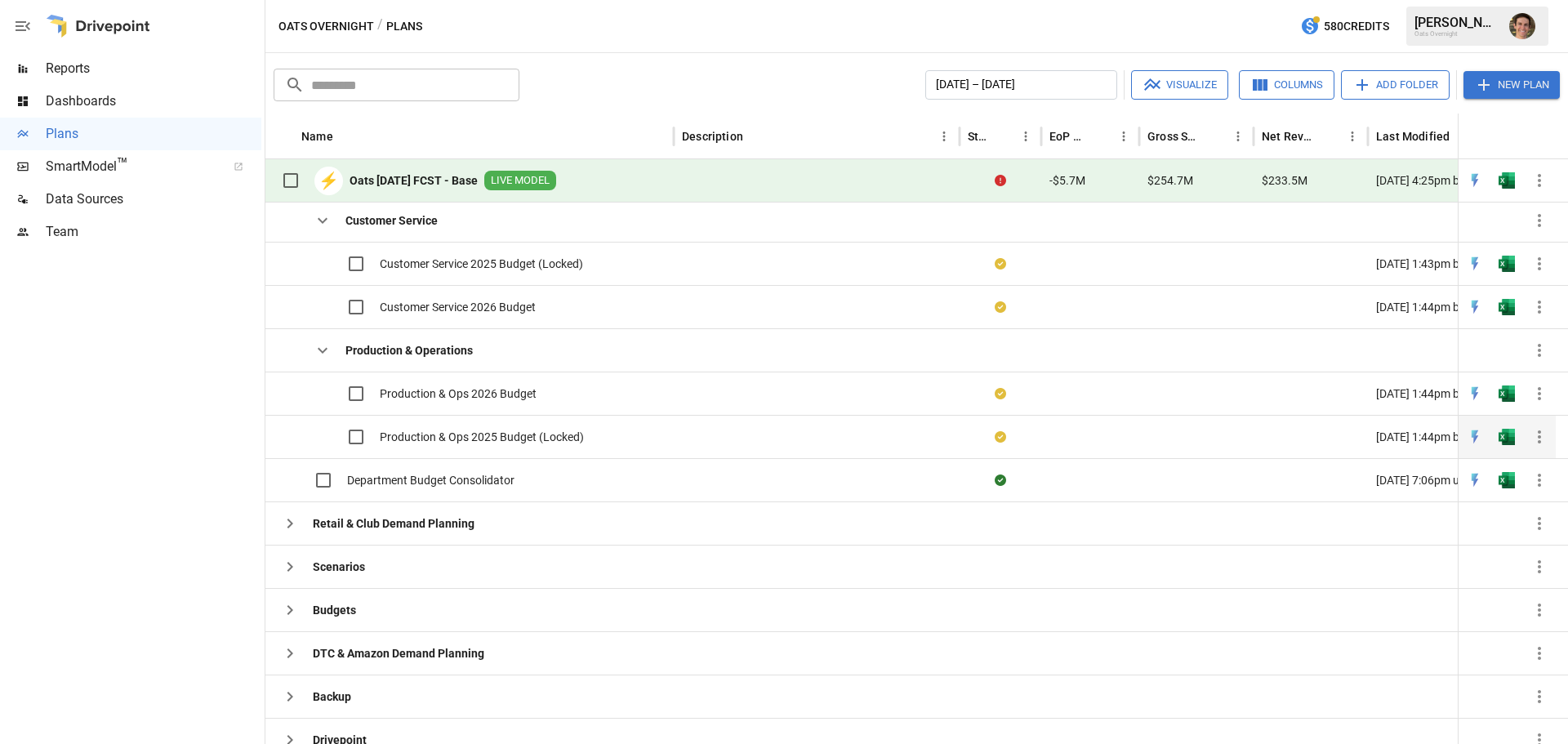
click at [432, 427] on div "Production & Ops 2025 Budget (Locked)" at bounding box center [428, 437] width 310 height 35
click at [506, 264] on span "Customer Service 2025 Budget (Locked)" at bounding box center [481, 263] width 204 height 16
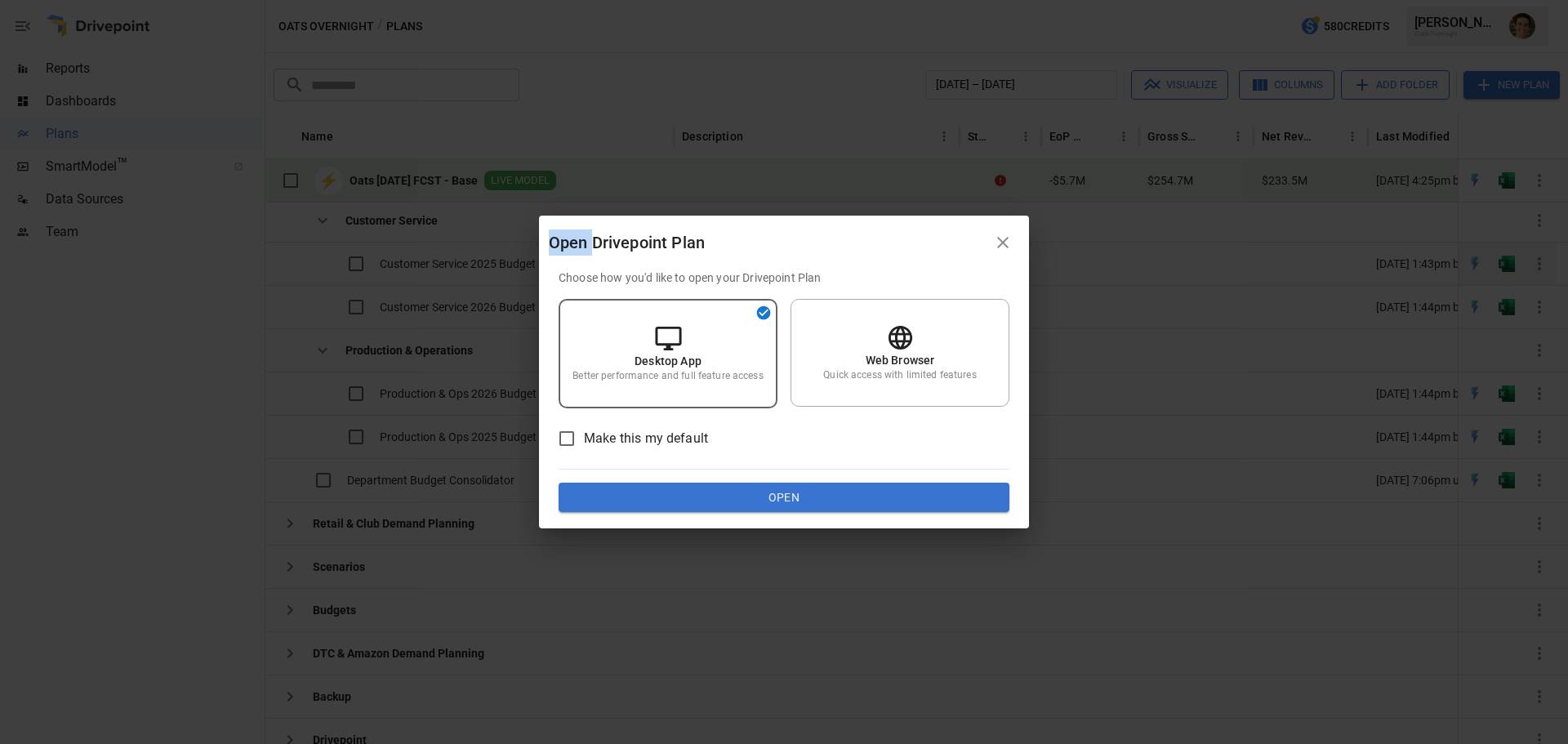
click at [506, 264] on div "Open Drivepoint Plan Choose how you'd like to open your Drivepoint Plan Desktop…" at bounding box center [784, 372] width 1568 height 744
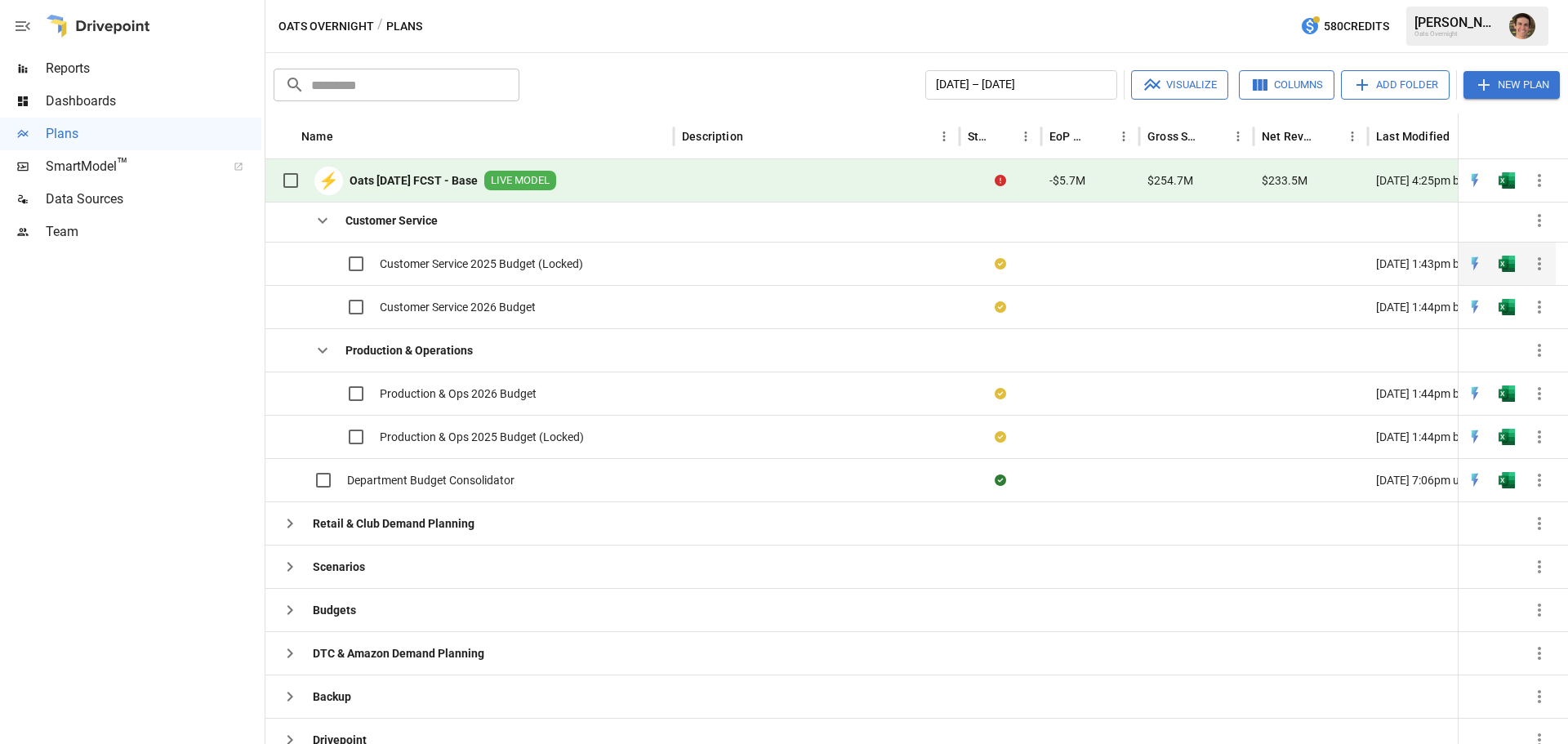
click at [511, 271] on span "Customer Service 2025 Budget (Locked)" at bounding box center [481, 263] width 204 height 16
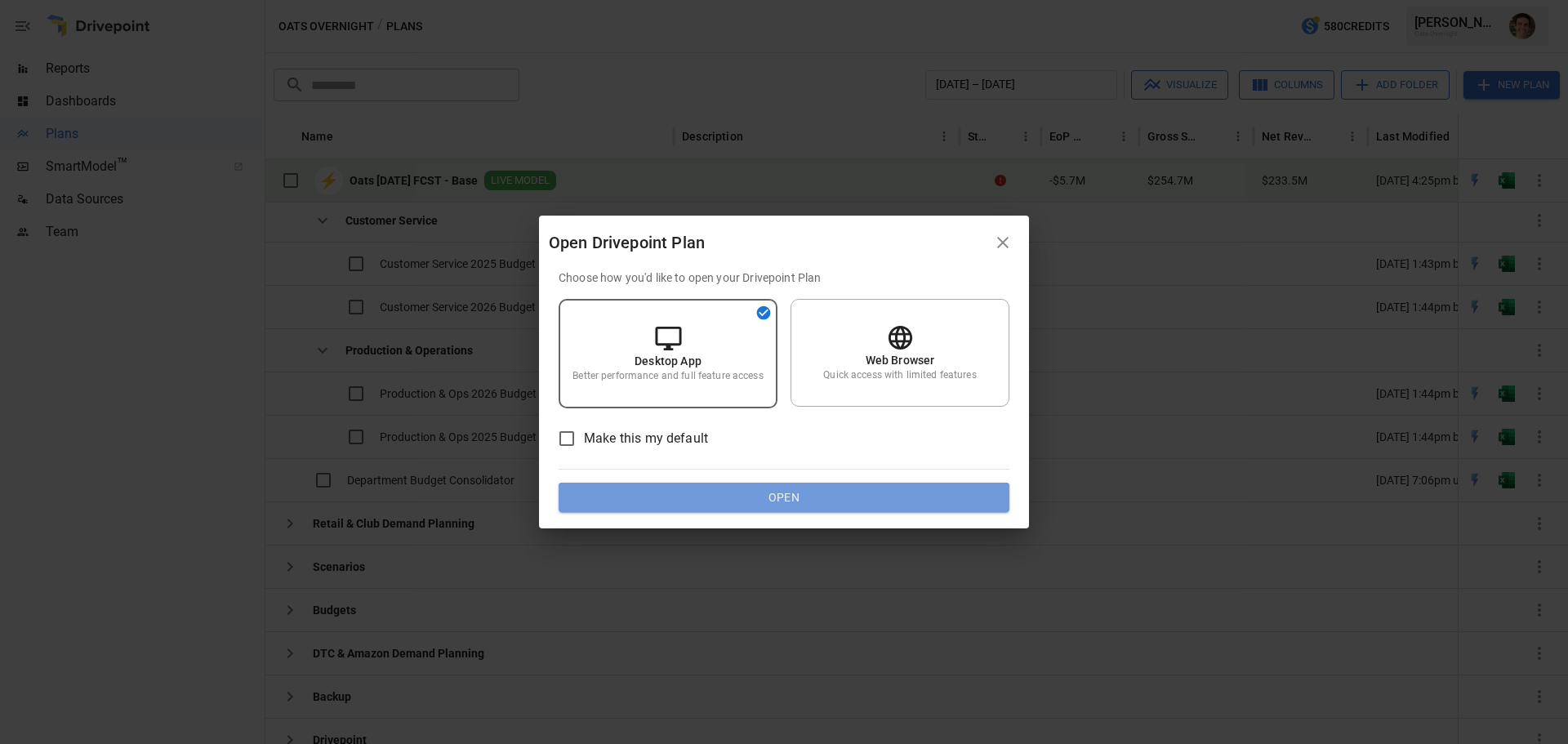
click at [771, 497] on button "Open" at bounding box center [784, 497] width 451 height 29
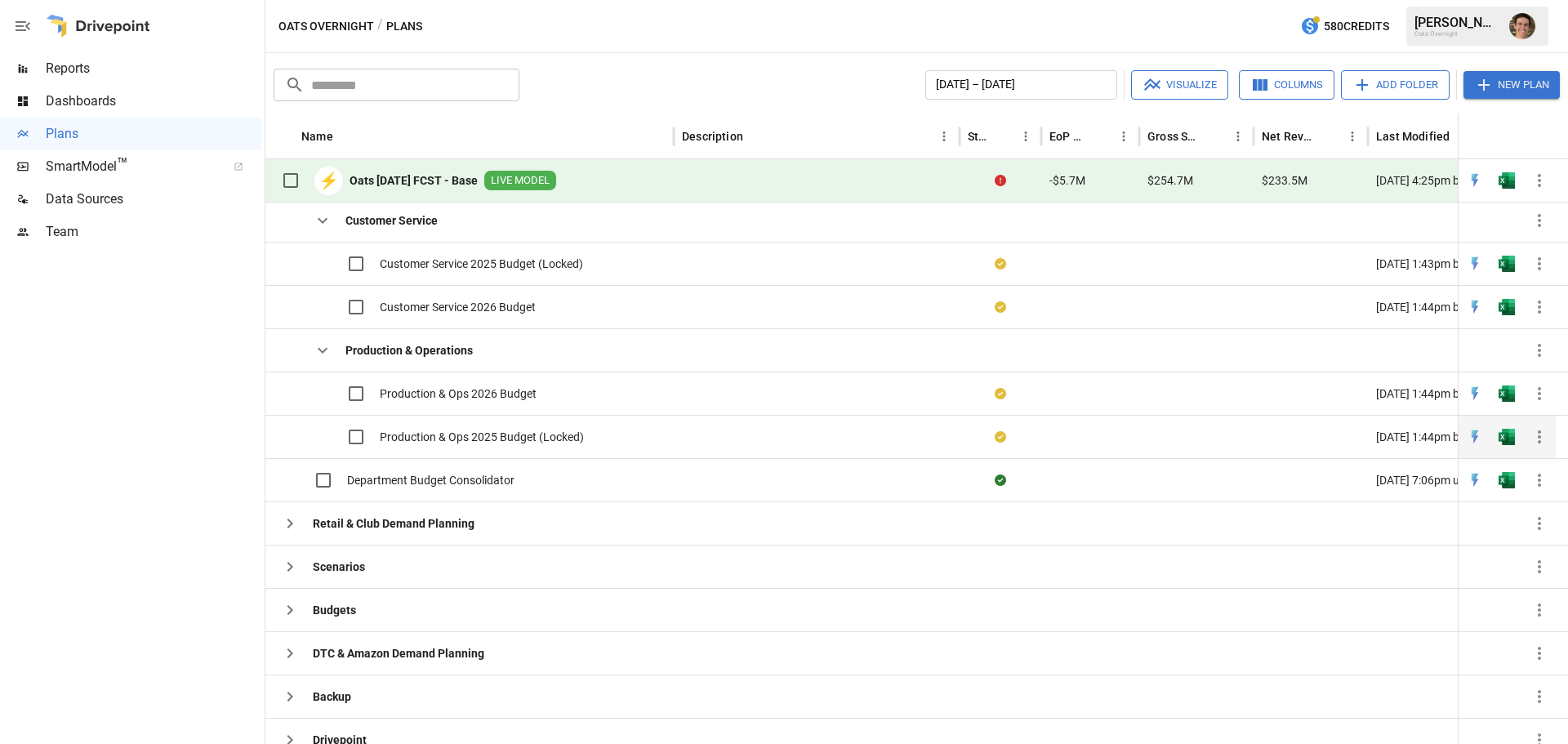
click at [467, 440] on span "Production & Ops 2025 Budget (Locked)" at bounding box center [481, 437] width 204 height 16
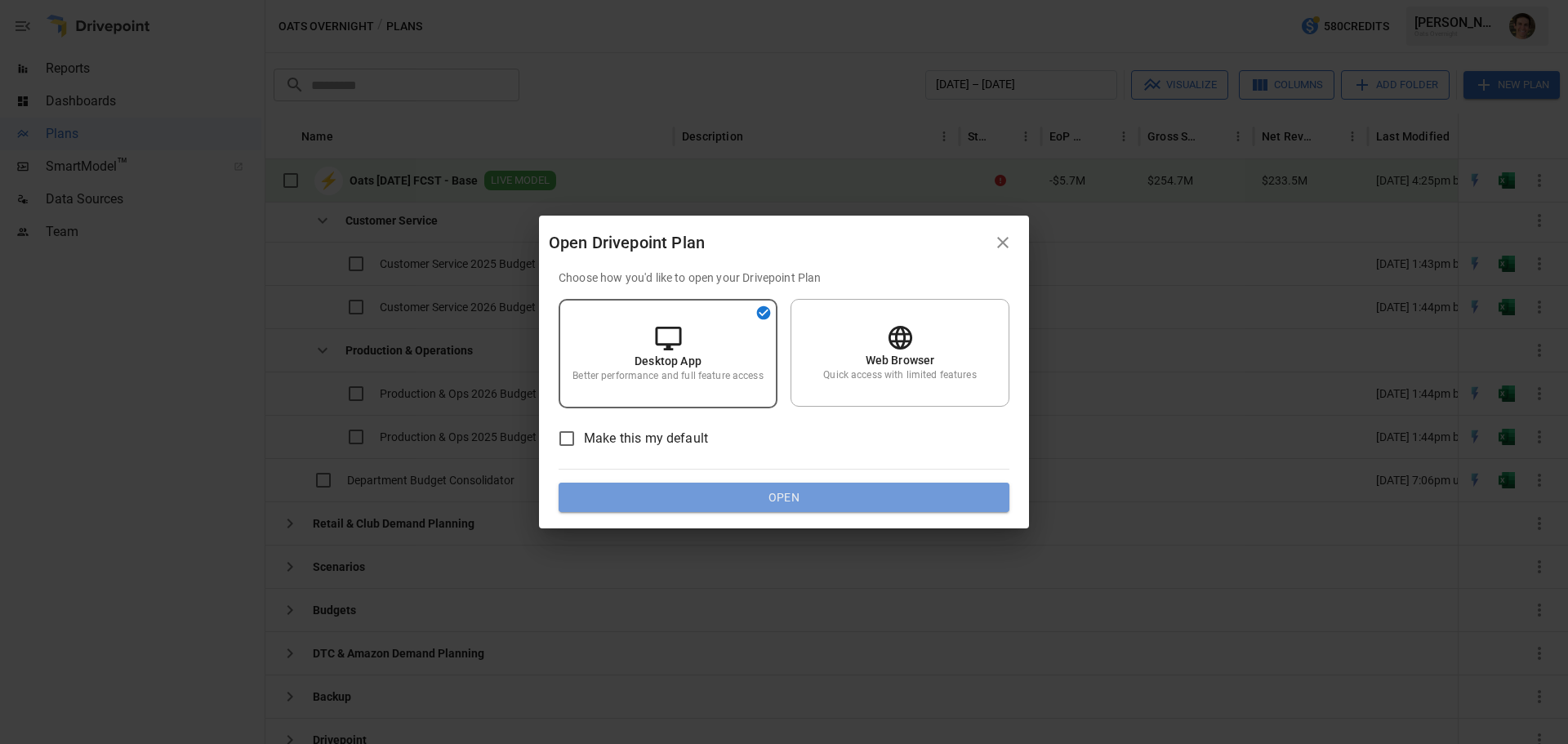
click at [731, 500] on button "Open" at bounding box center [784, 497] width 451 height 29
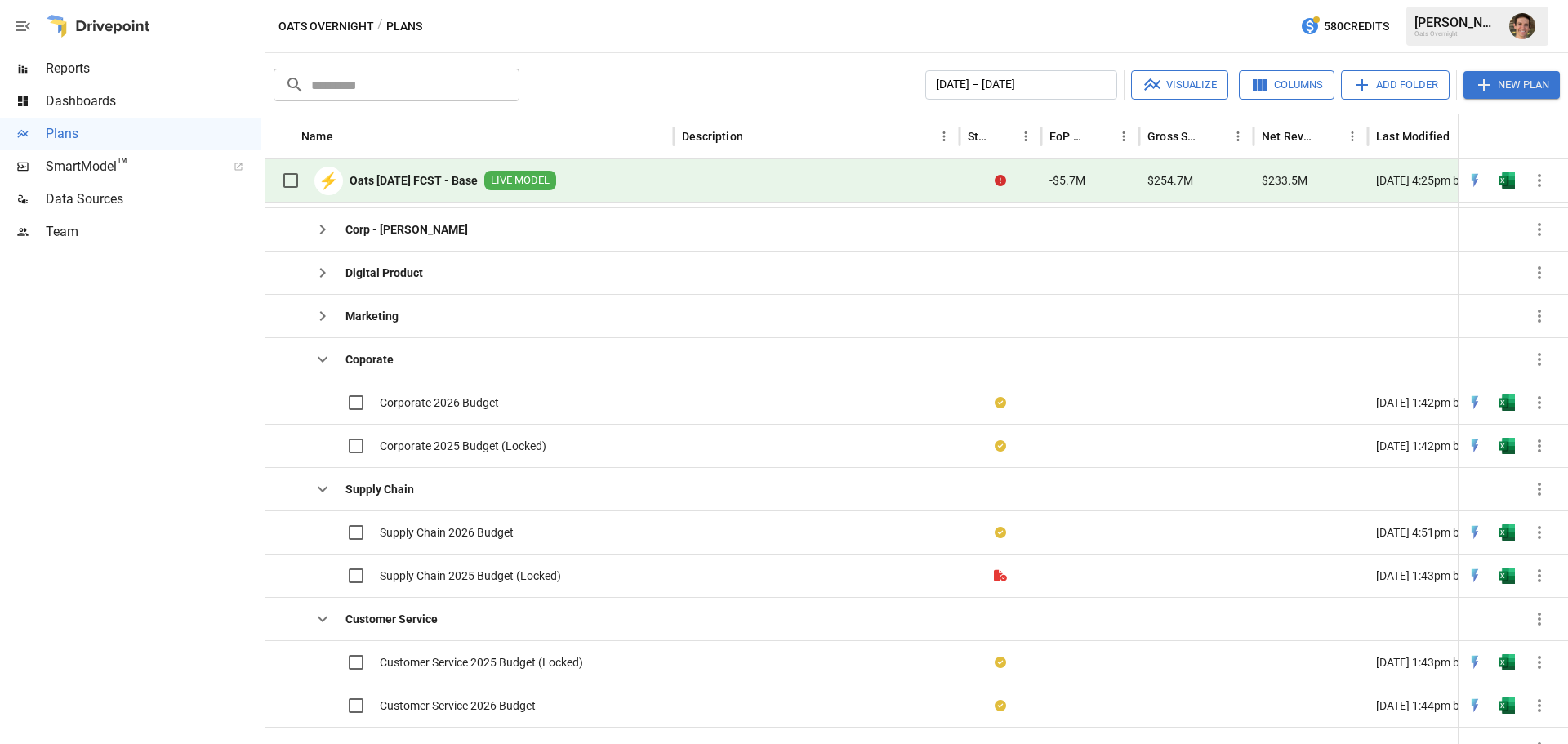
scroll to position [239, 0]
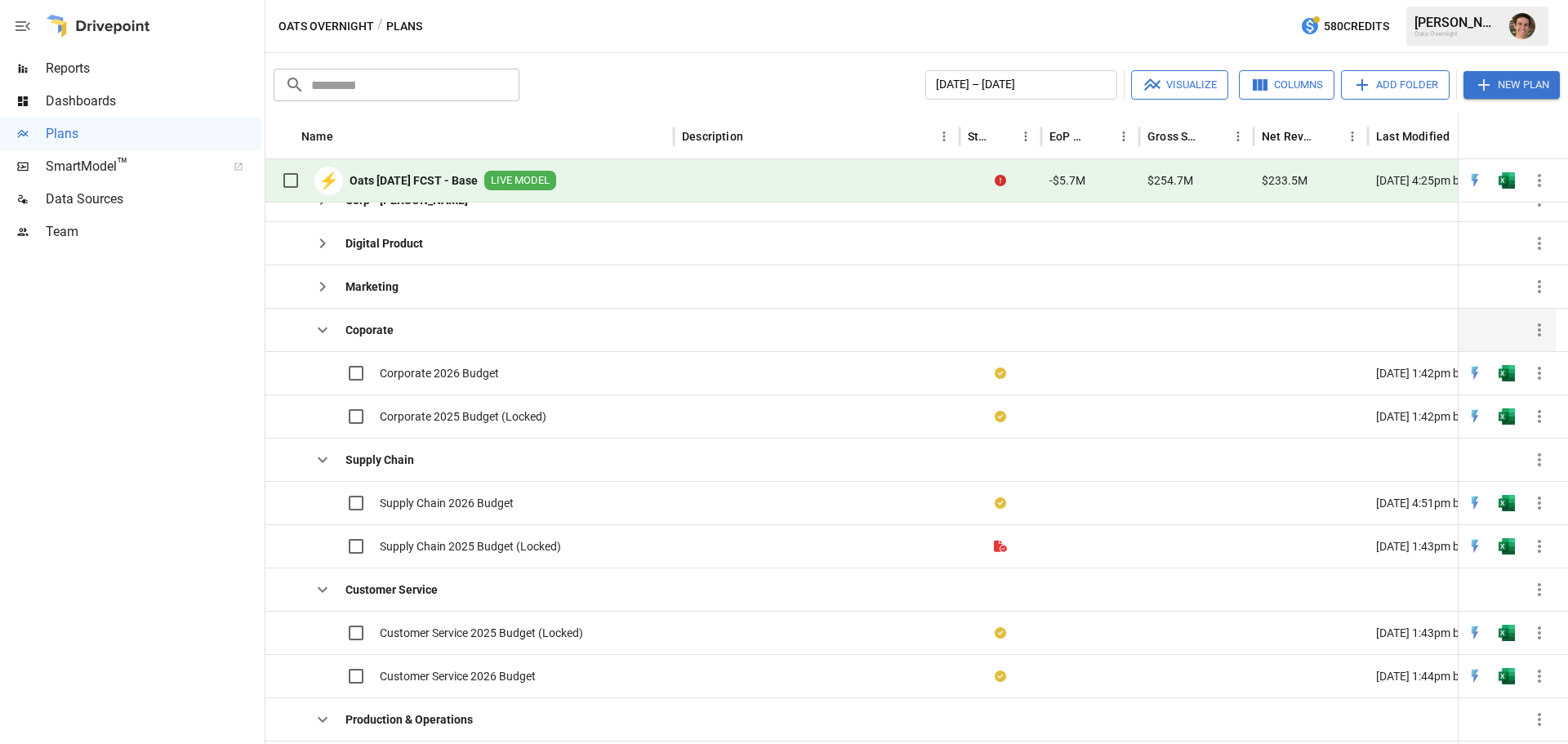
click at [315, 326] on icon "button" at bounding box center [322, 330] width 20 height 20
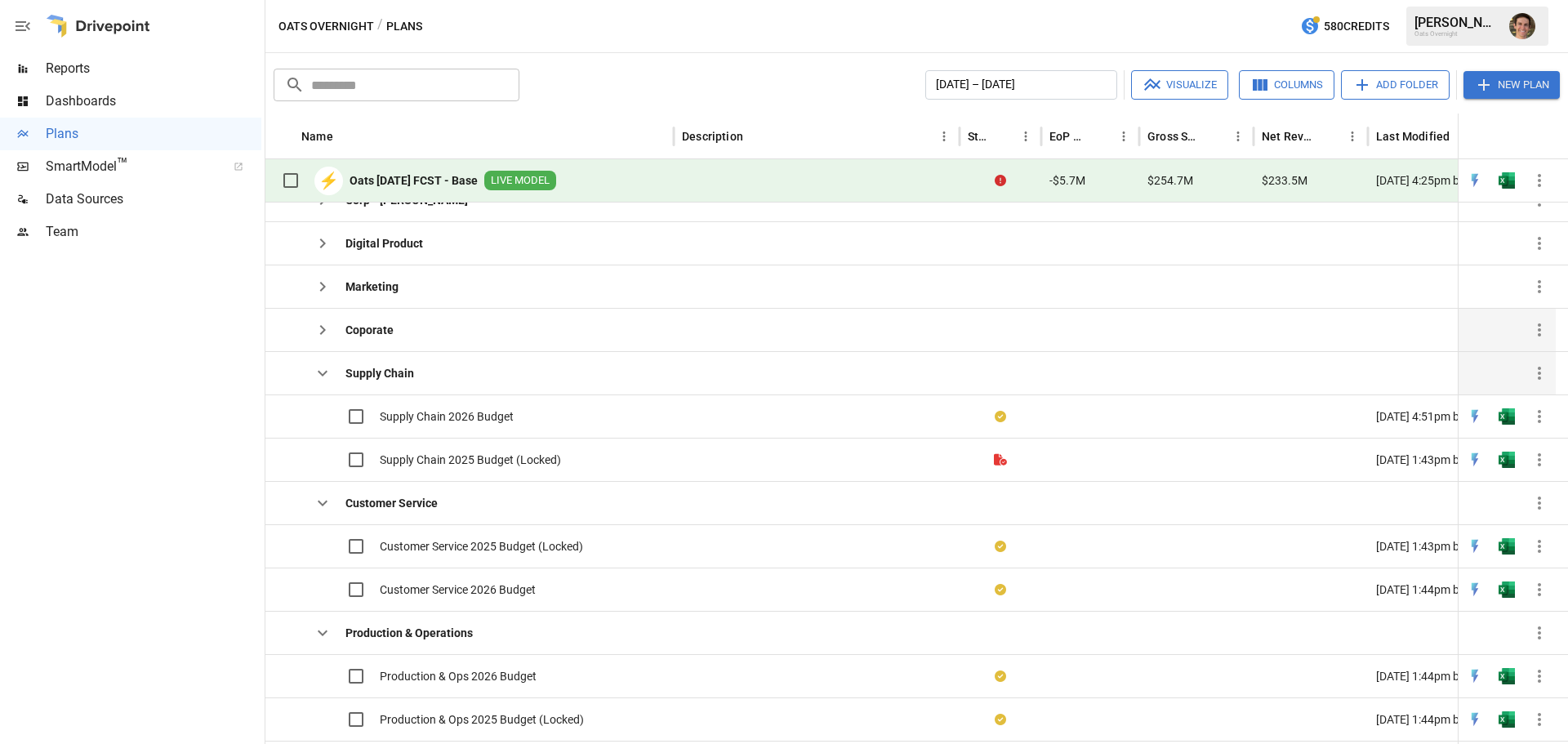
click at [318, 372] on icon "button" at bounding box center [322, 373] width 20 height 20
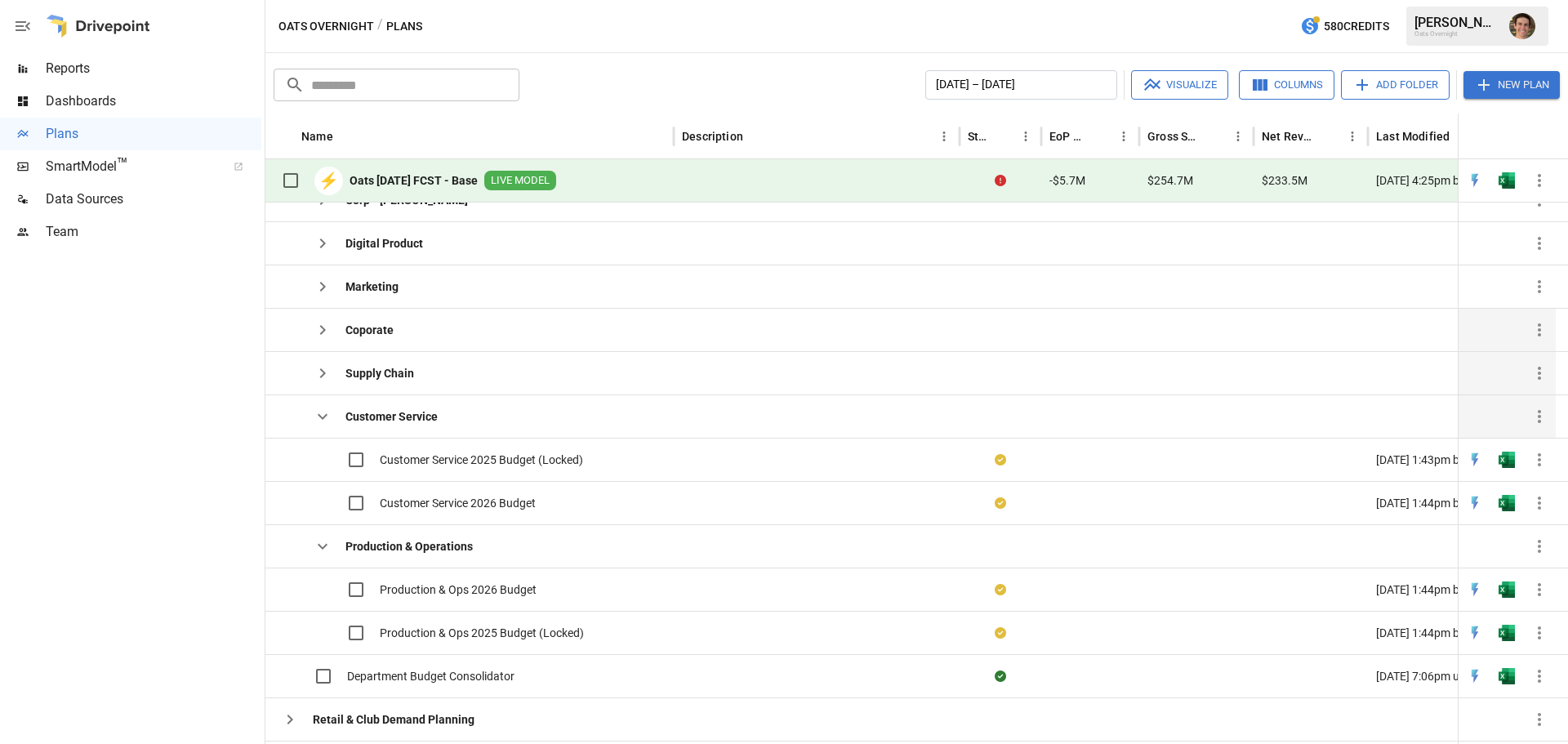
click at [323, 414] on icon "button" at bounding box center [322, 416] width 20 height 20
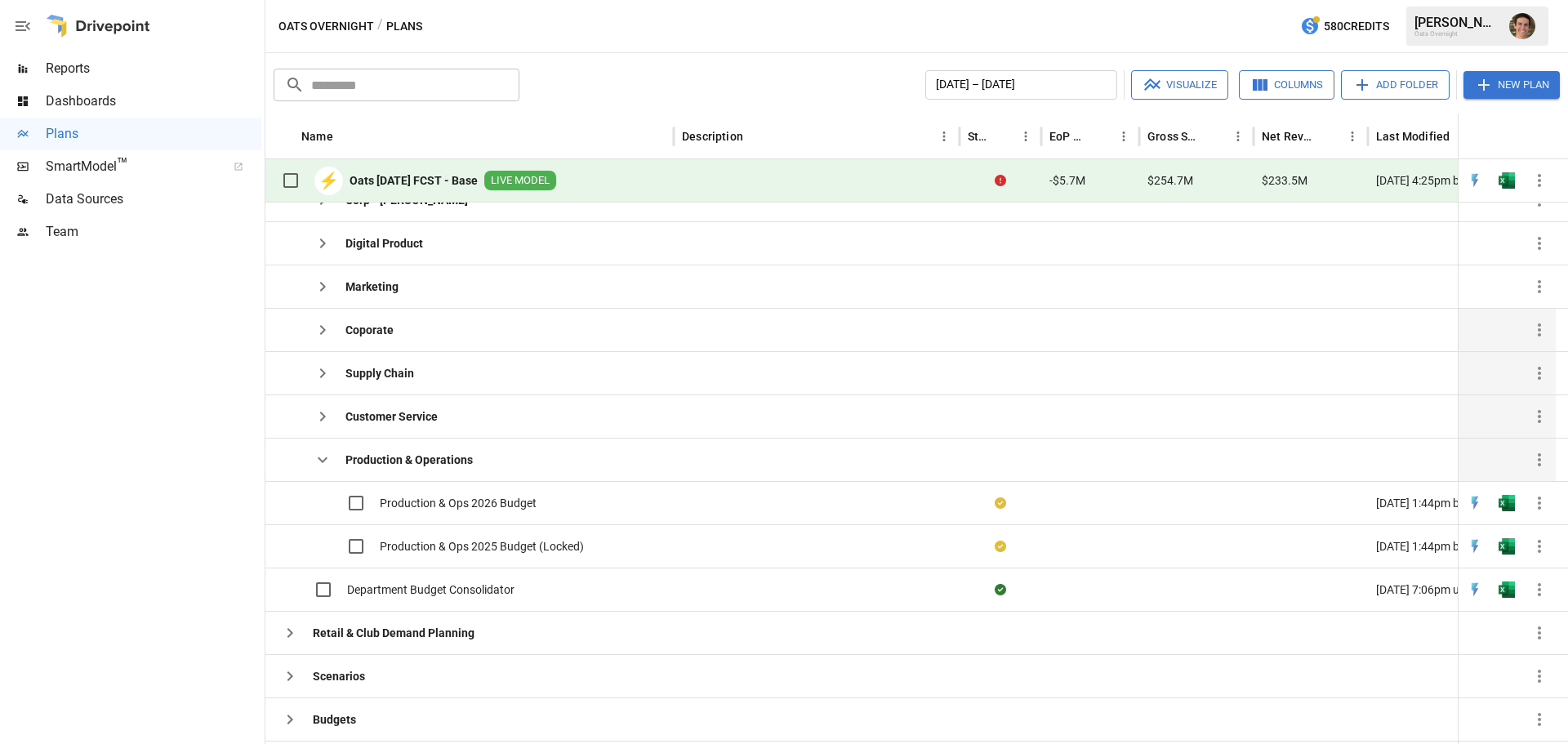
click at [329, 460] on icon "button" at bounding box center [322, 459] width 20 height 20
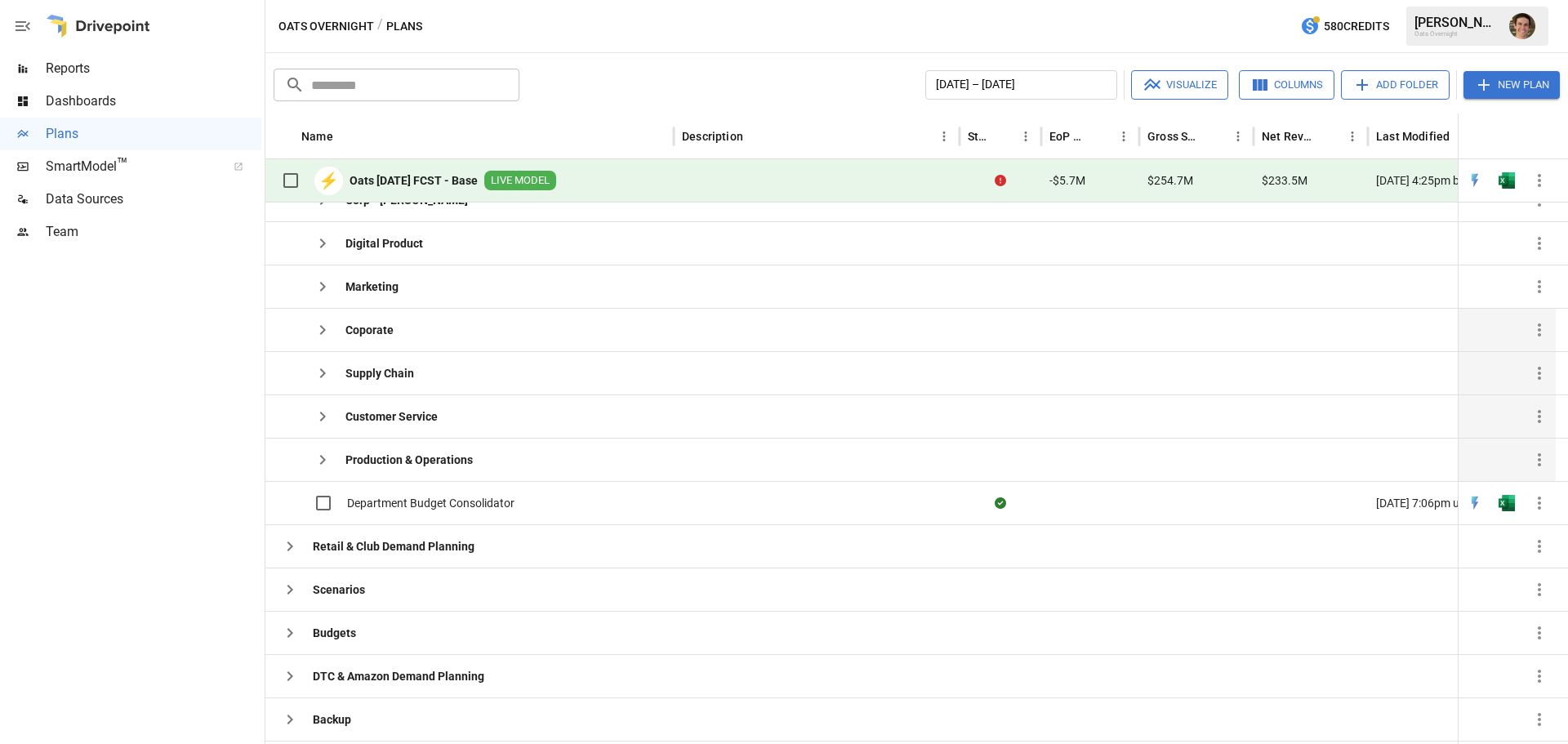
scroll to position [307, 0]
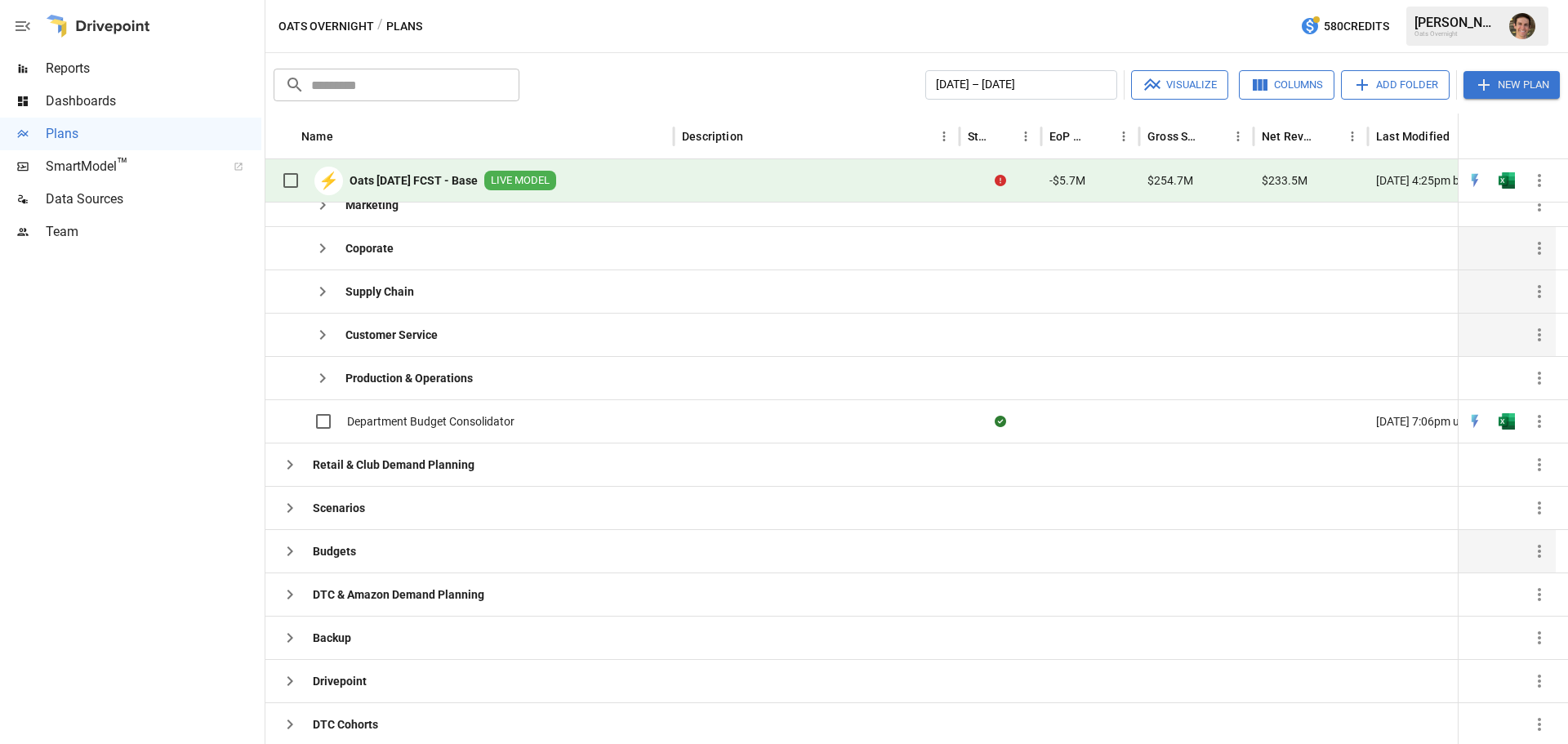
drag, startPoint x: 289, startPoint y: 548, endPoint x: 305, endPoint y: 553, distance: 16.8
click at [289, 549] on icon "button" at bounding box center [290, 551] width 6 height 9
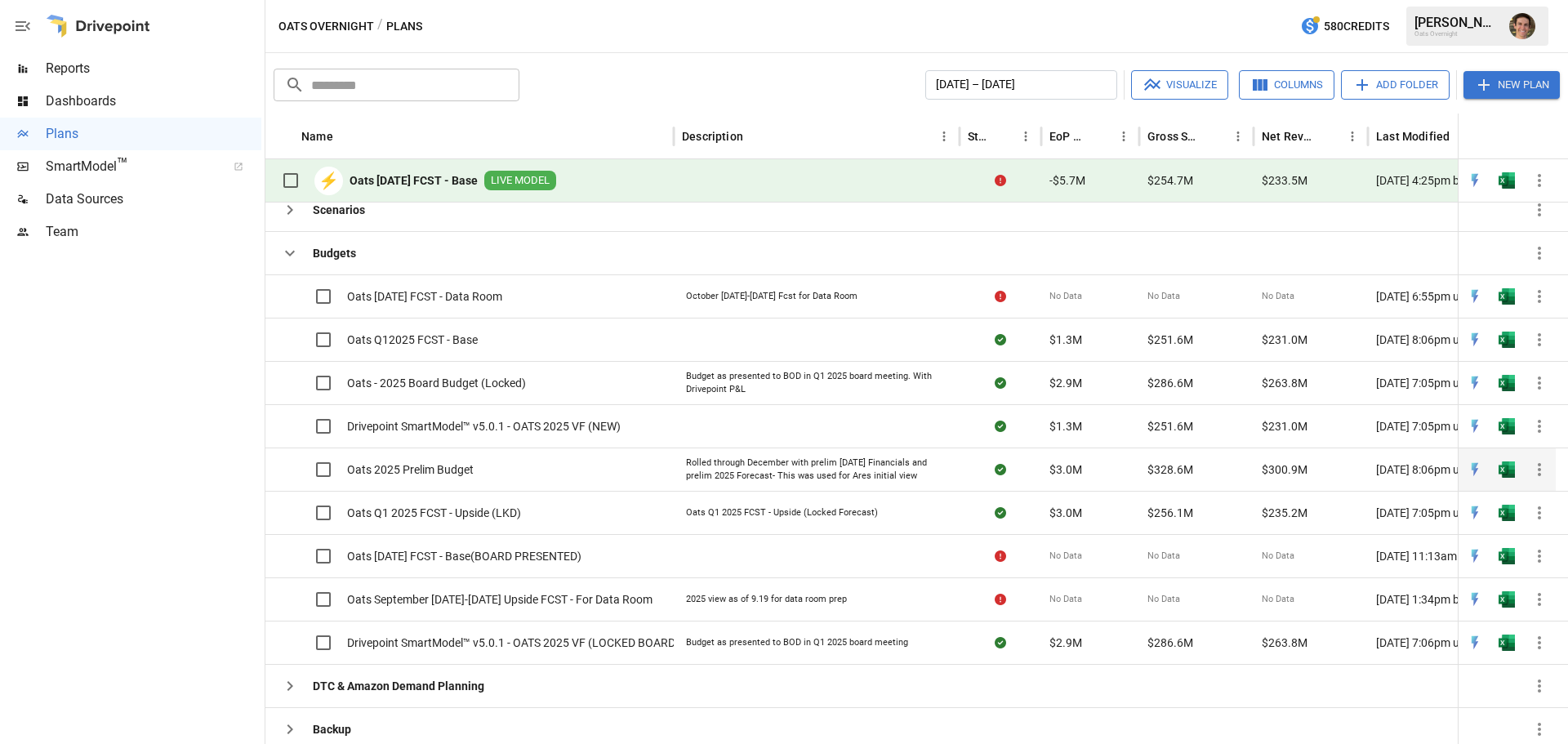
scroll to position [0, 0]
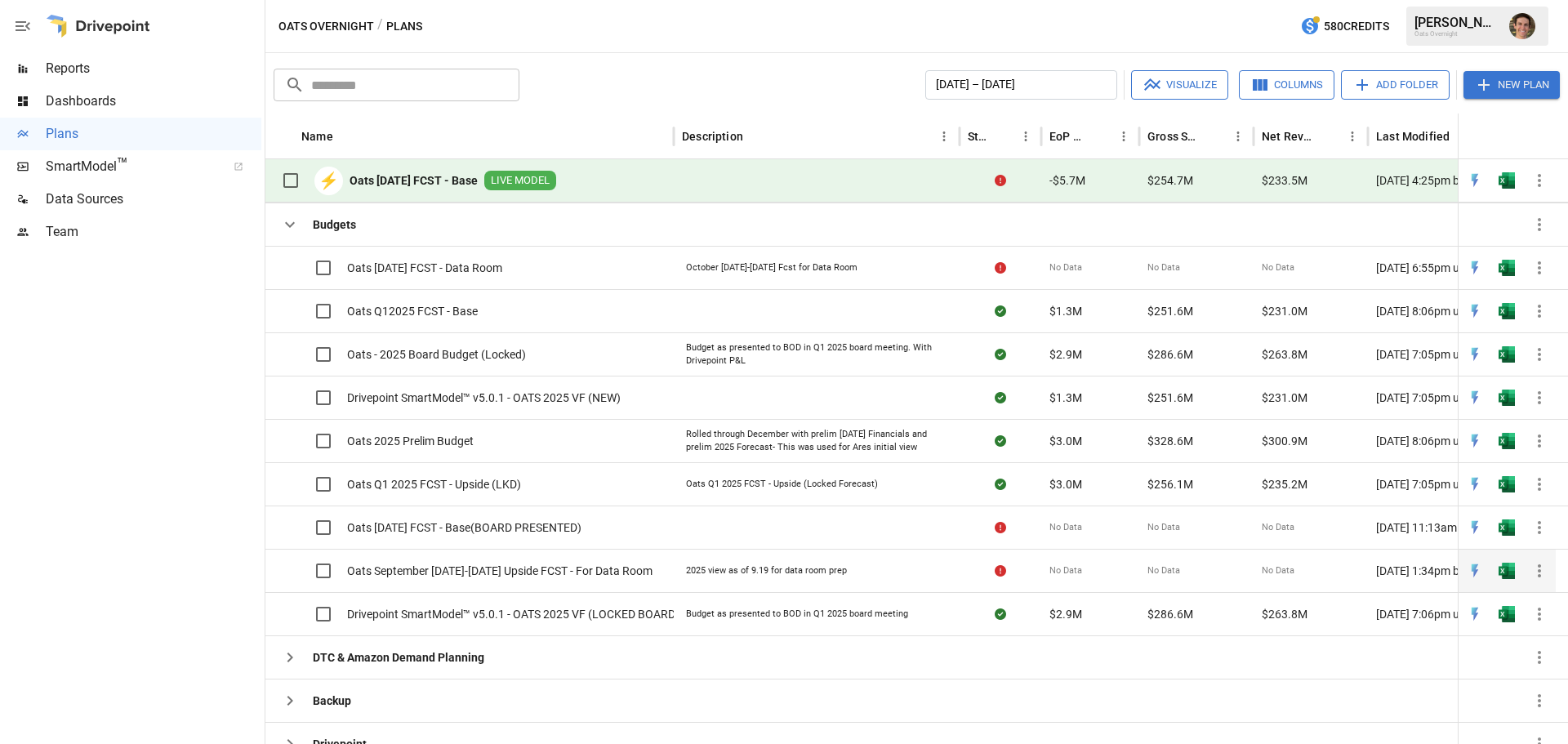
click at [628, 568] on span "Oats September [DATE]-[DATE] Upside FCST - For Data Room" at bounding box center [500, 570] width 305 height 16
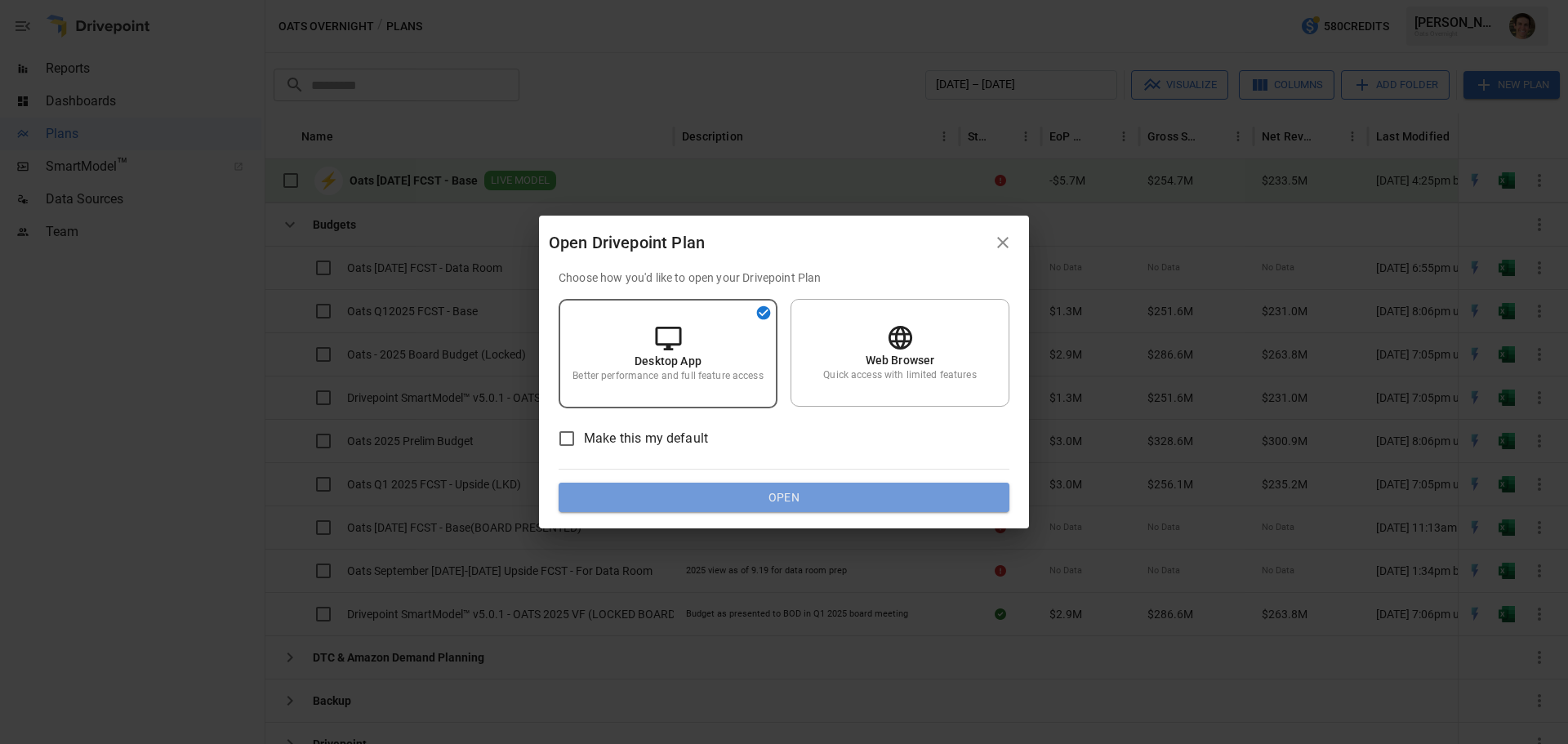
click at [734, 498] on button "Open" at bounding box center [784, 497] width 451 height 29
